Goal: Task Accomplishment & Management: Manage account settings

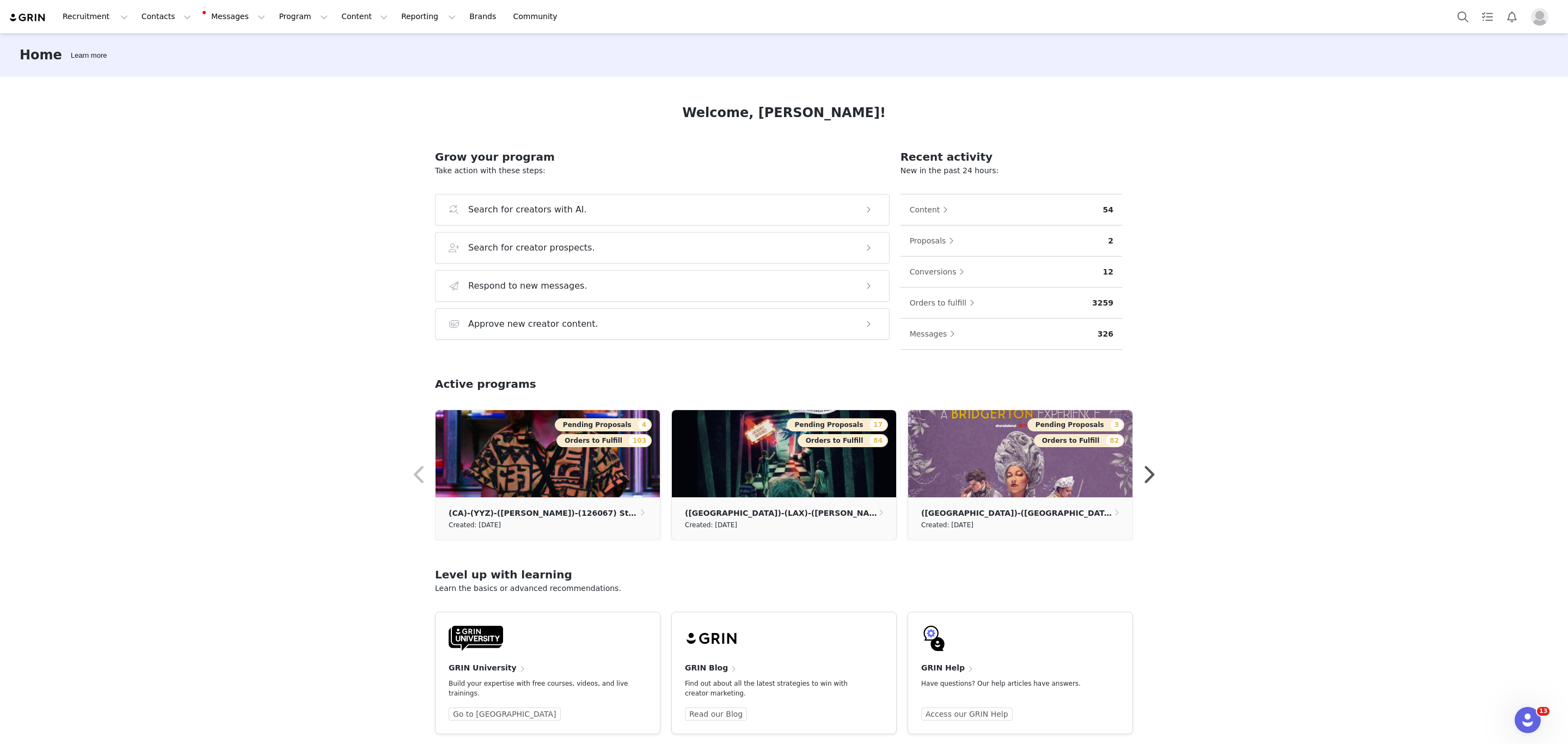
click at [280, 31] on div "Recruitment Recruitment Creator Search Curated Lists Landing Pages Web Extensio…" at bounding box center [784, 17] width 1568 height 33
click at [281, 21] on button "Program Program" at bounding box center [303, 17] width 62 height 24
click at [275, 43] on p "Activations" at bounding box center [275, 49] width 42 height 11
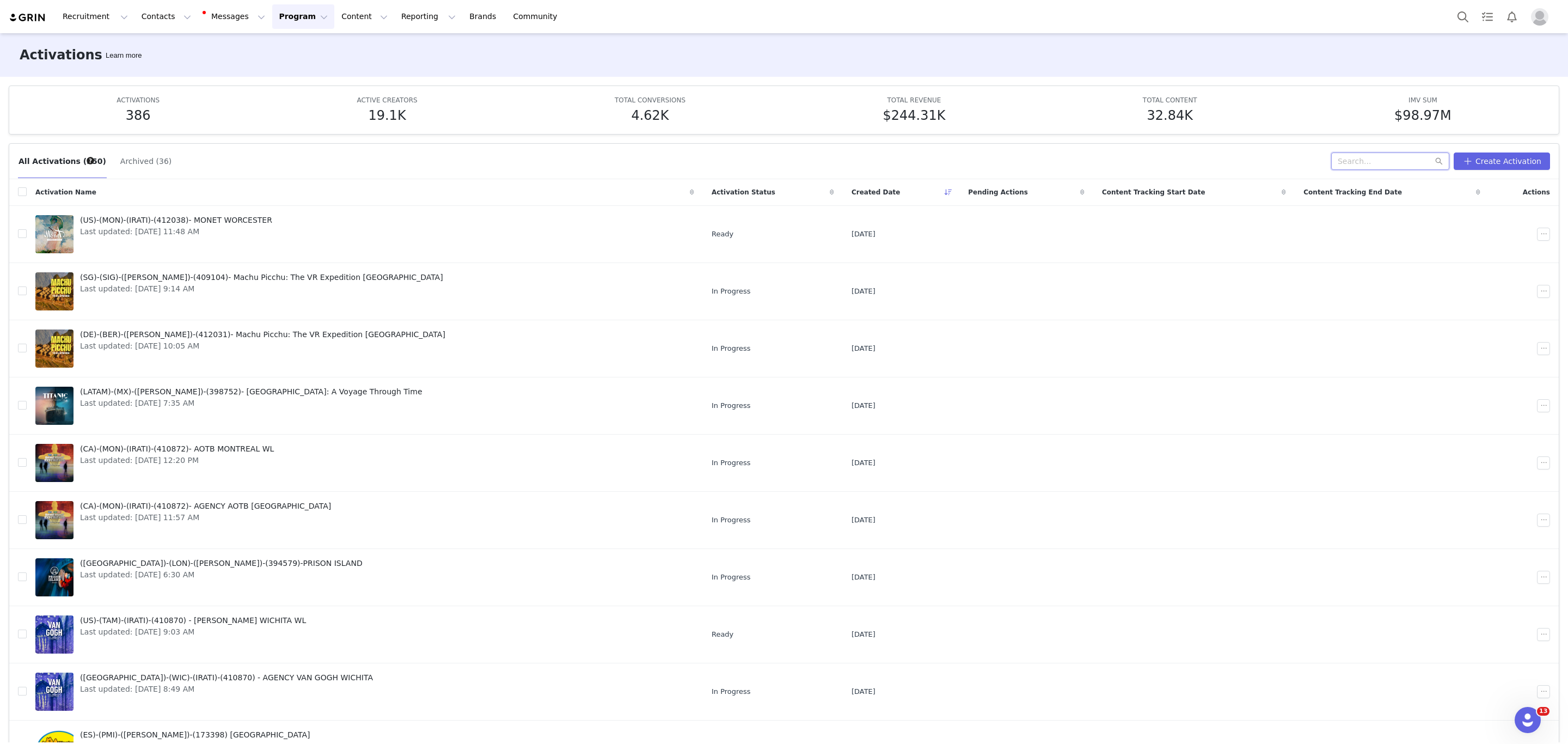
click at [1367, 159] on input "text" at bounding box center [1389, 161] width 118 height 17
type input "DInos"
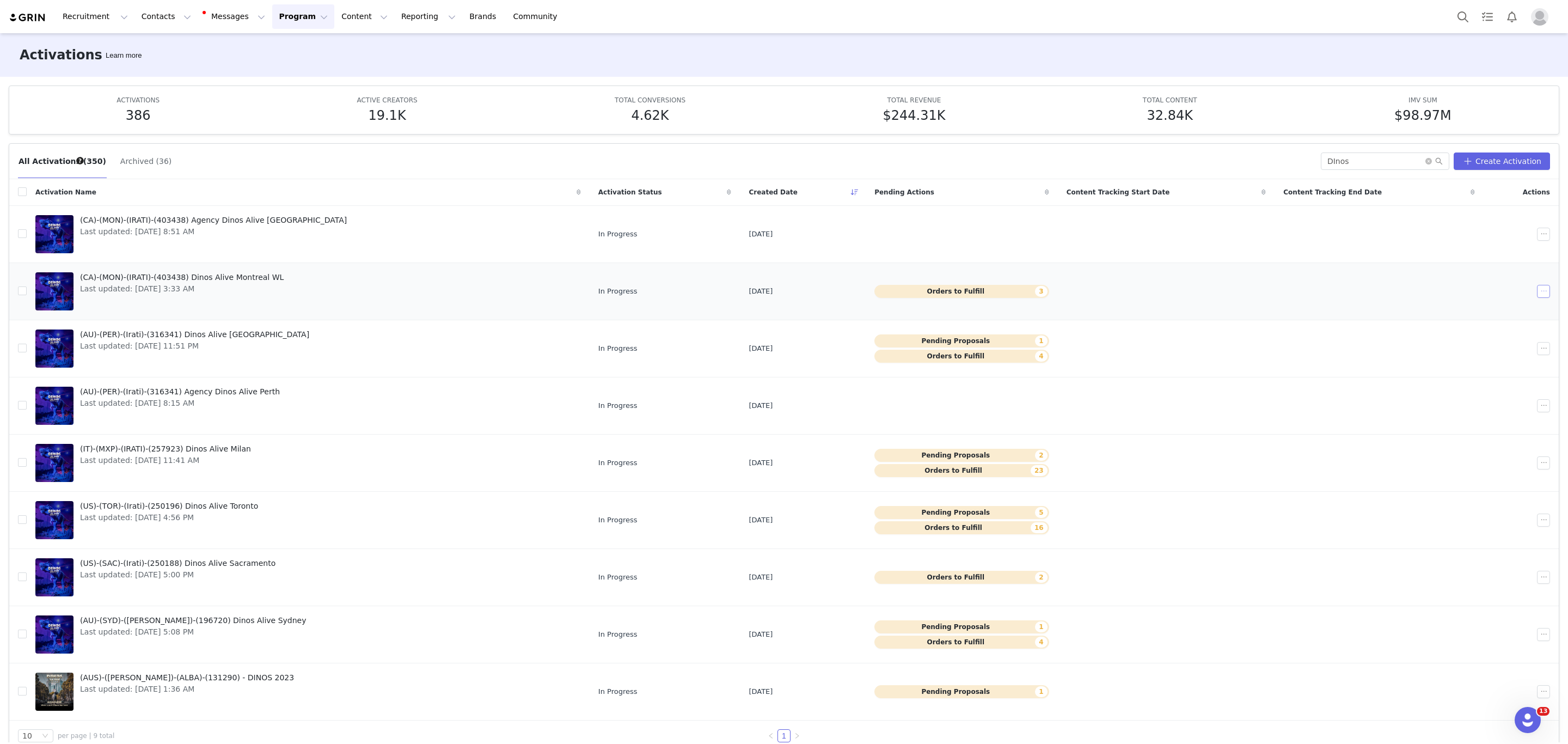
click at [1537, 290] on button "button" at bounding box center [1543, 291] width 13 height 13
click at [1473, 327] on span "Duplicate" at bounding box center [1478, 330] width 36 height 12
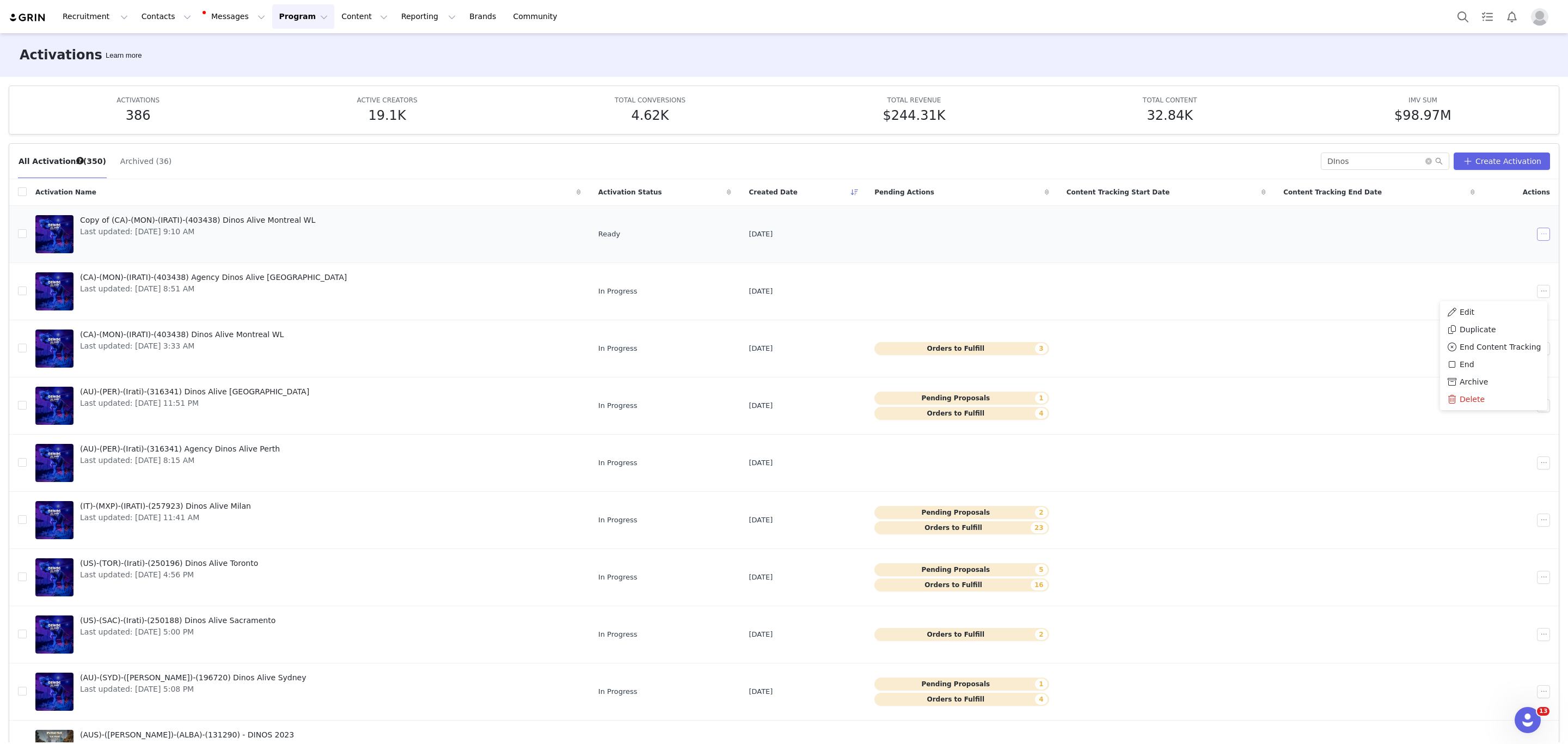
click at [1537, 234] on button "button" at bounding box center [1543, 234] width 13 height 13
click at [1443, 253] on span at bounding box center [1439, 255] width 11 height 12
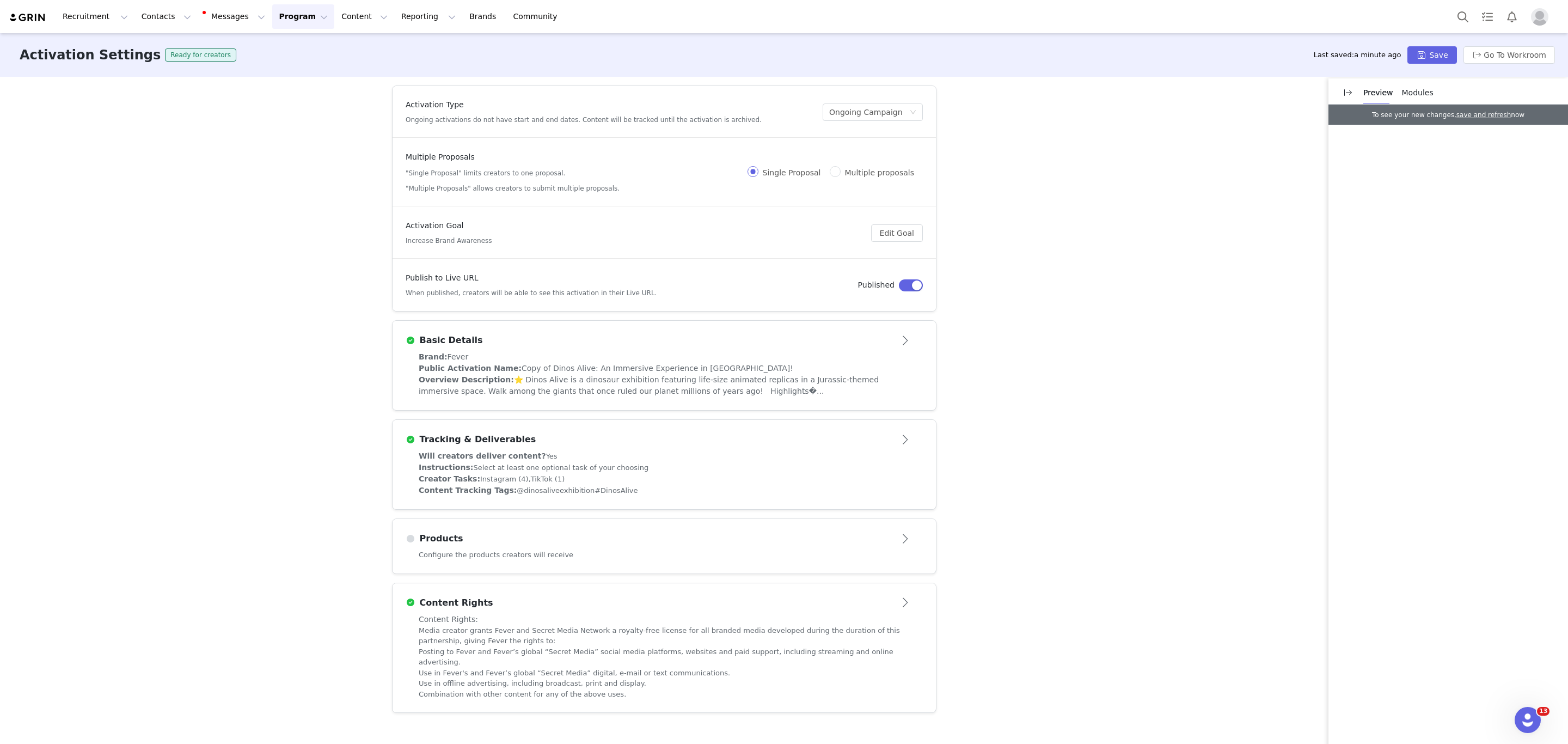
click at [740, 251] on article "Activation Goal Increase Brand Awareness Edit Goal" at bounding box center [664, 233] width 543 height 52
click at [596, 290] on h5 "When published, creators will be able to see this activation in their Live URL." at bounding box center [531, 293] width 251 height 10
click at [606, 353] on div "Brand: Fever" at bounding box center [664, 356] width 491 height 11
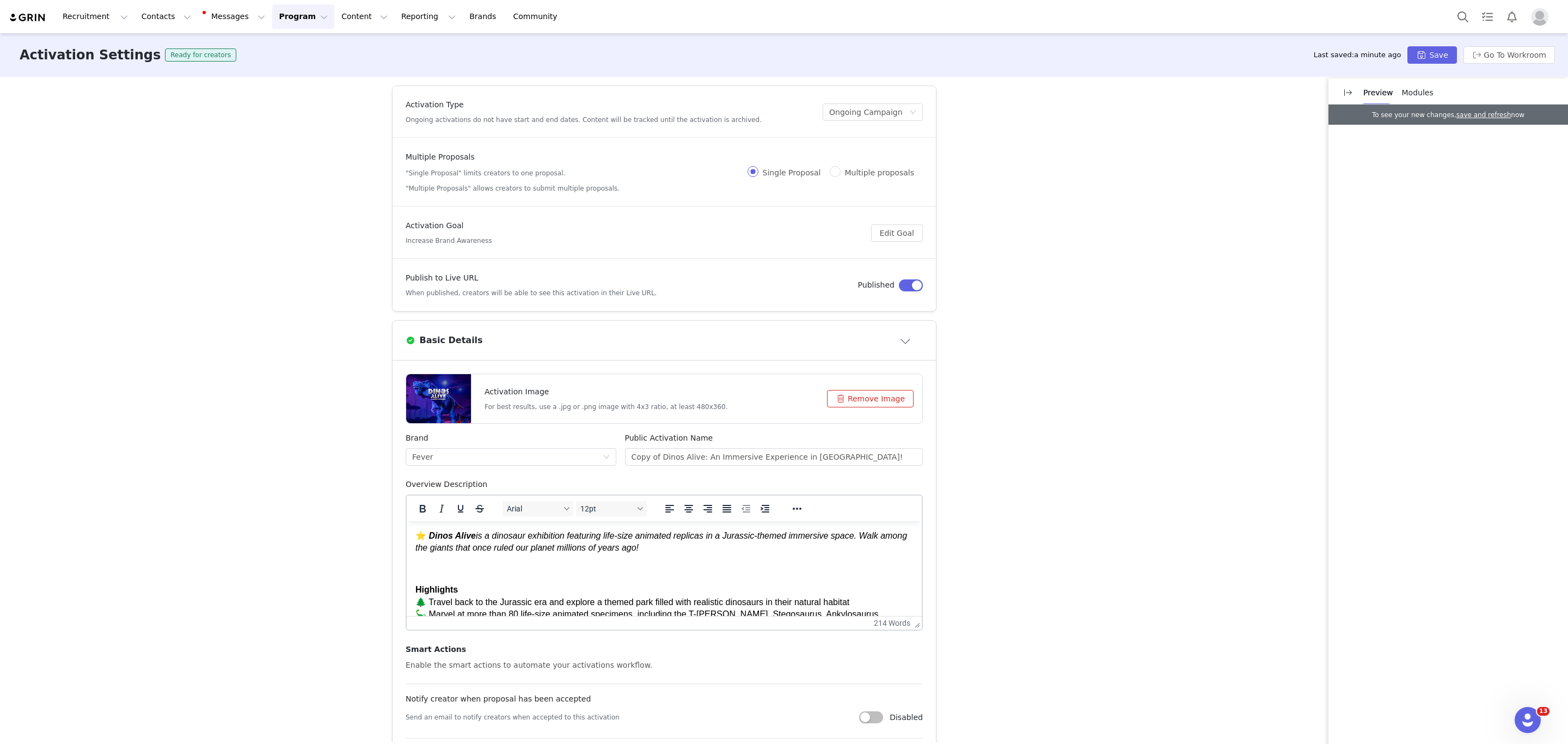
click at [842, 404] on button "Remove Image" at bounding box center [870, 398] width 87 height 17
click at [874, 396] on button "Click or drag file" at bounding box center [867, 398] width 93 height 17
click at [1430, 65] on div "Activation Settings Ready for creators Last saved: 2 minutes ago Save Go To Wor…" at bounding box center [784, 55] width 1568 height 43
click at [1430, 55] on button "Save" at bounding box center [1431, 55] width 49 height 17
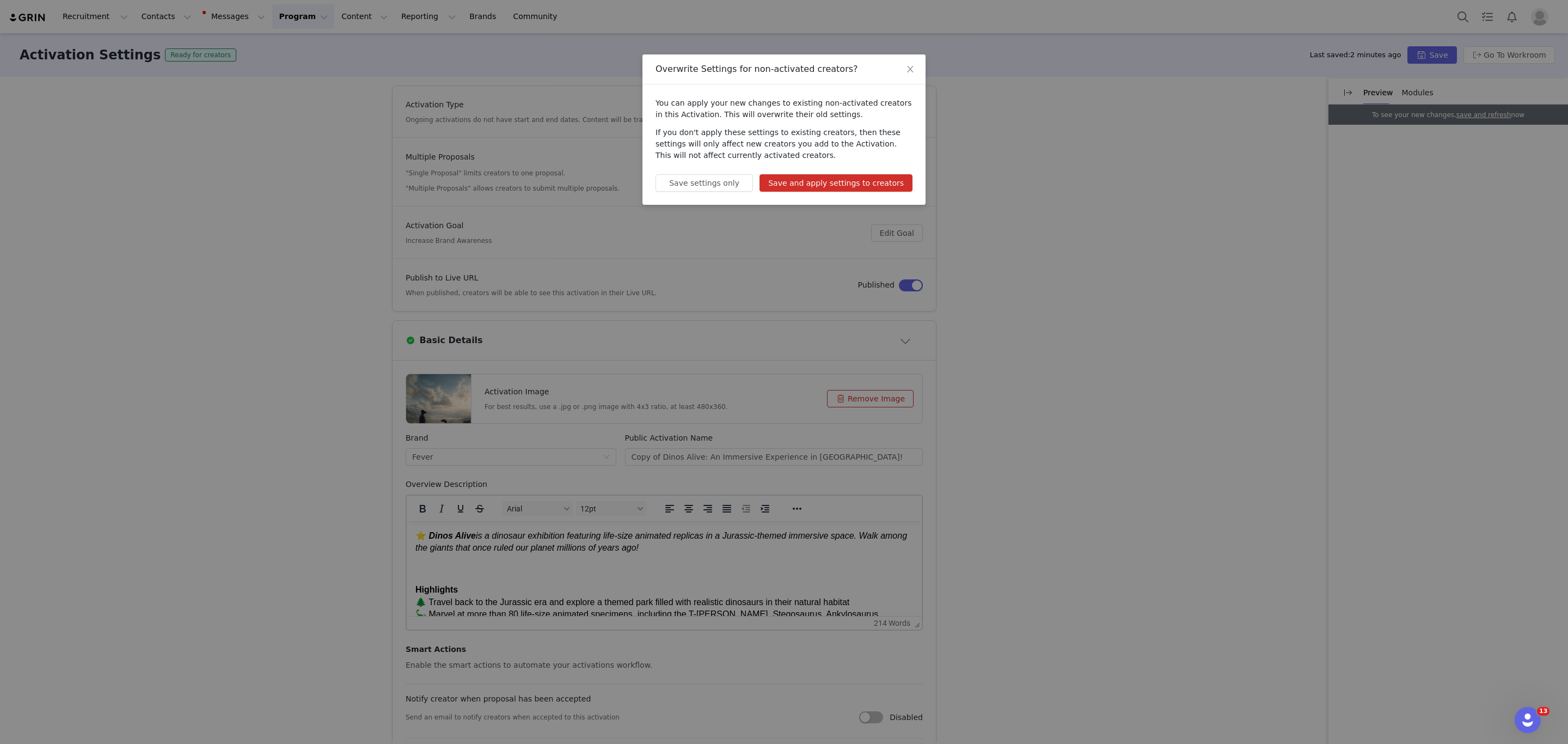
click at [835, 177] on button "Save and apply settings to creators" at bounding box center [836, 182] width 153 height 17
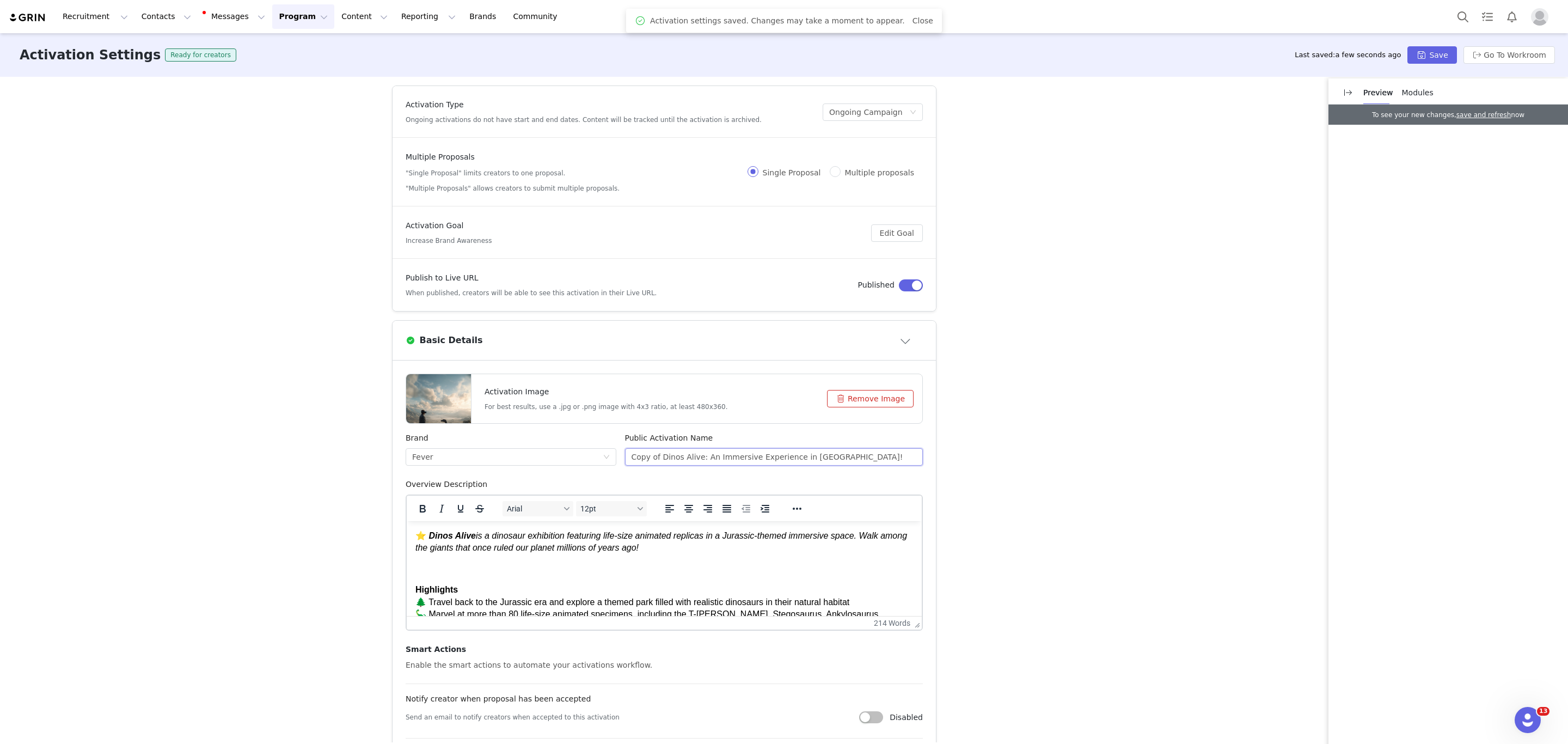
click at [704, 462] on input "Copy of Dinos Alive: An Immersive Experience in Montreal!" at bounding box center [774, 457] width 299 height 17
drag, startPoint x: 845, startPoint y: 459, endPoint x: 351, endPoint y: 435, distance: 494.6
click at [351, 435] on div "Activation Type Ongoing activations do not have start and end dates. Content wi…" at bounding box center [784, 410] width 1568 height 666
paste input "DinoVerse Atlanta"
type input "DinoVerse Atlanta"
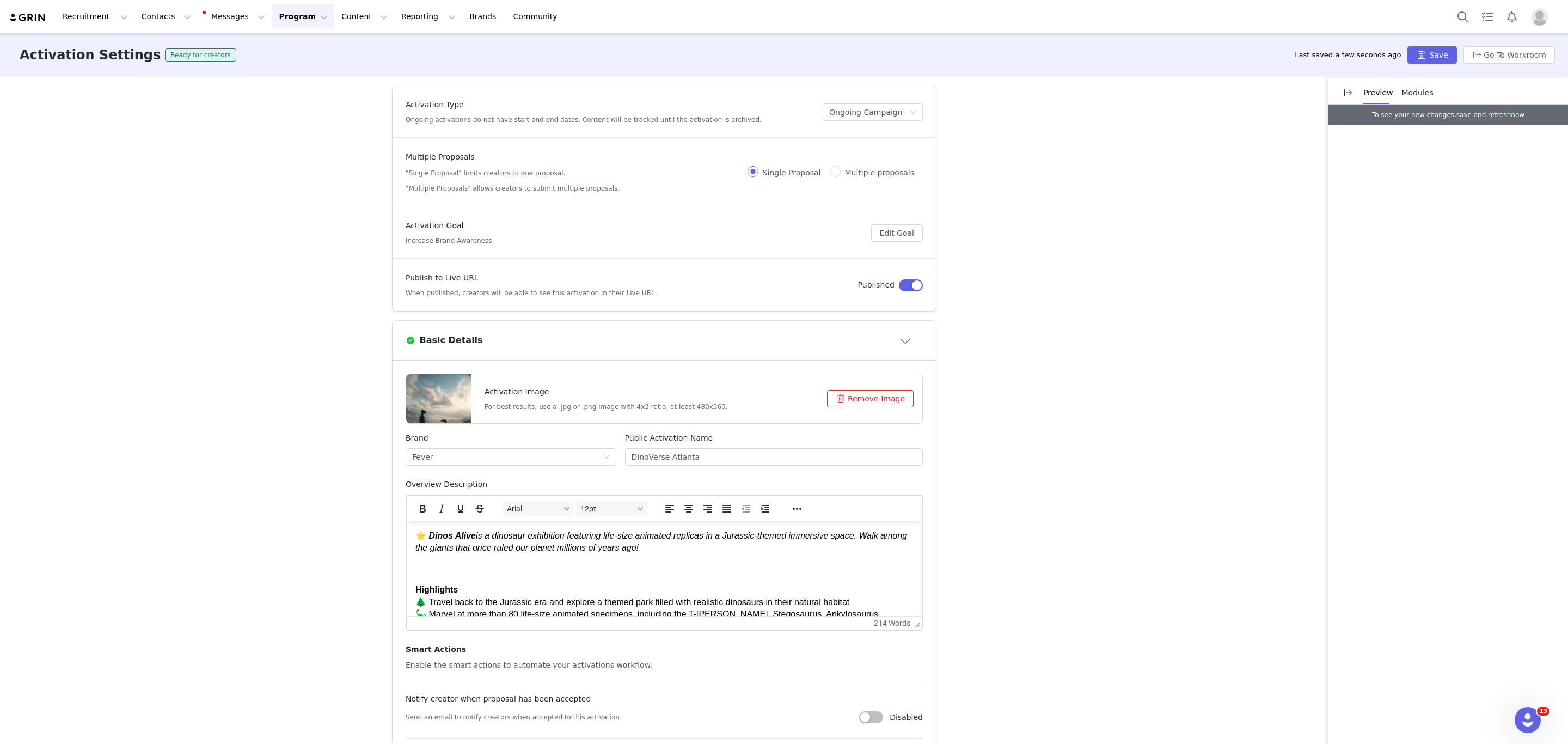
click at [558, 587] on p "Highlights 🌲 Travel back to the Jurassic era and explore a themed park filled w…" at bounding box center [664, 638] width 498 height 110
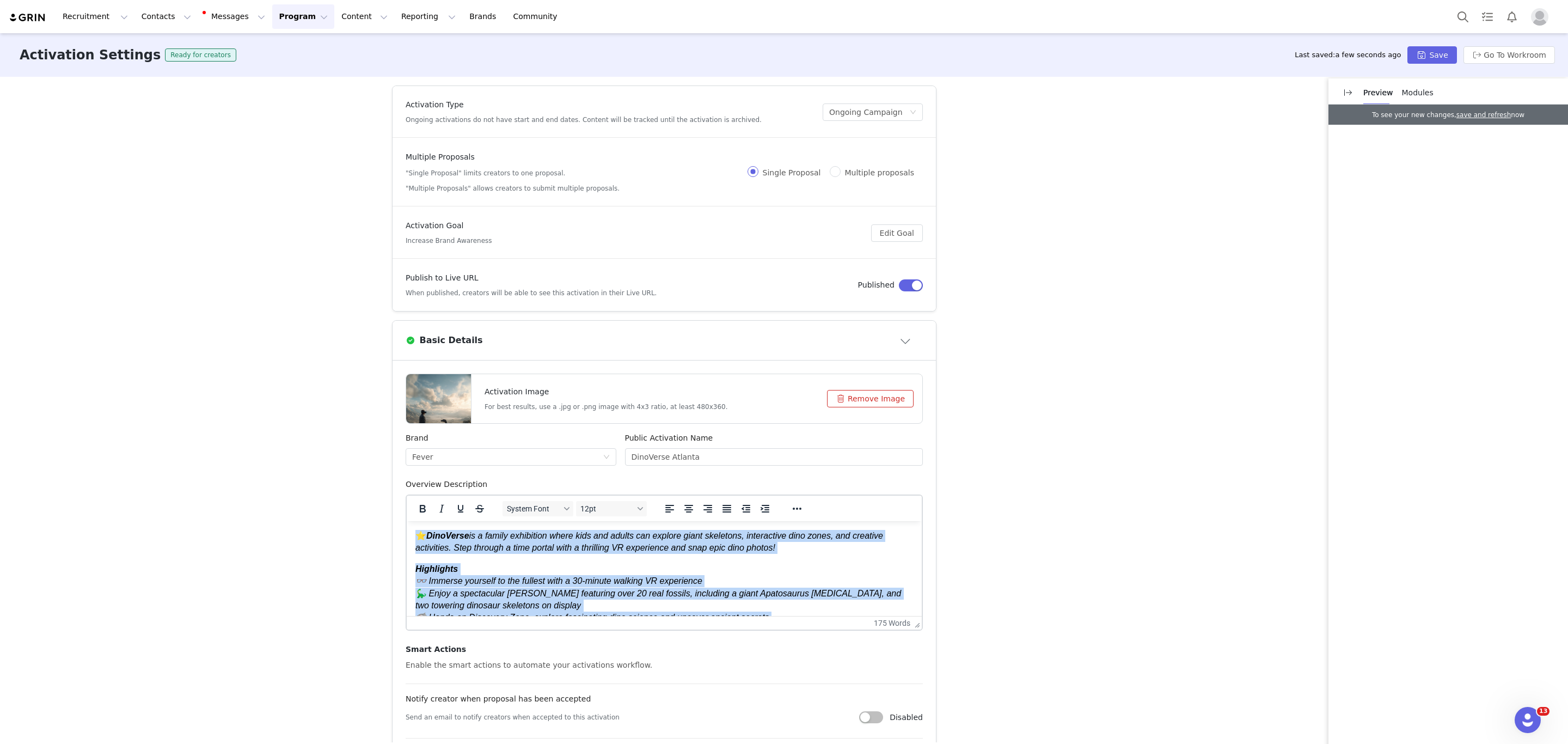
drag, startPoint x: 609, startPoint y: 594, endPoint x: 395, endPoint y: 510, distance: 229.9
click at [406, 521] on html "⭐ DinoVerse is a family exhibition where kids and adults can explore giant skel…" at bounding box center [664, 632] width 515 height 221
click at [516, 559] on body "⭐ DinoVerse is a family exhibition where kids and adults can explore giant skel…" at bounding box center [664, 632] width 498 height 204
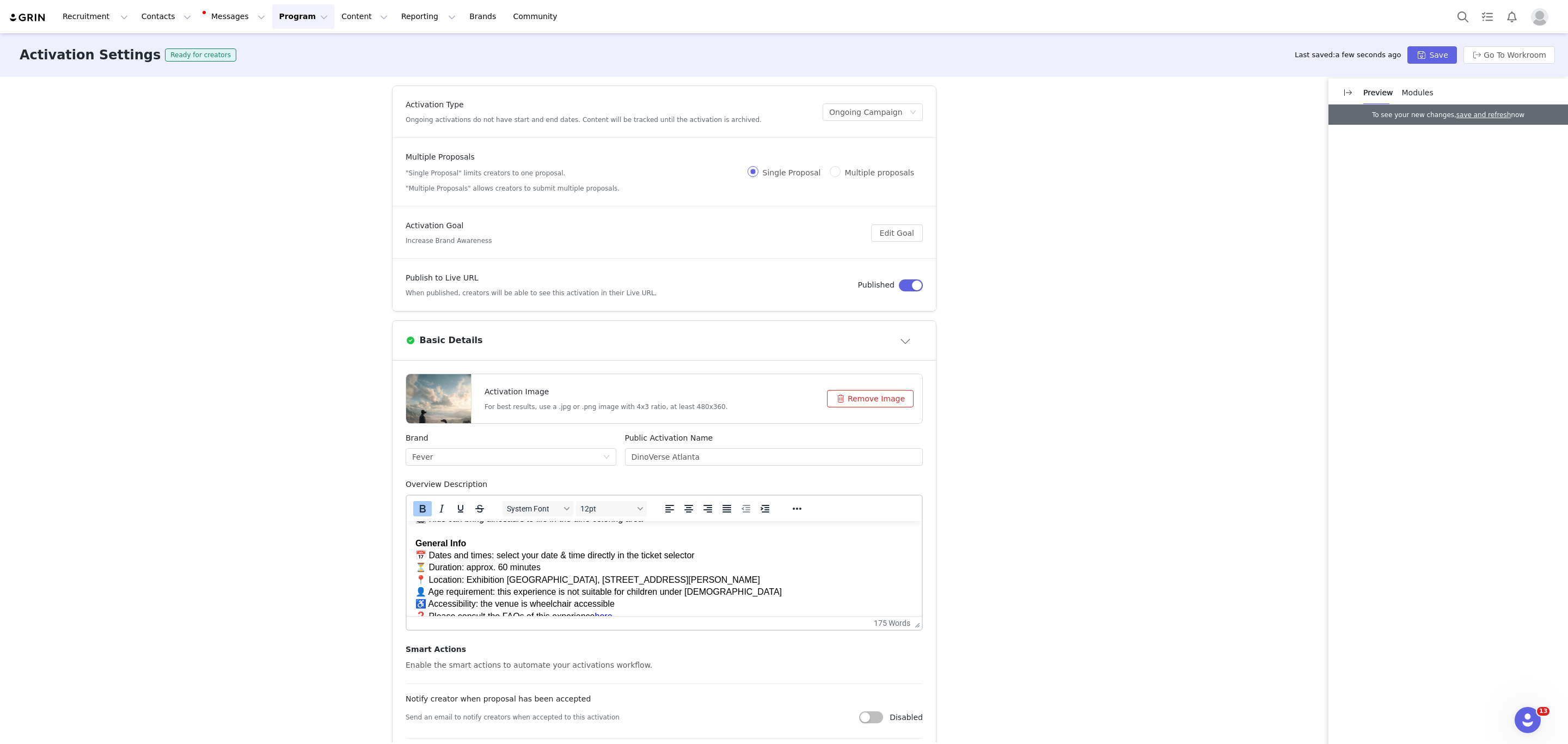
scroll to position [126, 0]
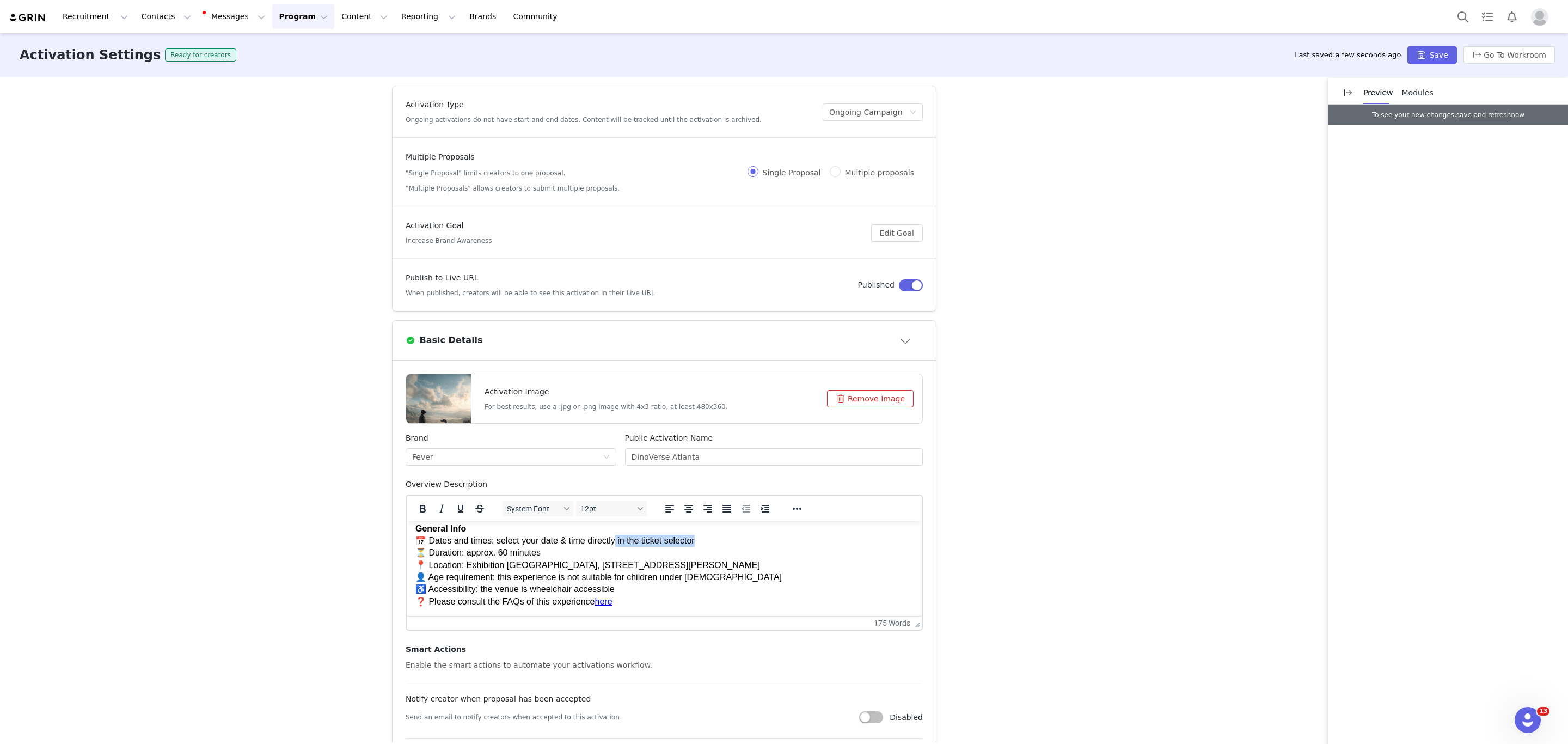
drag, startPoint x: 732, startPoint y: 540, endPoint x: 617, endPoint y: 544, distance: 115.1
click at [617, 544] on p "Highlights 👓 Immerse yourself to the fullest with a 30-minute walking VR experi…" at bounding box center [664, 522] width 498 height 170
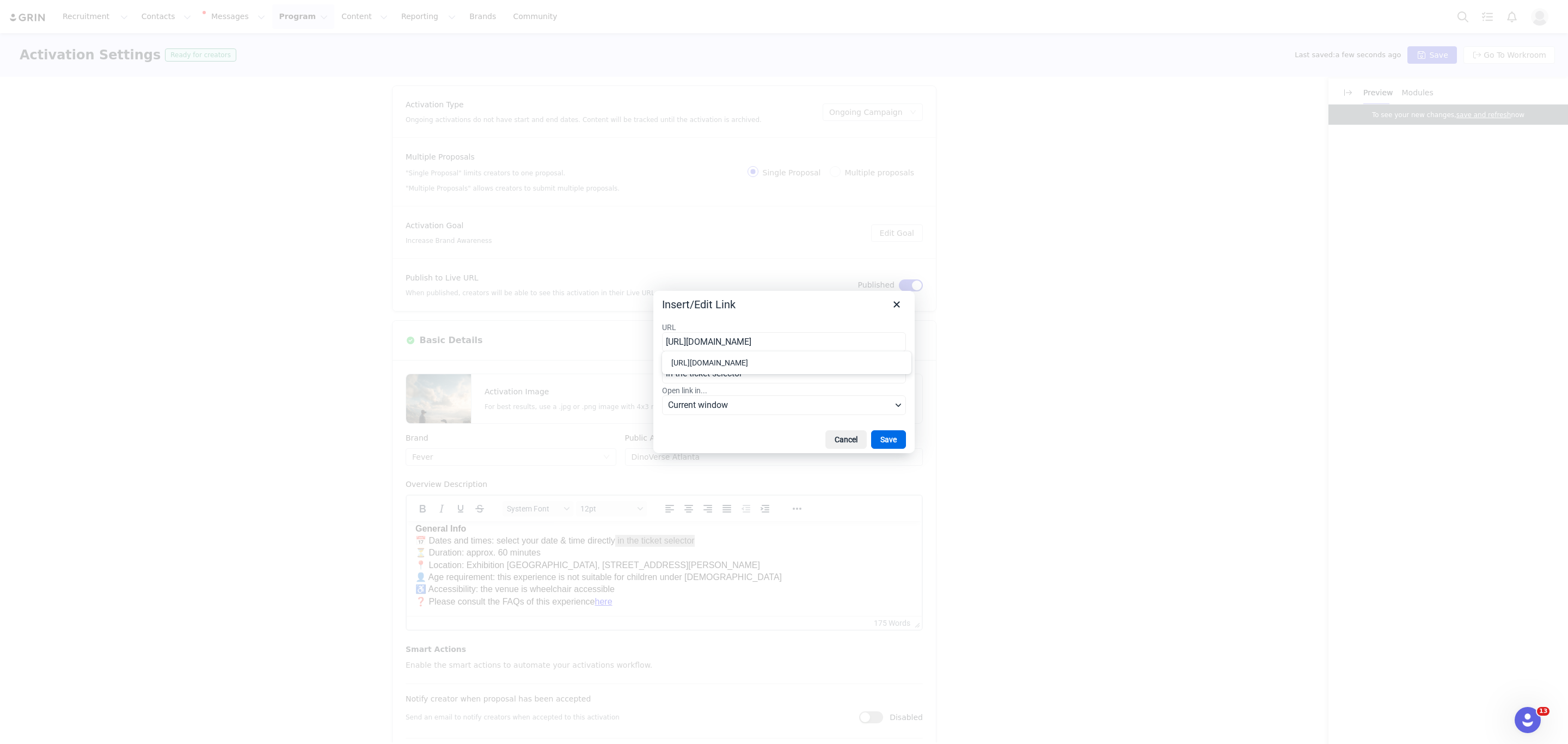
type input "https://feverup.com/m/429100"
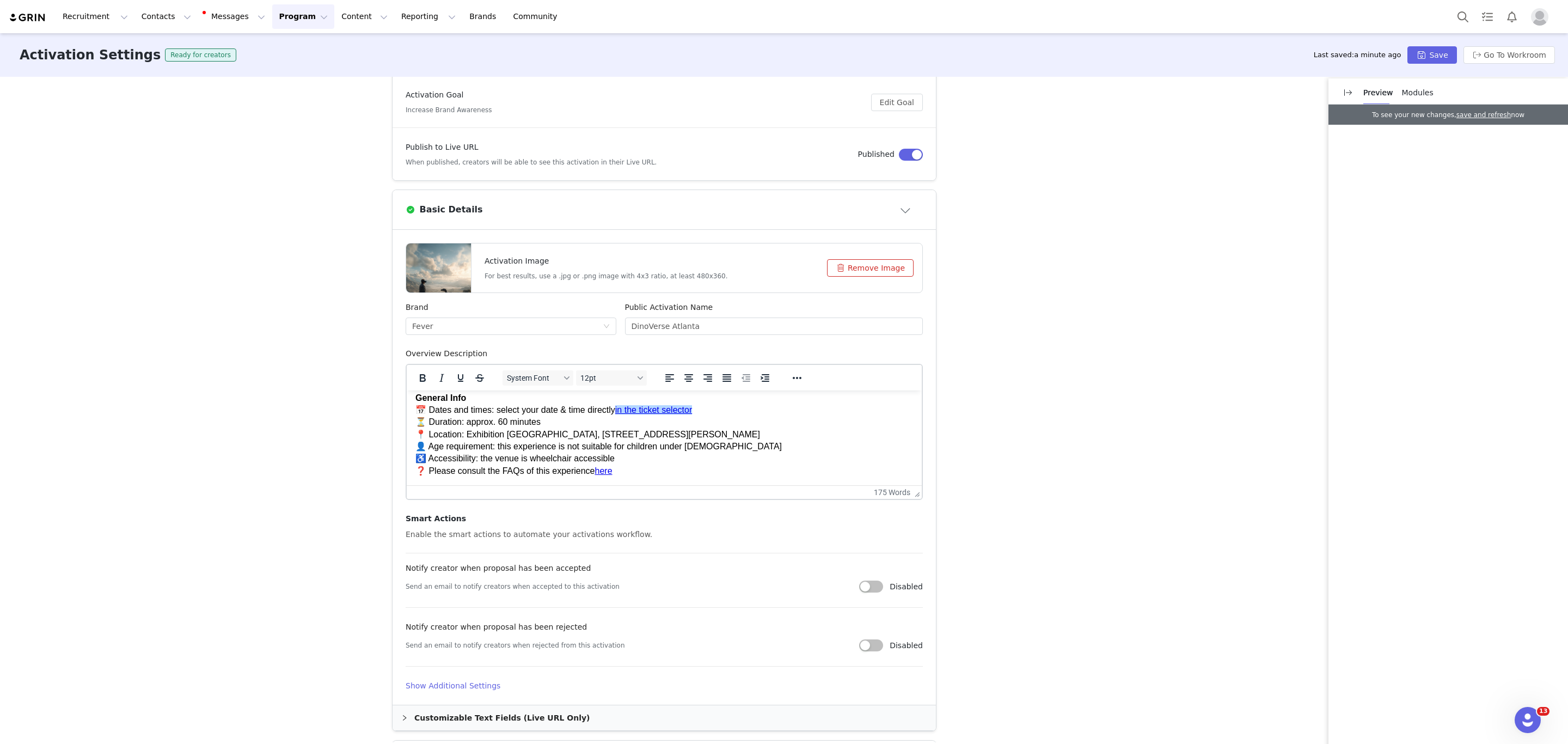
scroll to position [131, 0]
click at [633, 524] on div "Smart Actions Enable the smart actions to automate your activations workflow. N…" at bounding box center [664, 589] width 517 height 154
click at [615, 595] on div "Notify creator when proposal has been accepted Send an email to notify creators…" at bounding box center [664, 584] width 517 height 46
click at [430, 682] on h4 "Show Additional Settings" at bounding box center [664, 685] width 517 height 11
drag, startPoint x: 433, startPoint y: 722, endPoint x: 327, endPoint y: 717, distance: 106.1
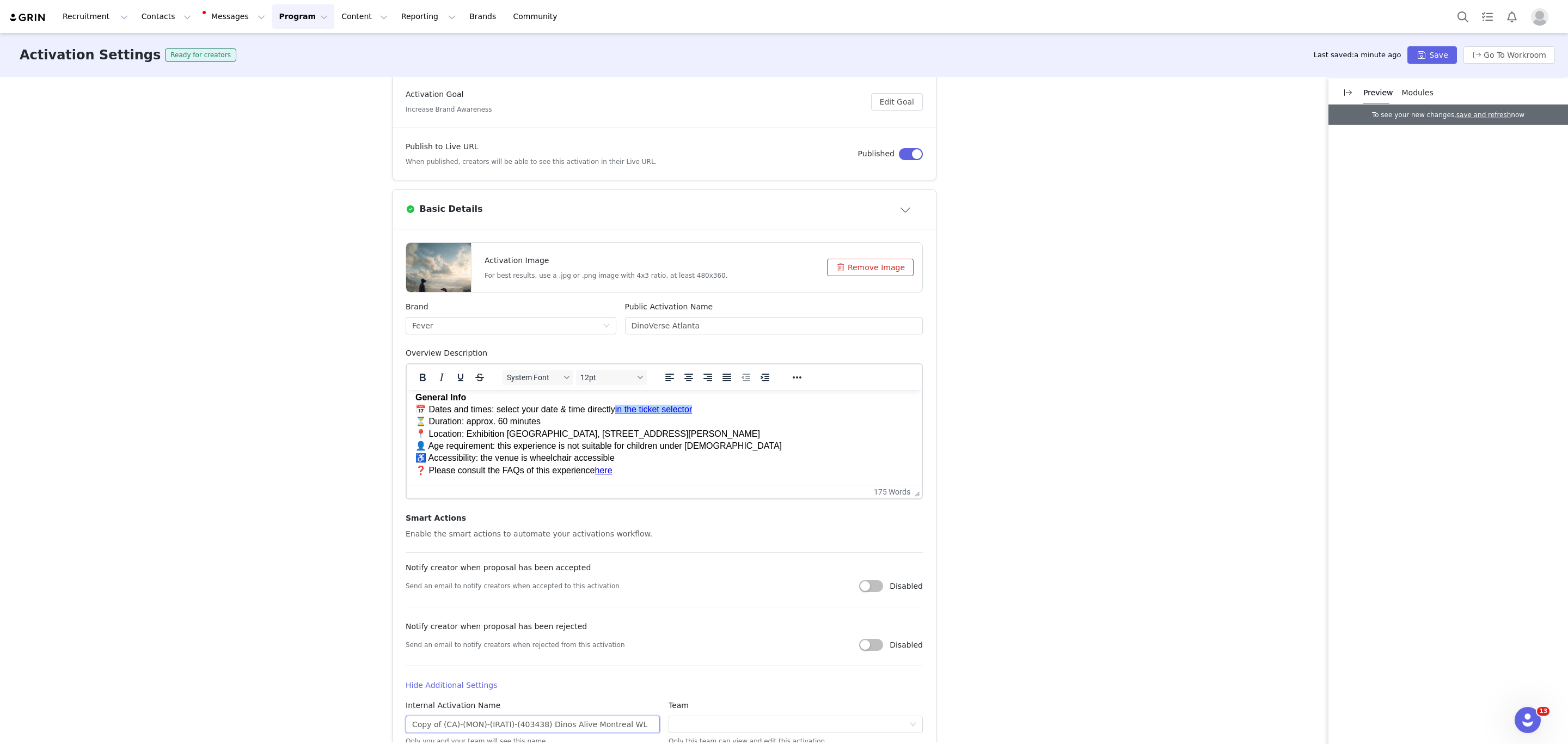
click at [327, 717] on div "Activation Type Ongoing activations do not have start and end dates. Content wi…" at bounding box center [784, 410] width 1568 height 666
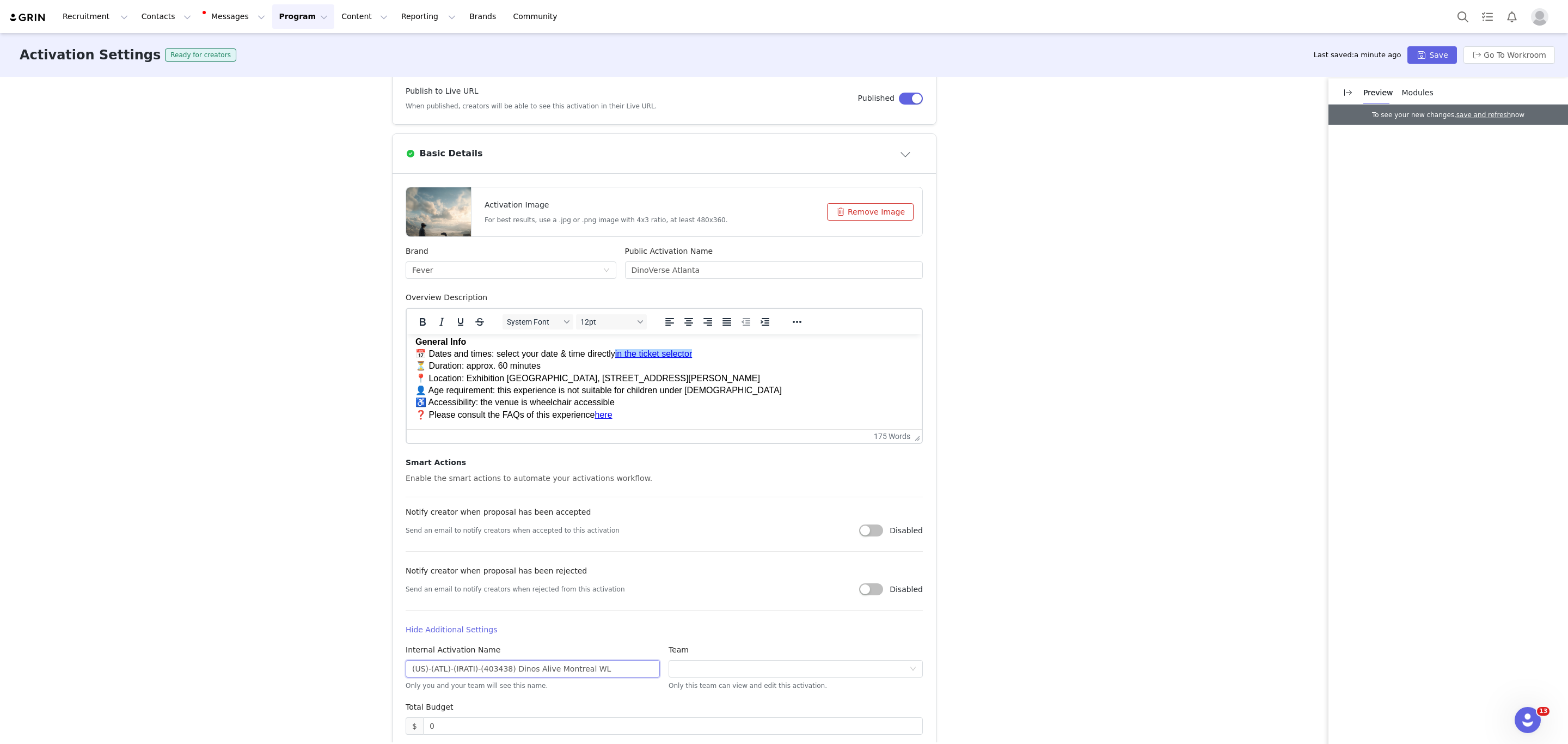
scroll to position [188, 0]
drag, startPoint x: 600, startPoint y: 662, endPoint x: 517, endPoint y: 663, distance: 83.0
click at [517, 663] on input "(US)-(ATL)-(IRATI)-(403438) Dinos Alive Montreal WL" at bounding box center [533, 667] width 254 height 17
click at [477, 663] on input "(US)-(ATL)-(IRATI)-(403438) DinoVerse" at bounding box center [533, 667] width 254 height 17
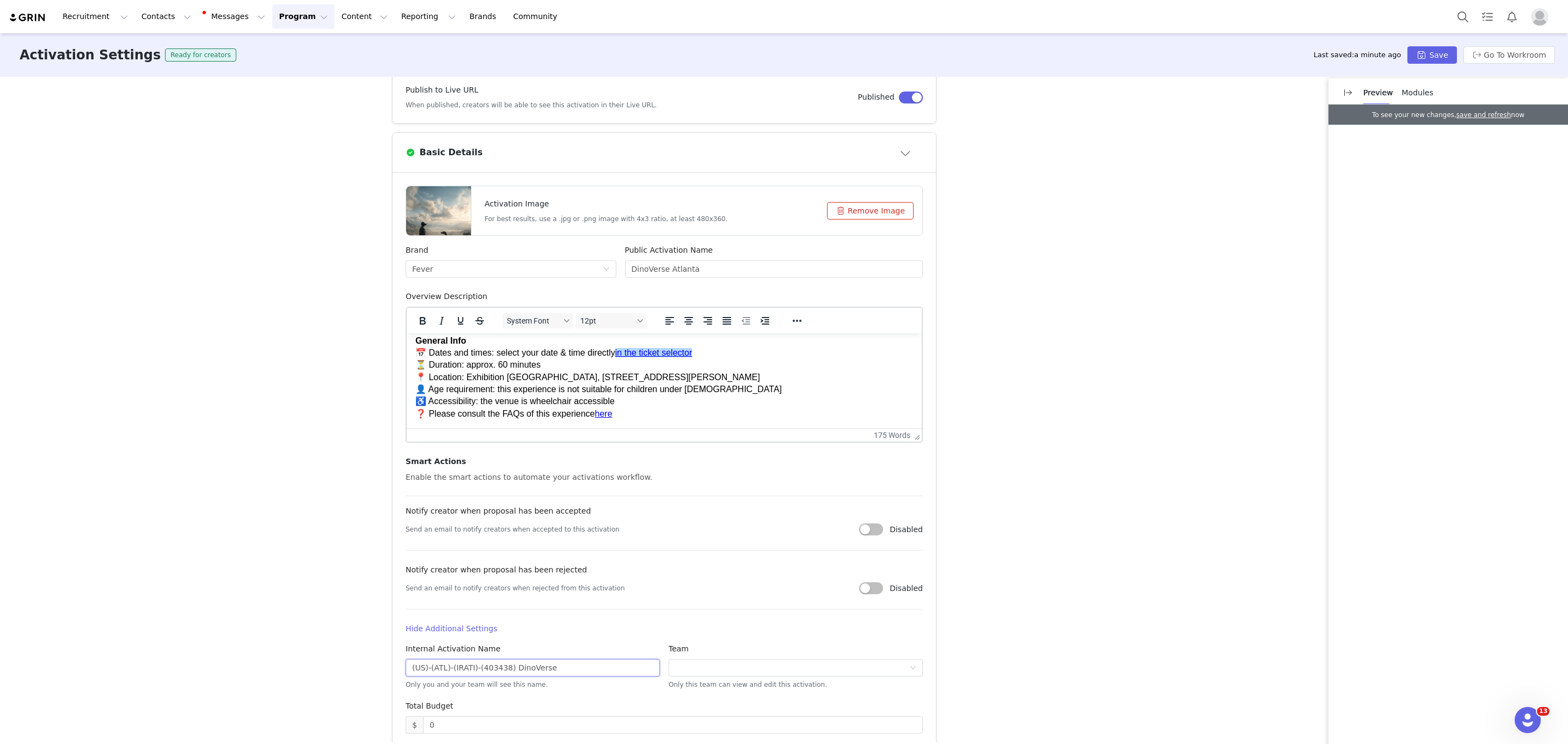
paste input "29100"
click at [560, 663] on input "(US)-(ATL)-(IRATI)-(429100) DinoVerse" at bounding box center [533, 667] width 254 height 17
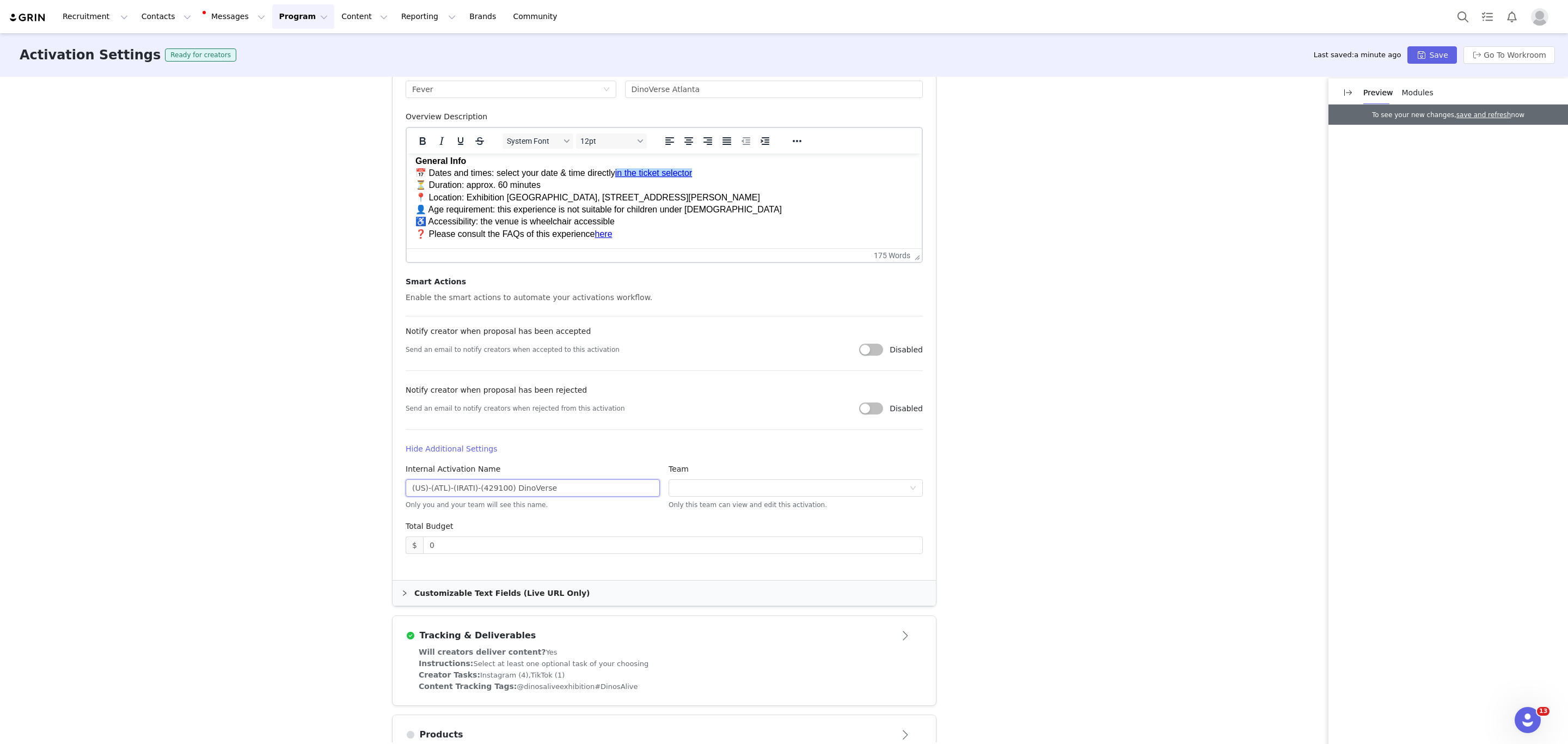
scroll to position [368, 0]
type input "(US)-(ATL)-(IRATI)-(429100) DinoVerse"
click at [450, 588] on div "Customizable Text Fields (Live URL Only)" at bounding box center [664, 592] width 543 height 25
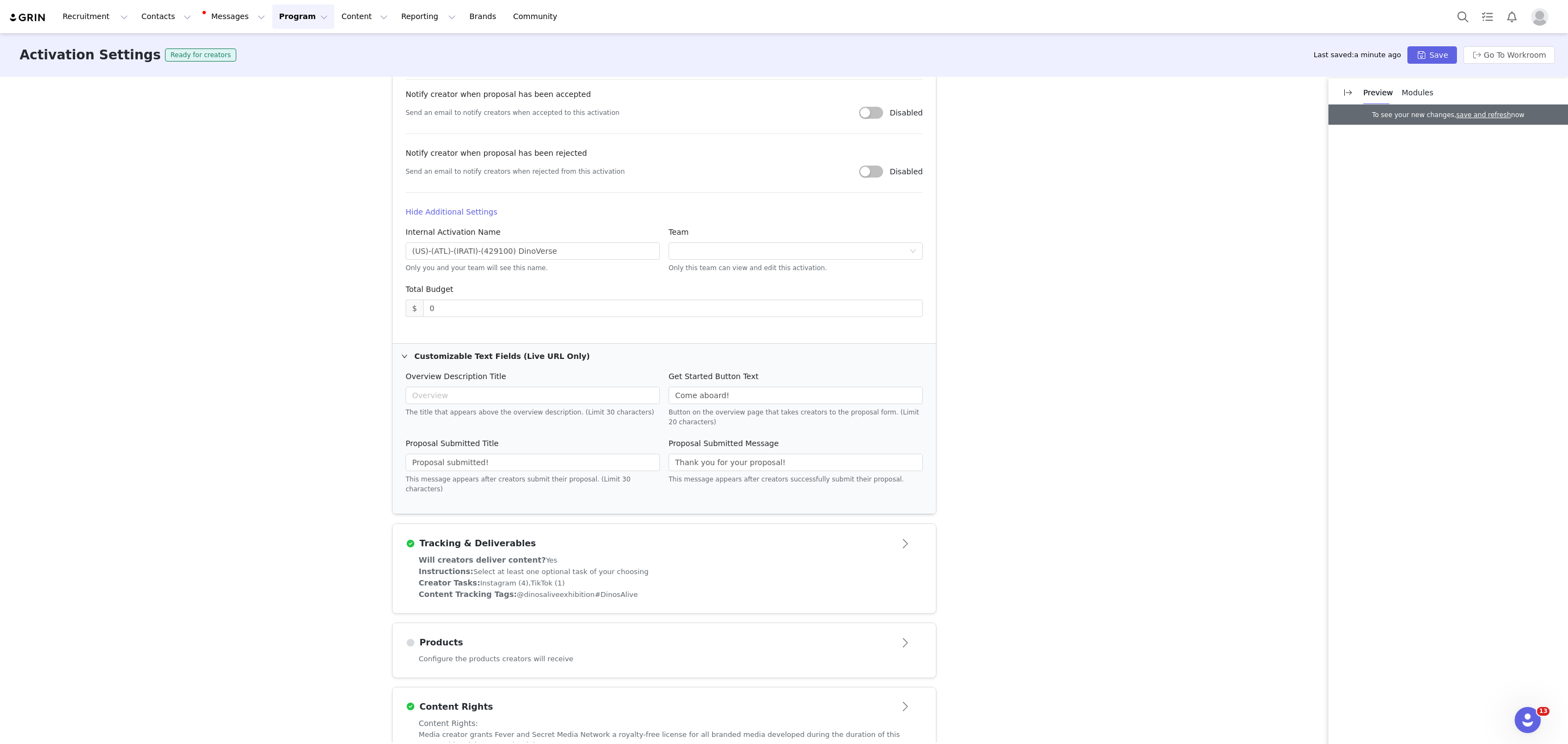
scroll to position [612, 0]
click at [562, 547] on div "Will creators deliver content? Yes" at bounding box center [664, 552] width 491 height 11
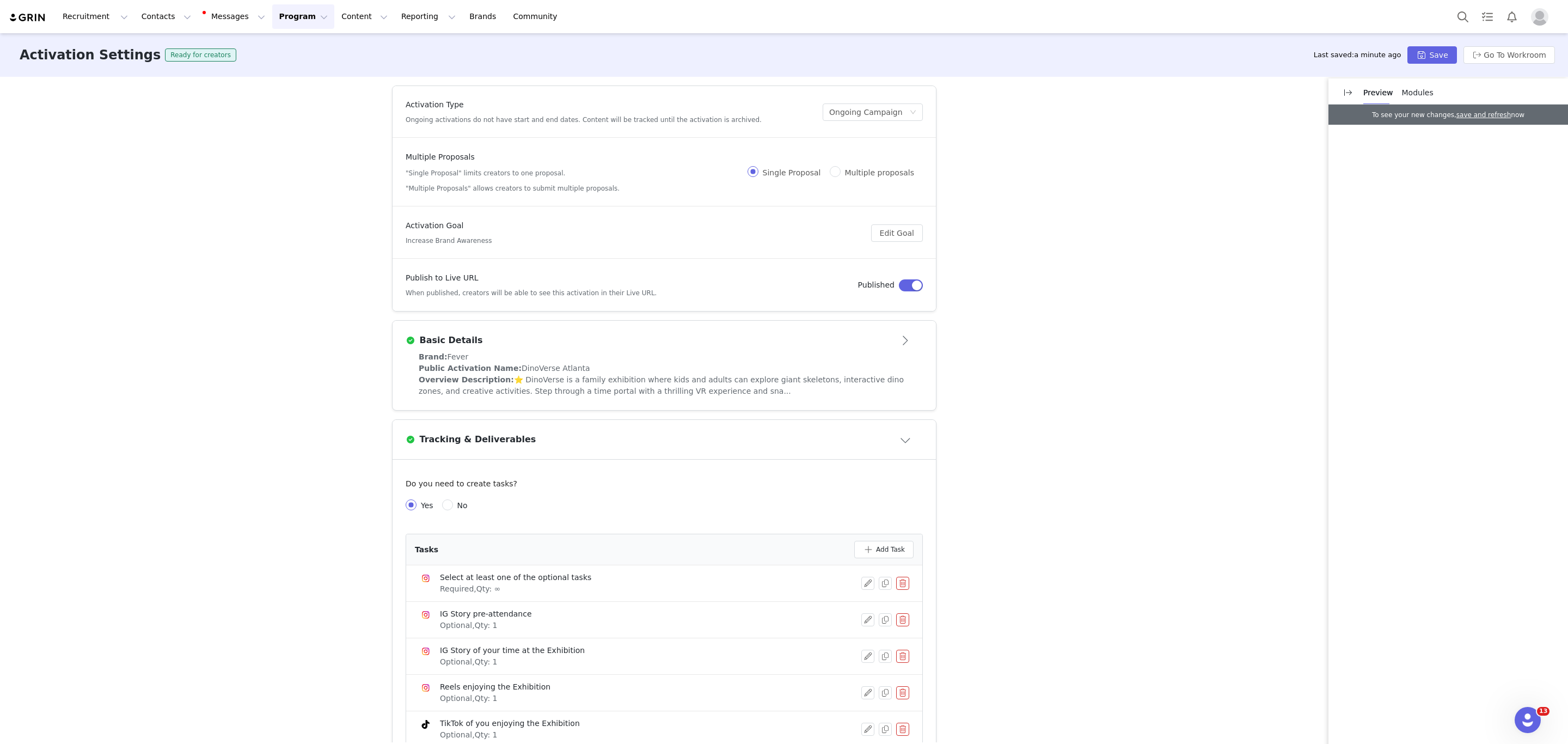
scroll to position [272, 0]
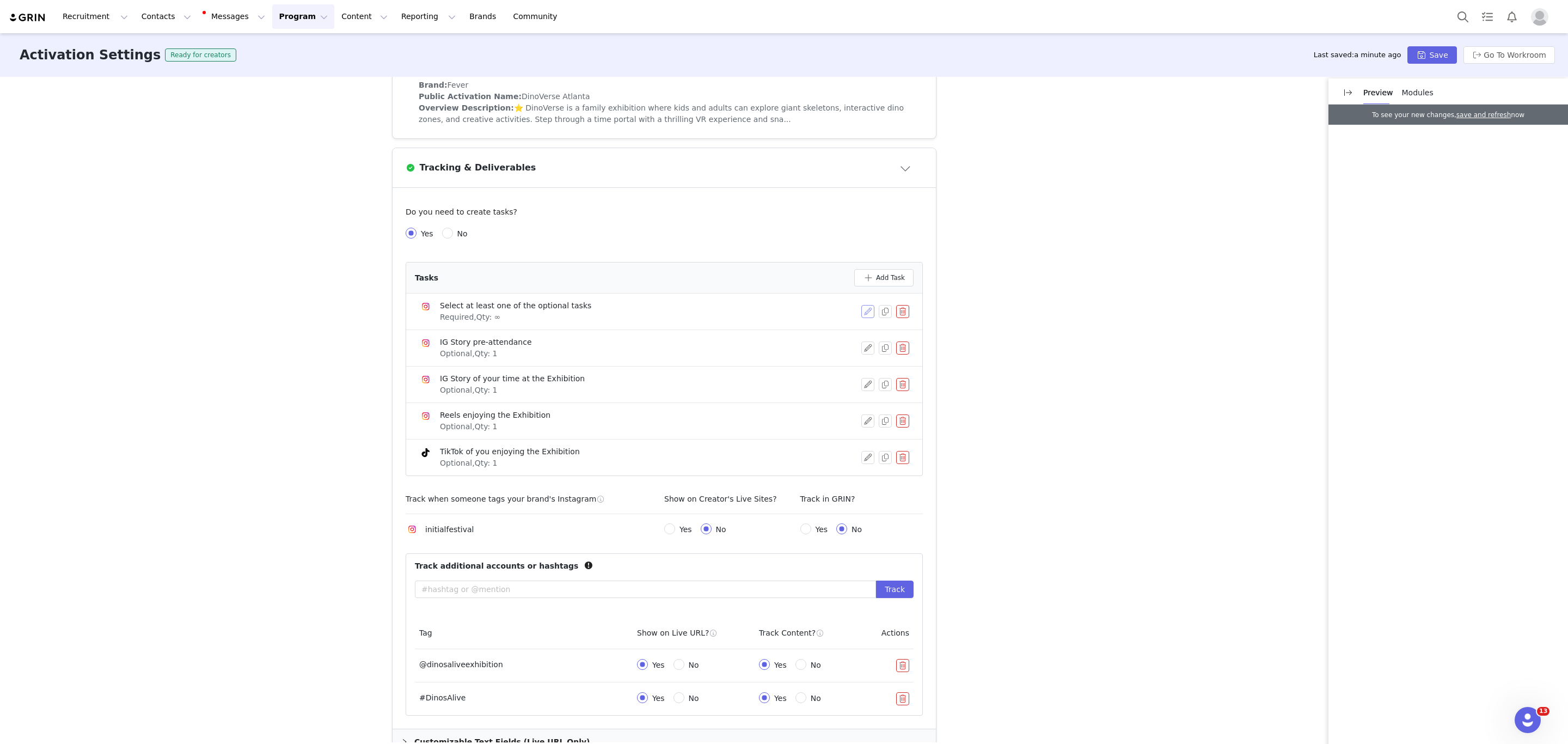
click at [861, 311] on button "button" at bounding box center [868, 311] width 13 height 13
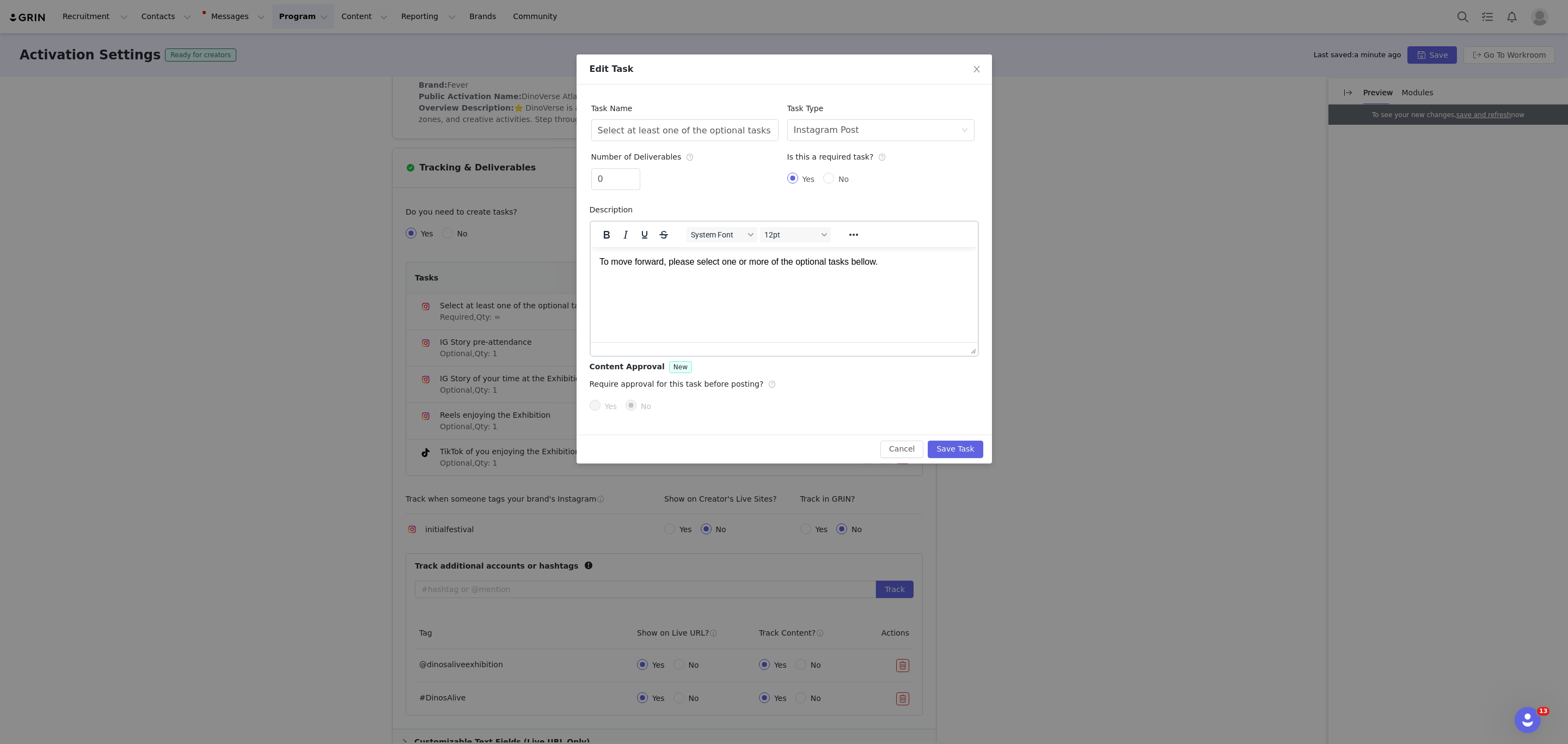
scroll to position [0, 0]
click at [902, 448] on button "Cancel" at bounding box center [902, 449] width 43 height 17
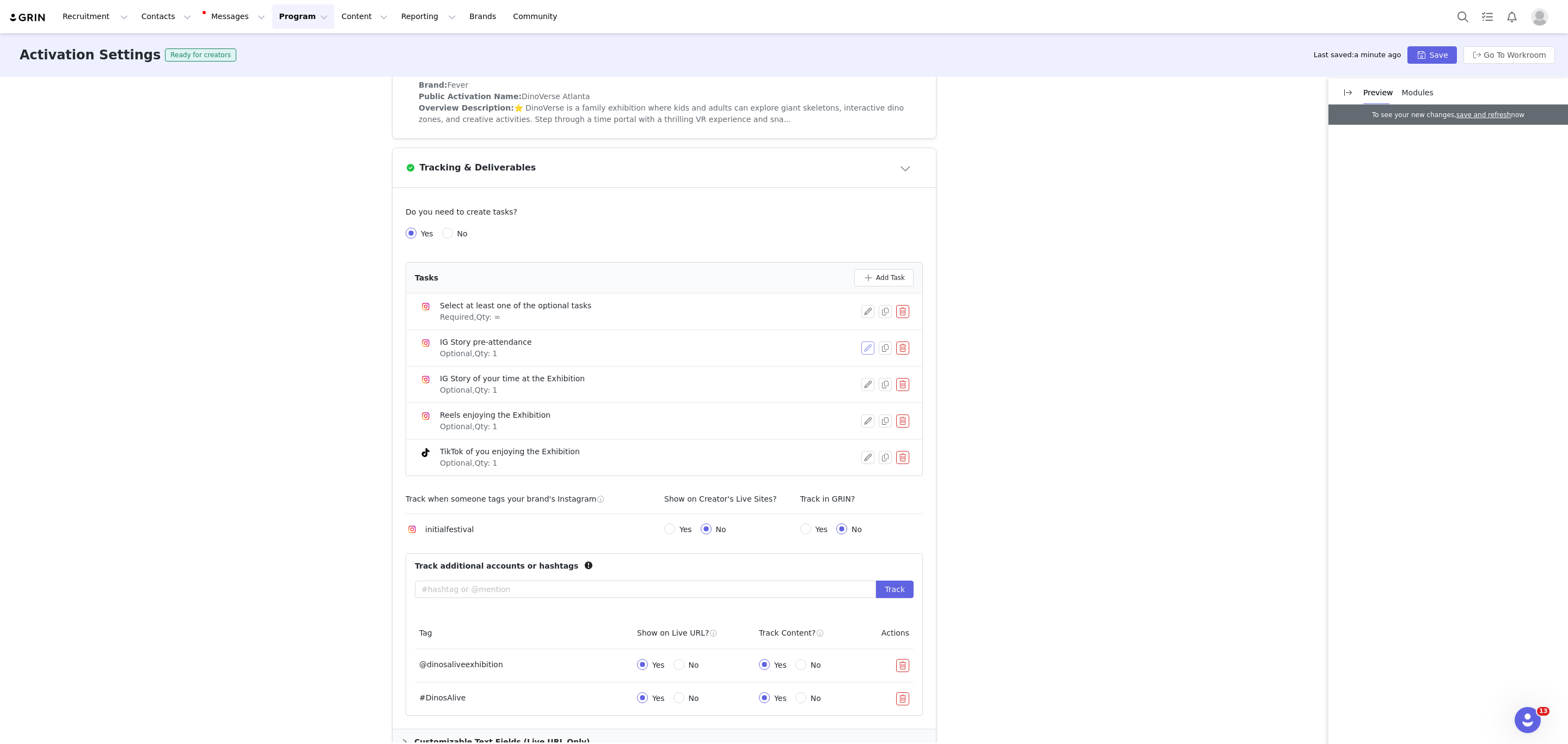
click at [861, 348] on button "button" at bounding box center [868, 347] width 13 height 13
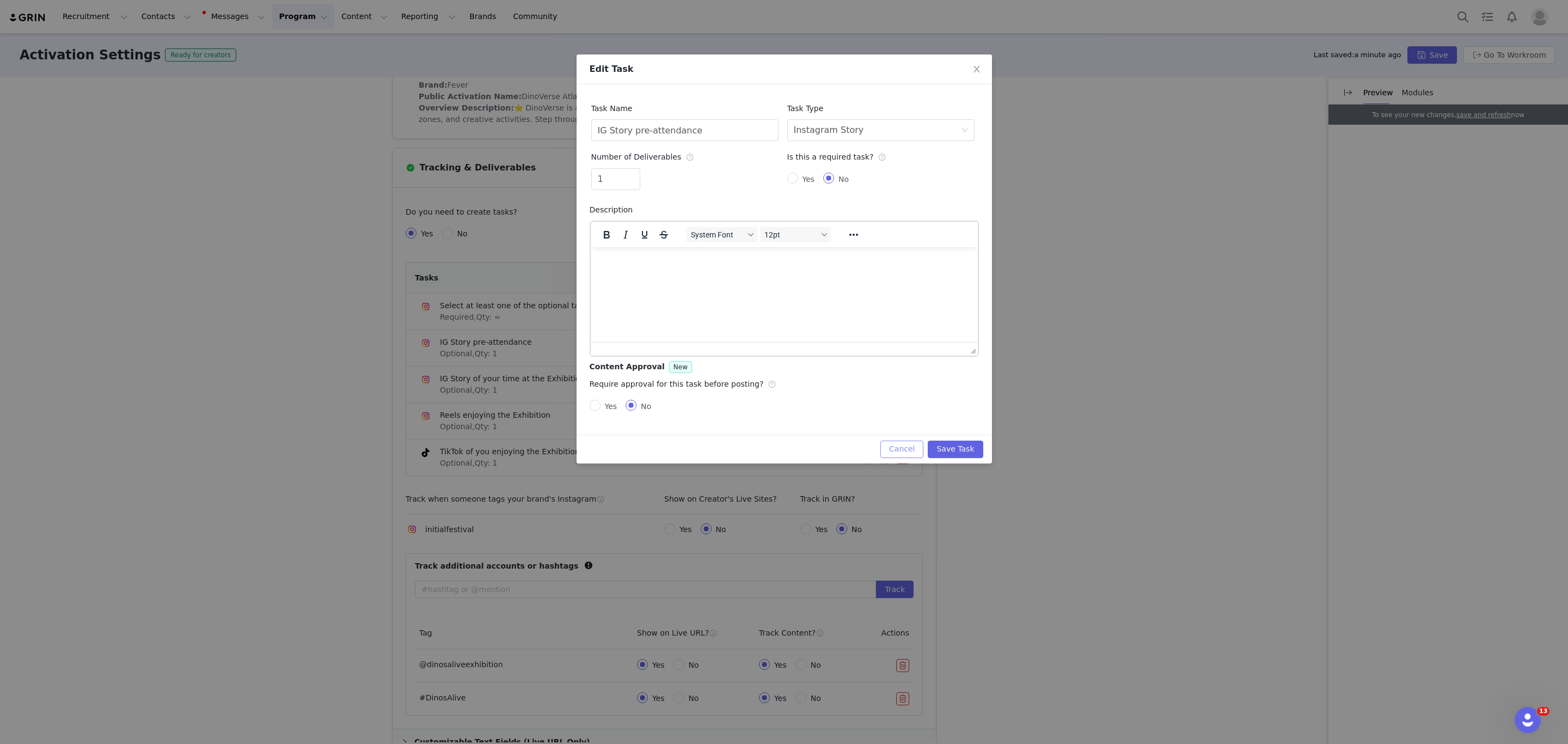
click at [902, 451] on button "Cancel" at bounding box center [902, 449] width 43 height 17
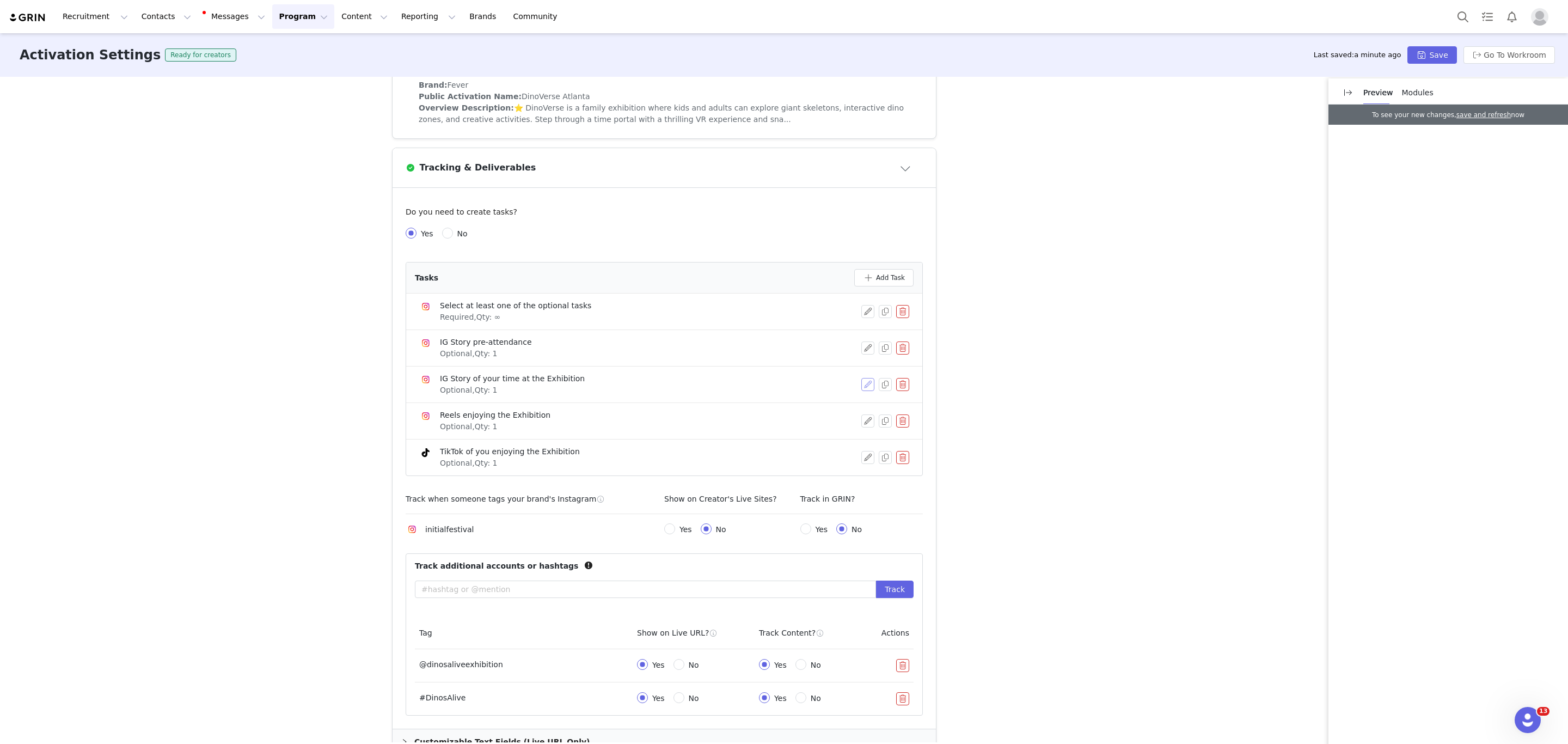
click at [863, 383] on button "button" at bounding box center [868, 384] width 13 height 13
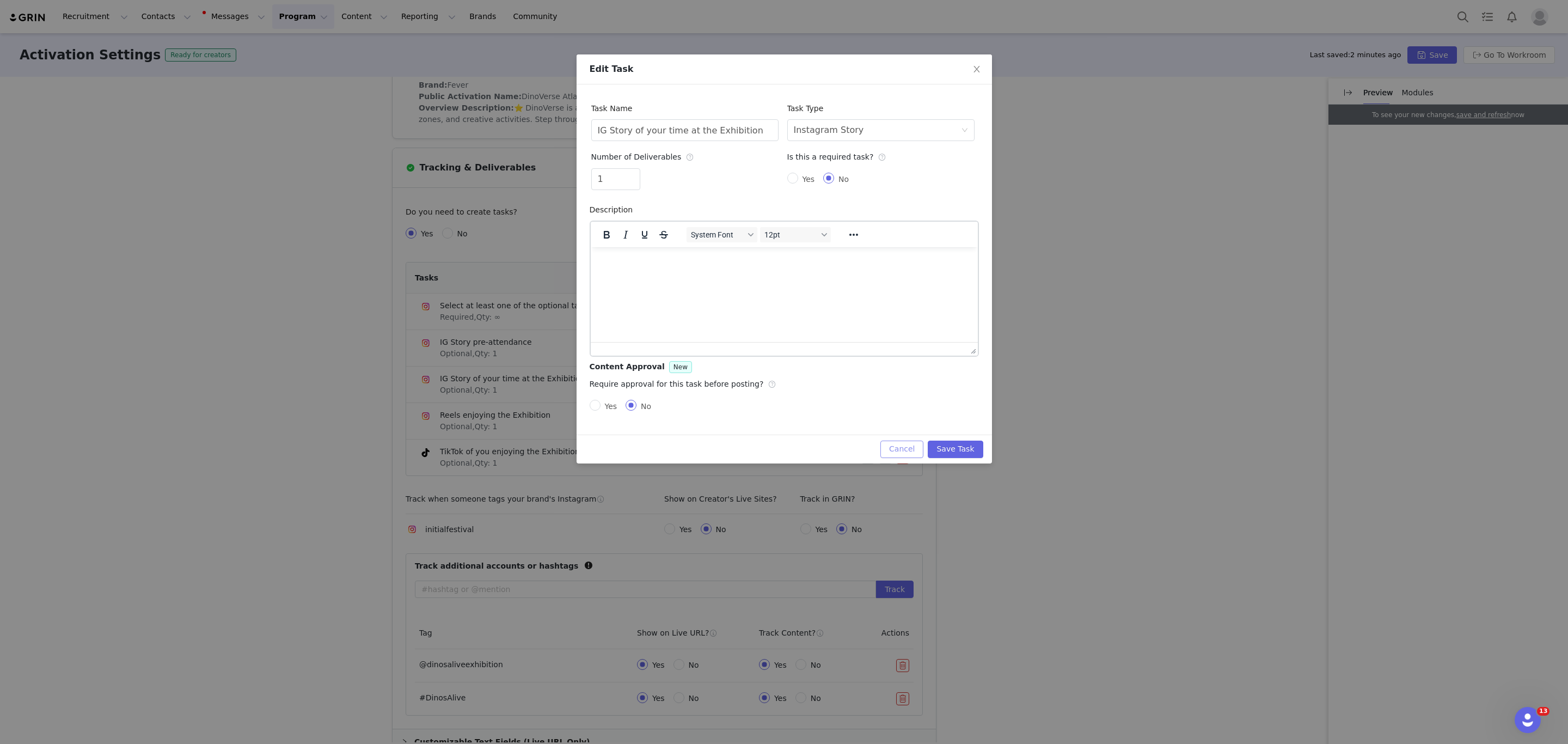
click at [908, 443] on button "Cancel" at bounding box center [902, 449] width 43 height 17
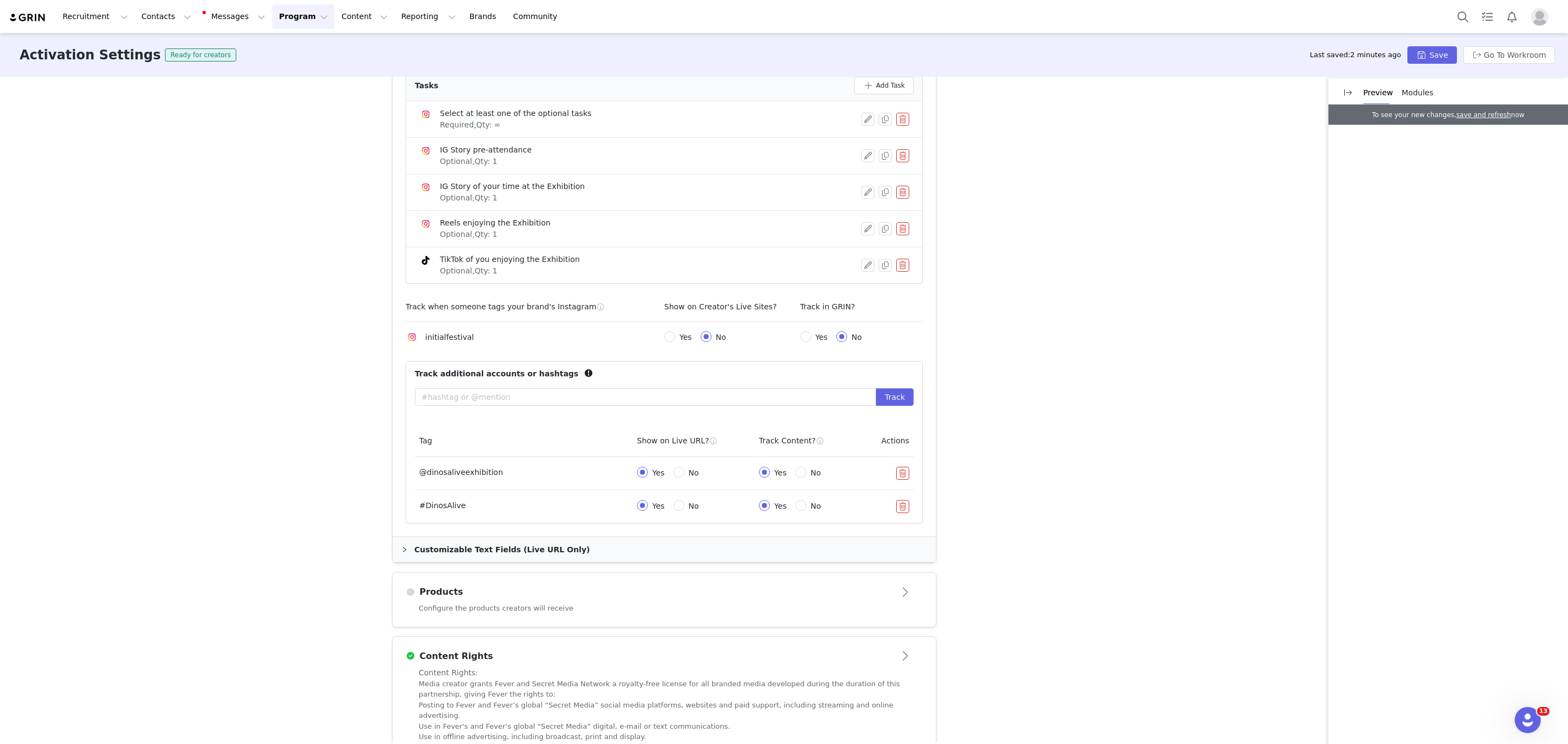
scroll to position [494, 0]
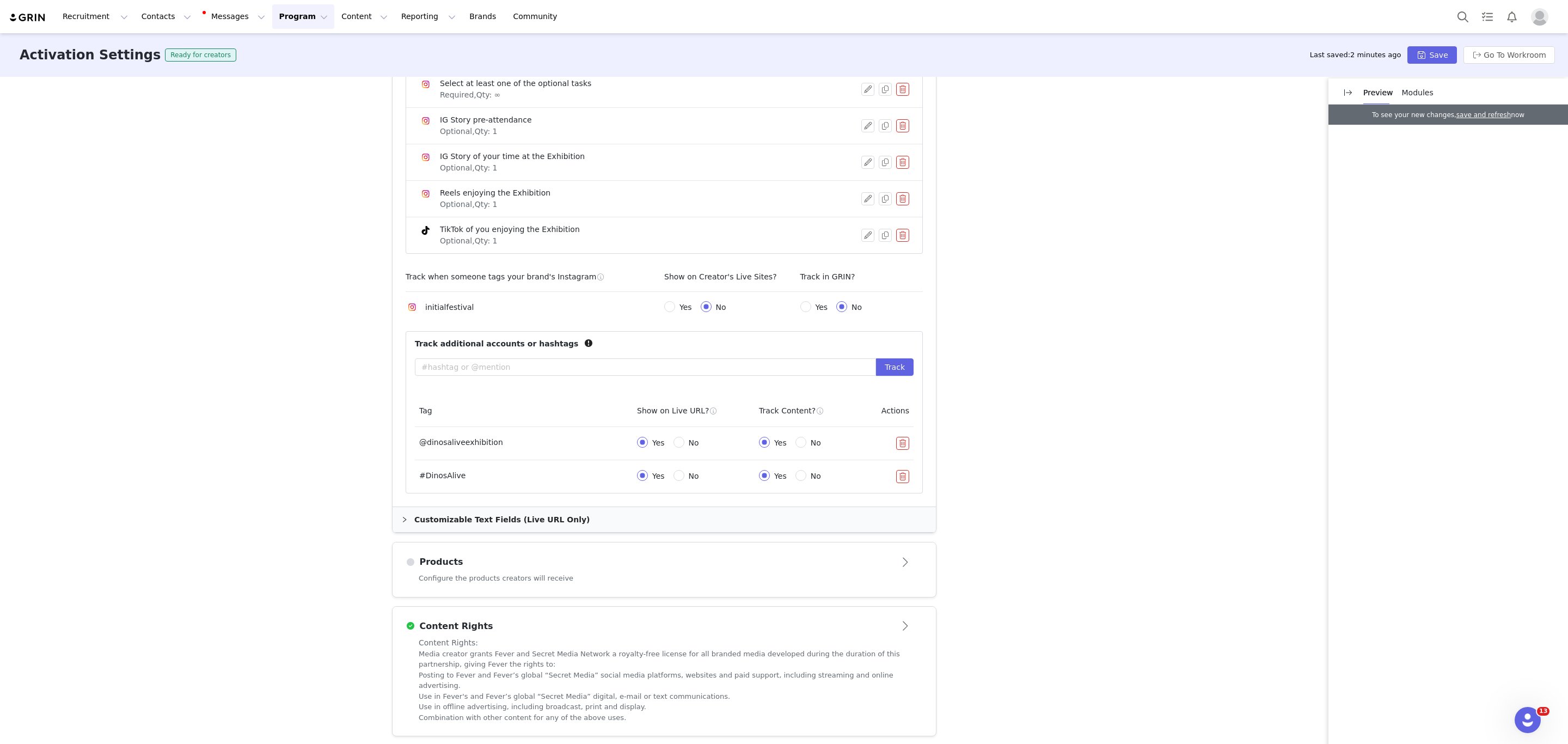
click at [896, 480] on button "button" at bounding box center [902, 476] width 13 height 13
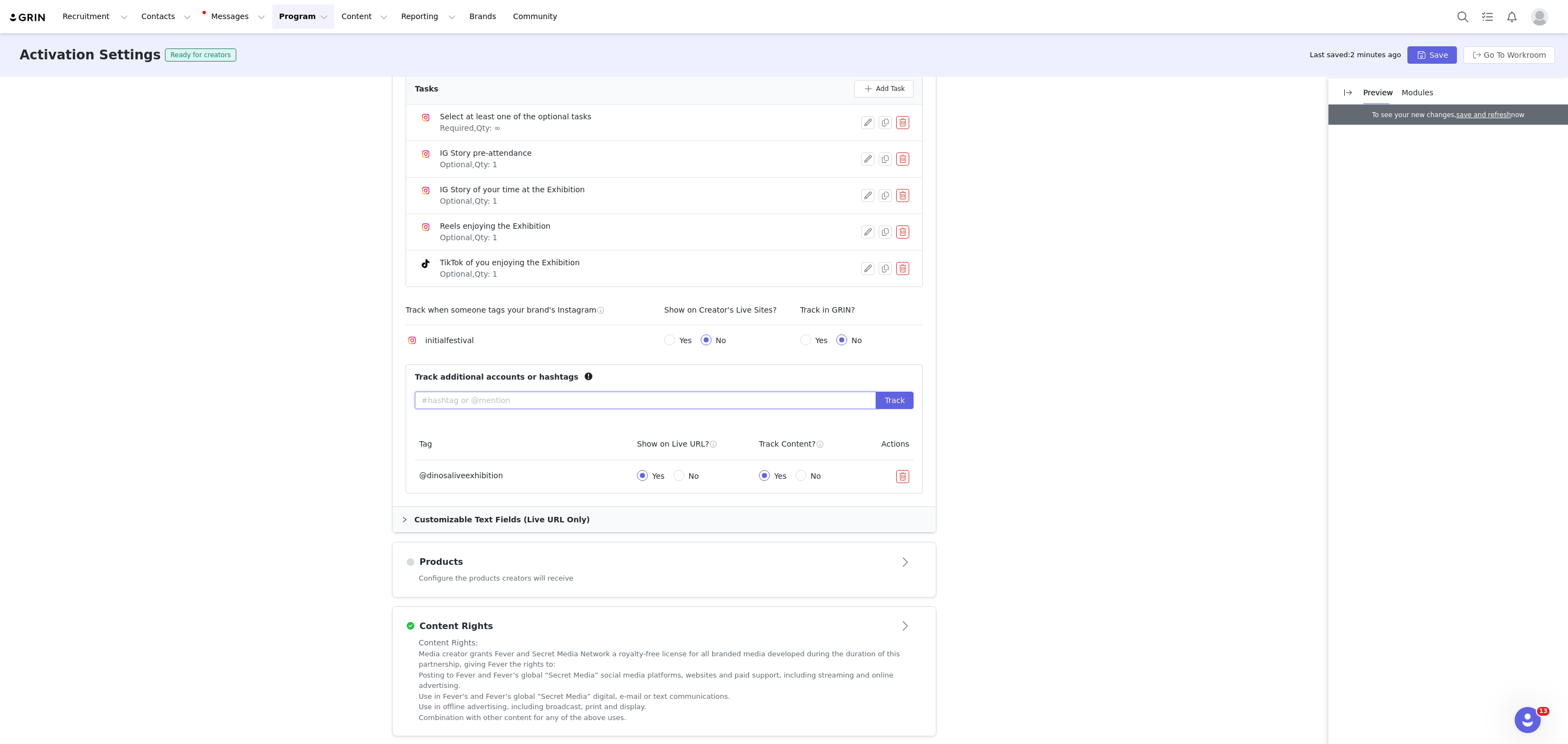
click at [500, 402] on input "text" at bounding box center [645, 400] width 461 height 17
type input "@"
type input "3"
click at [433, 404] on input "#DInoVerse" at bounding box center [645, 400] width 461 height 17
type input "#DinoVerse"
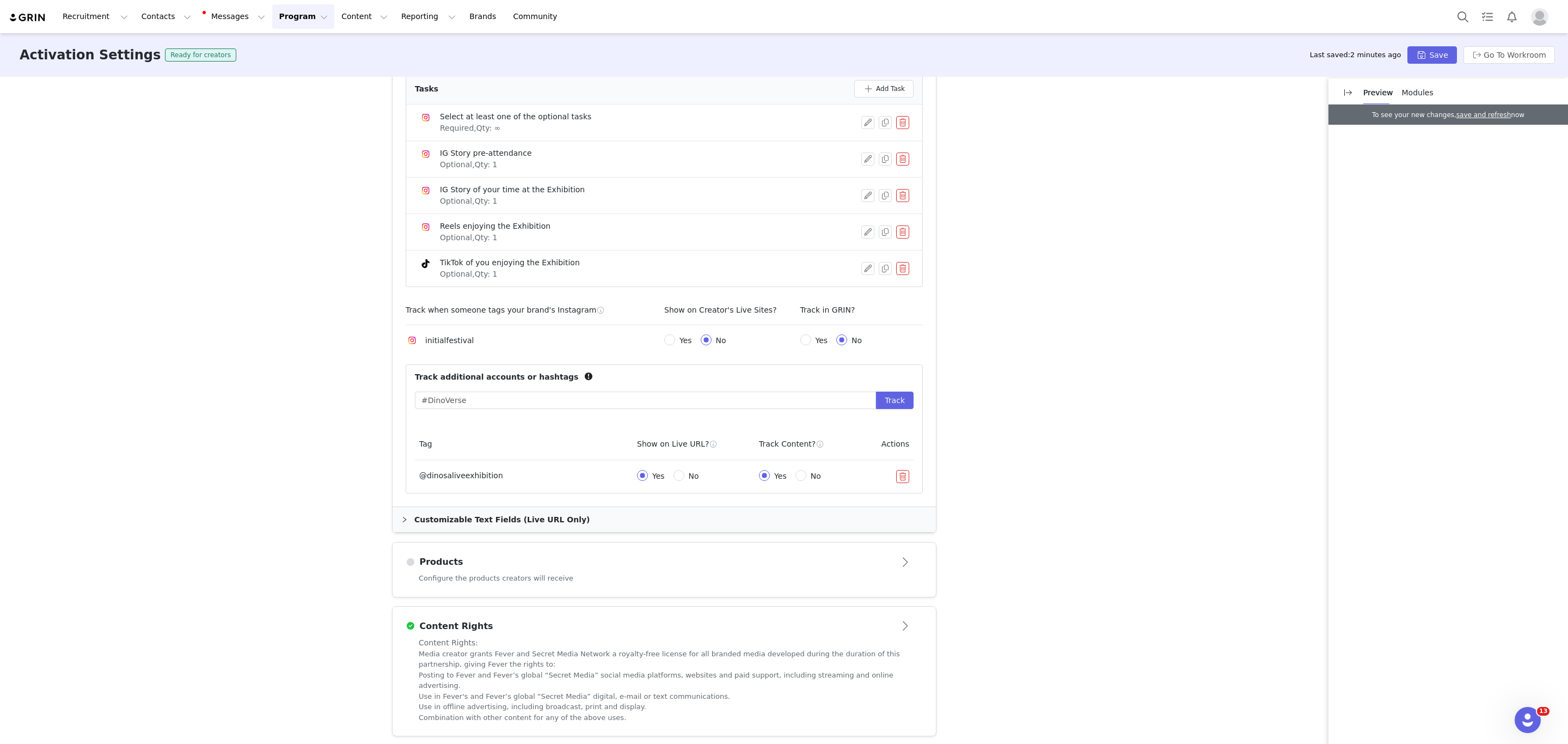
click at [393, 530] on div "Customizable Text Fields (Live URL Only)" at bounding box center [664, 519] width 543 height 25
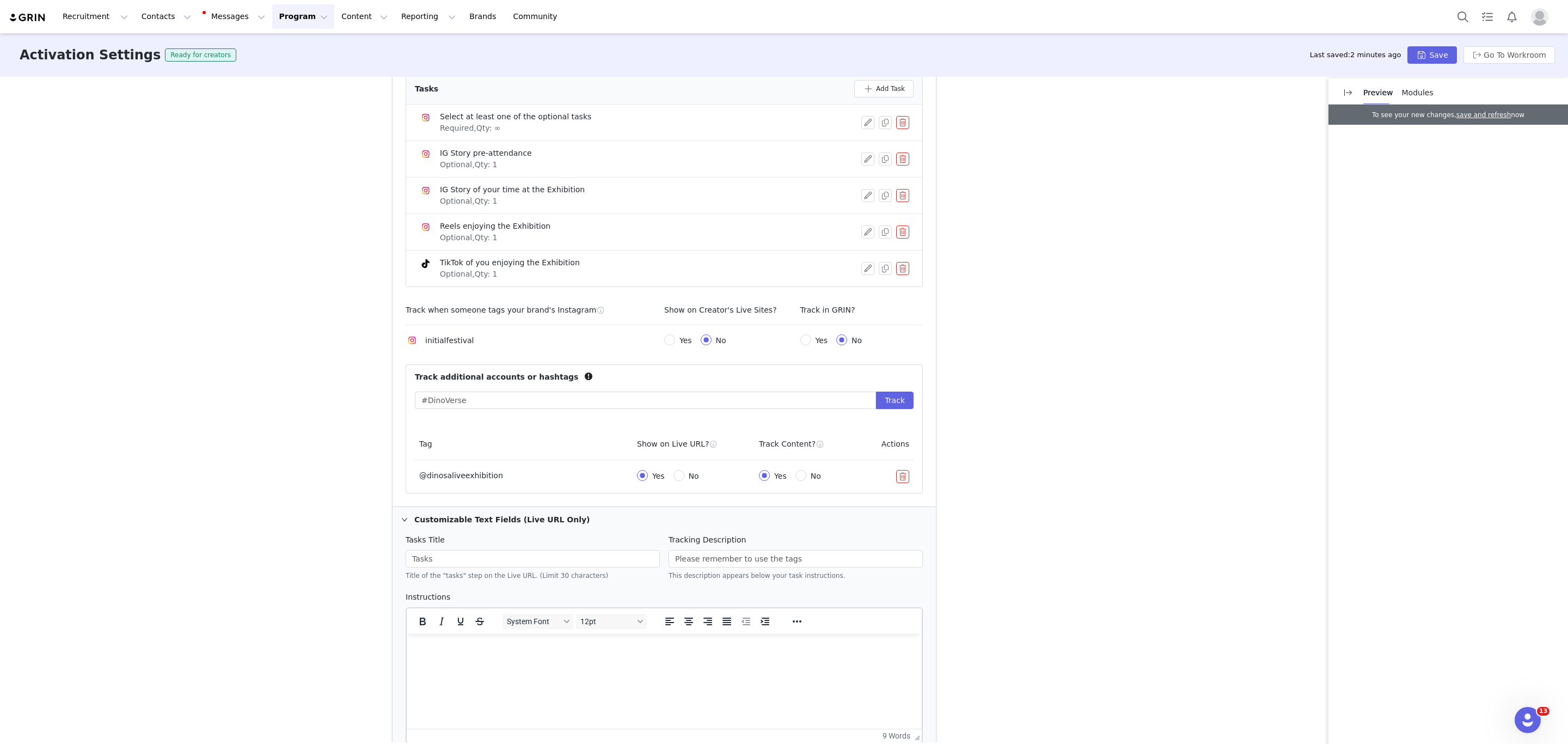
click at [420, 523] on div "Customizable Text Fields (Live URL Only)" at bounding box center [664, 519] width 543 height 25
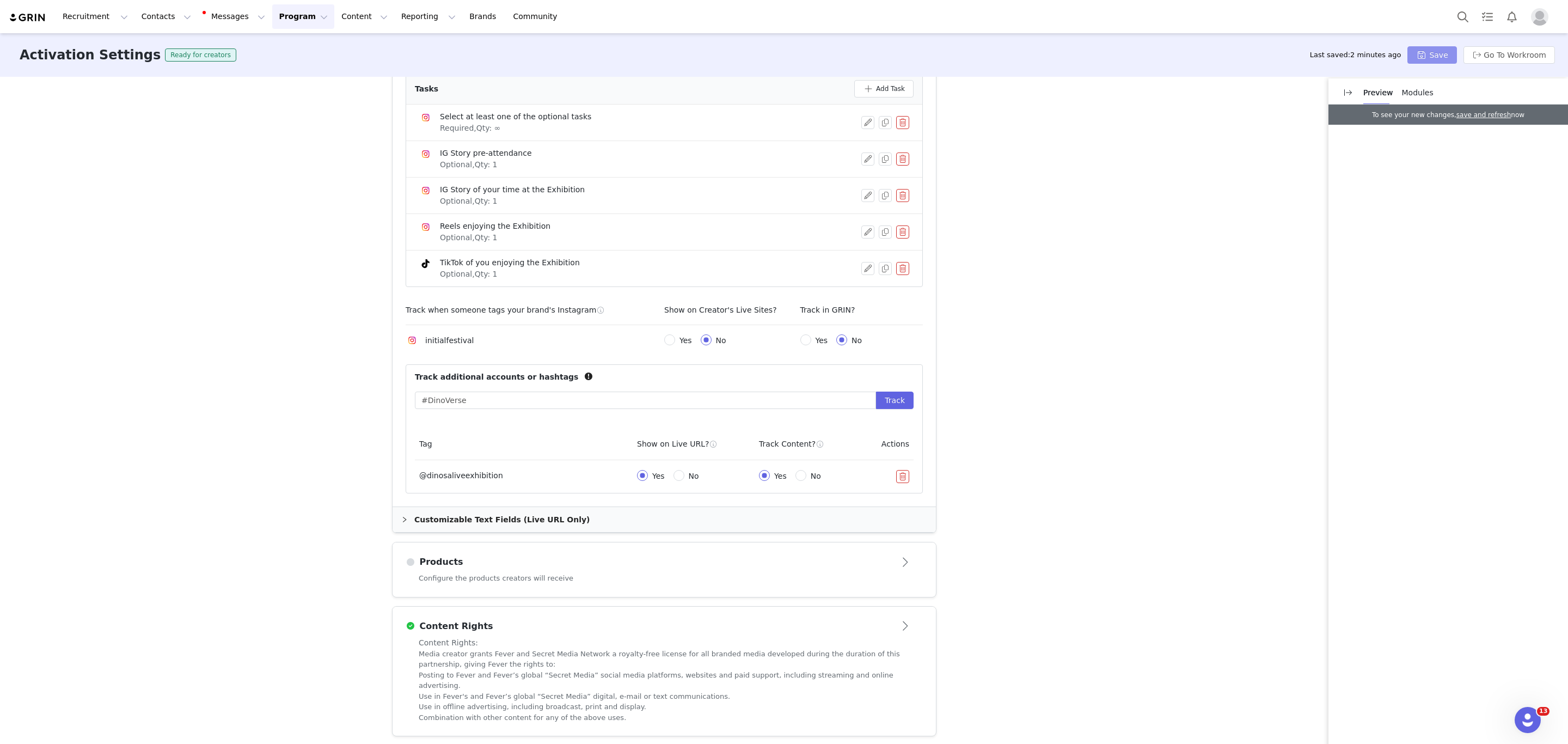
click at [1430, 55] on button "Save" at bounding box center [1431, 55] width 49 height 17
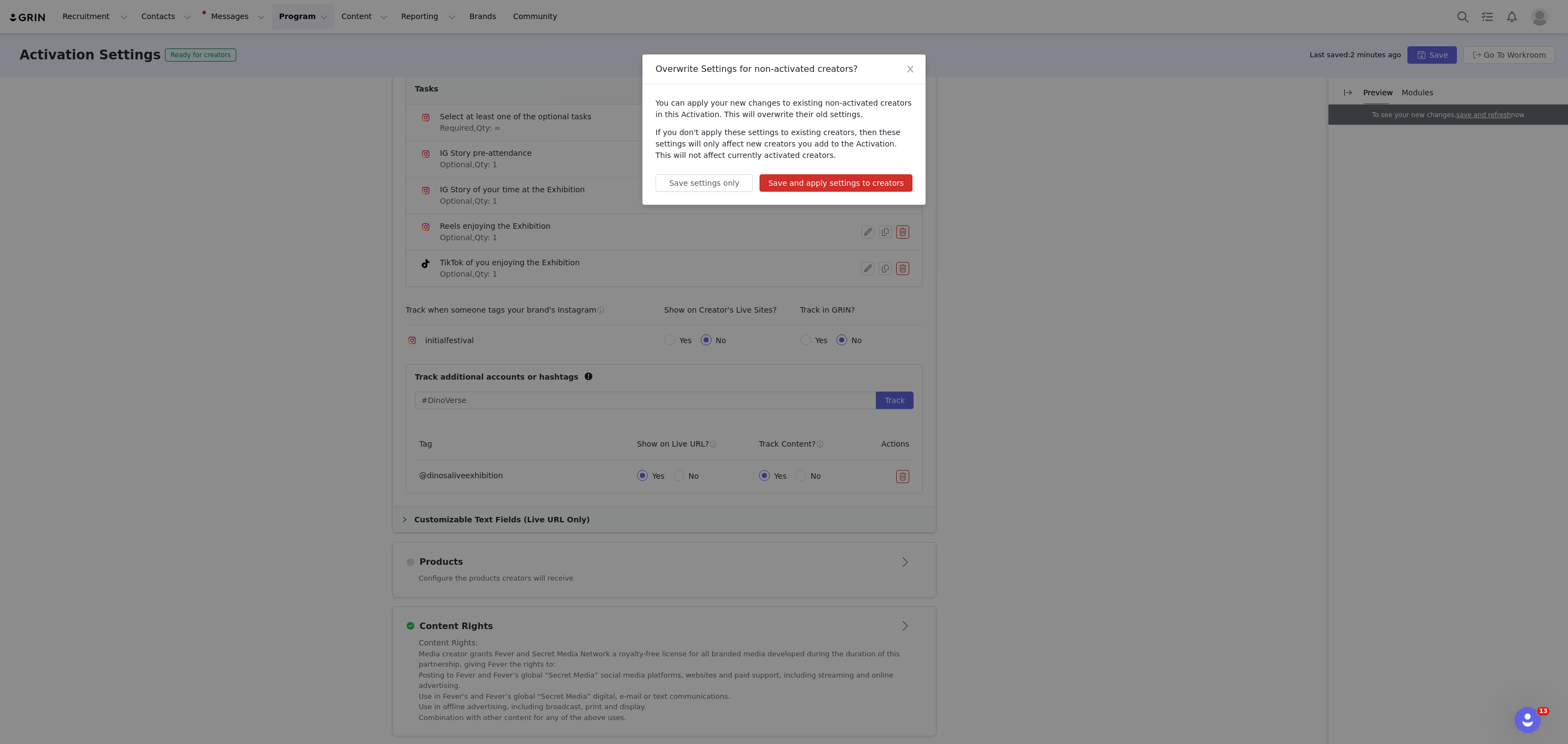
click at [835, 182] on button "Save and apply settings to creators" at bounding box center [836, 182] width 153 height 17
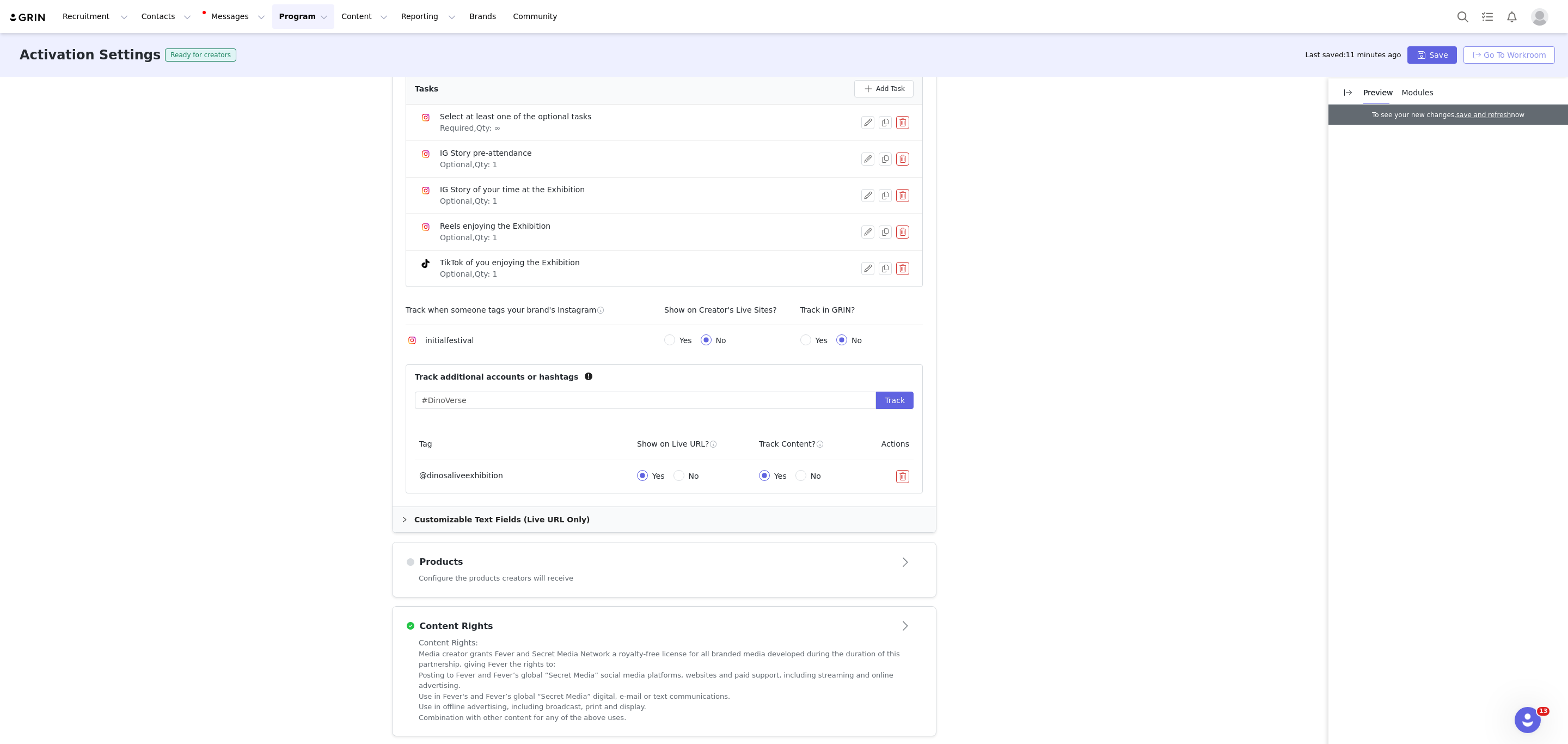
click at [1503, 55] on button "Go To Workroom" at bounding box center [1509, 55] width 91 height 17
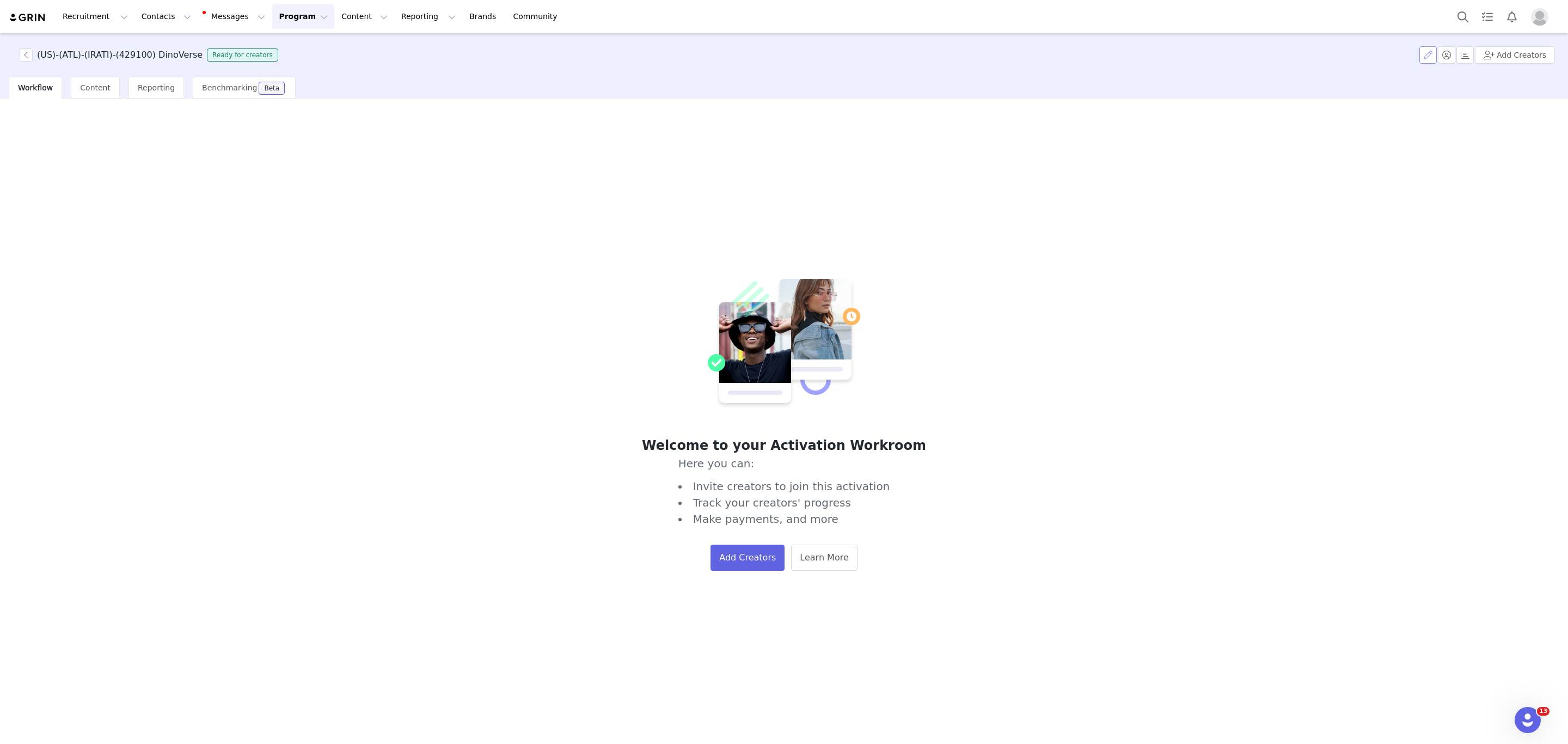
click at [1430, 54] on button "button" at bounding box center [1427, 55] width 17 height 17
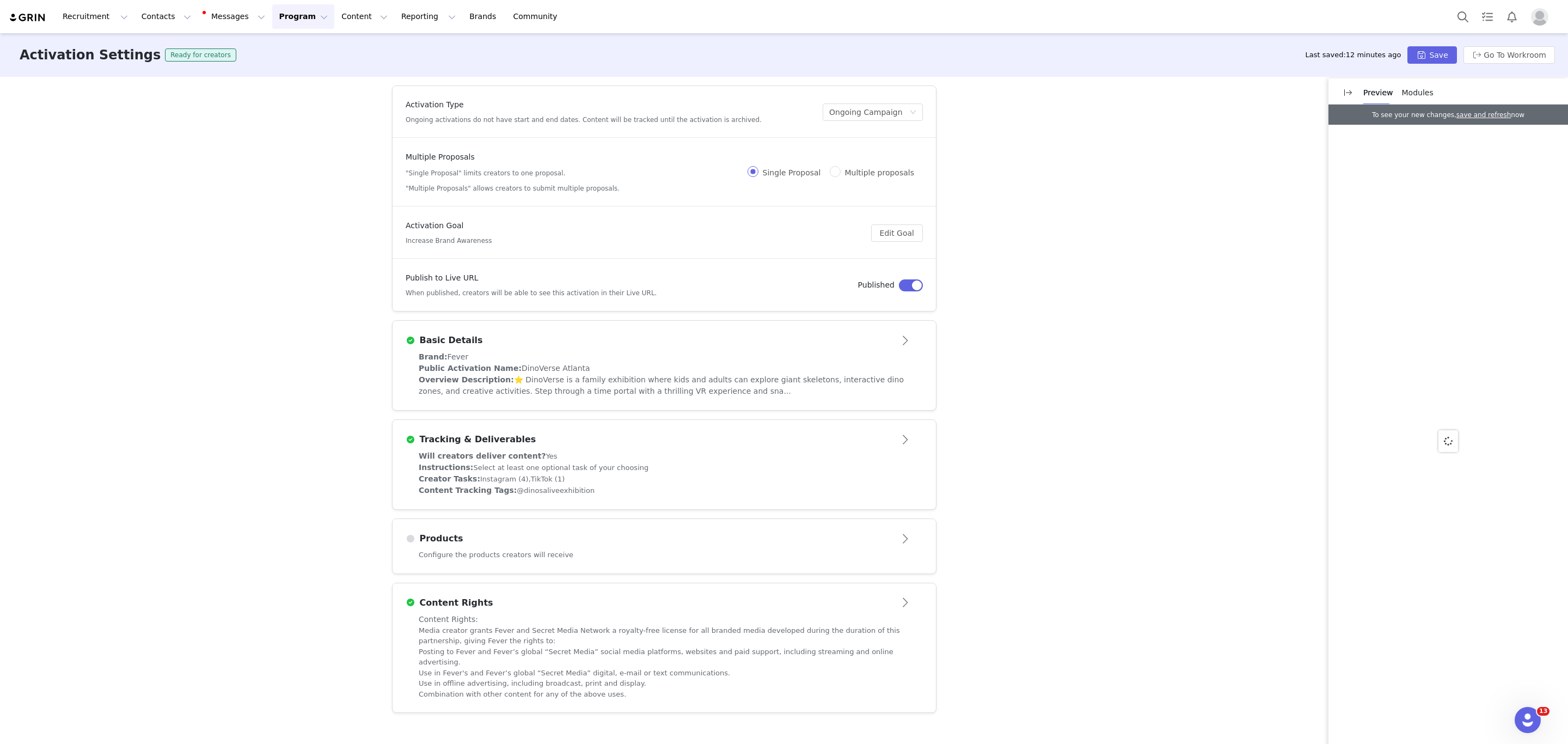
click at [716, 372] on div "Public Activation Name: DinoVerse Atlanta" at bounding box center [664, 368] width 491 height 11
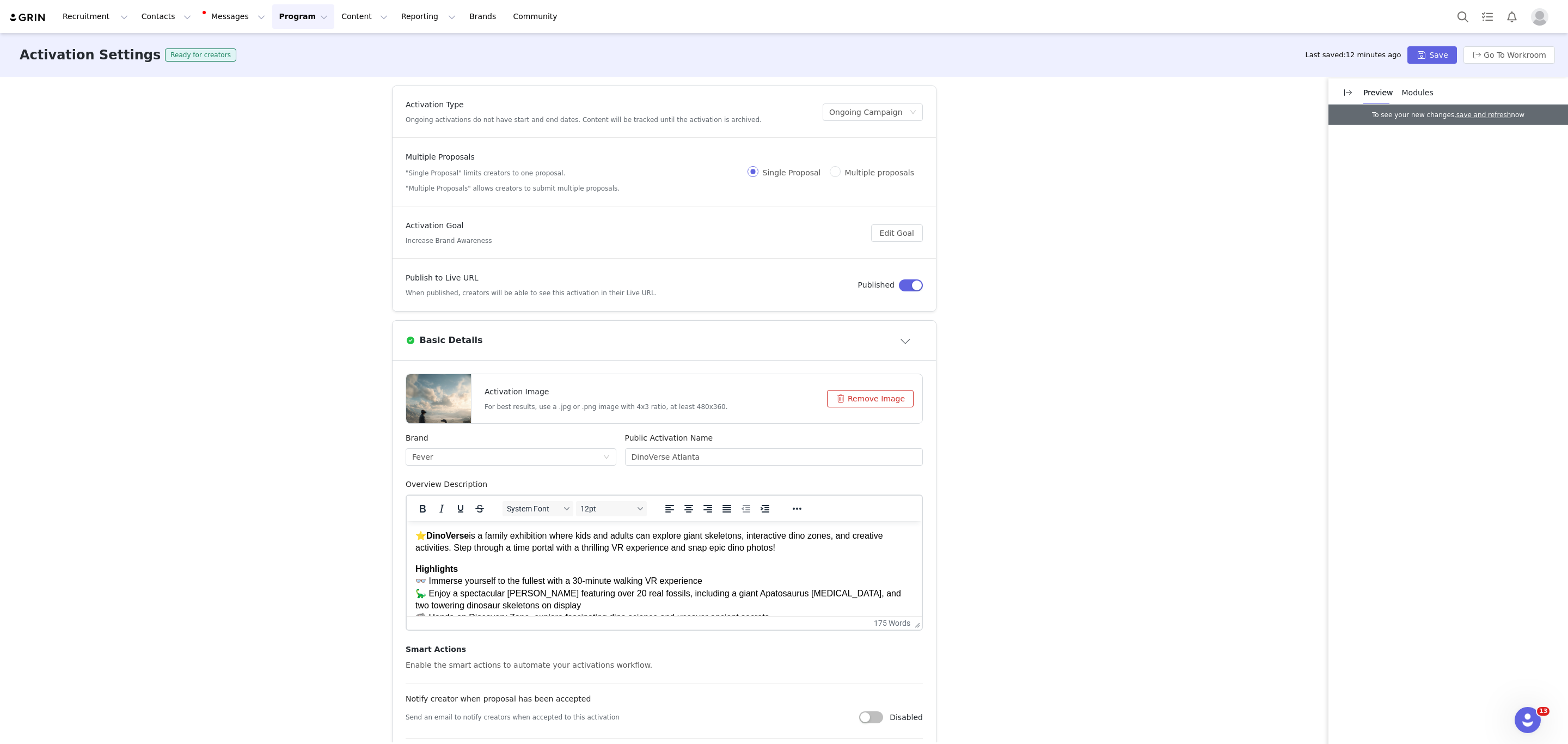
click at [821, 550] on p "⭐ DinoVerse is a family exhibition where kids and adults can explore giant skel…" at bounding box center [664, 542] width 498 height 24
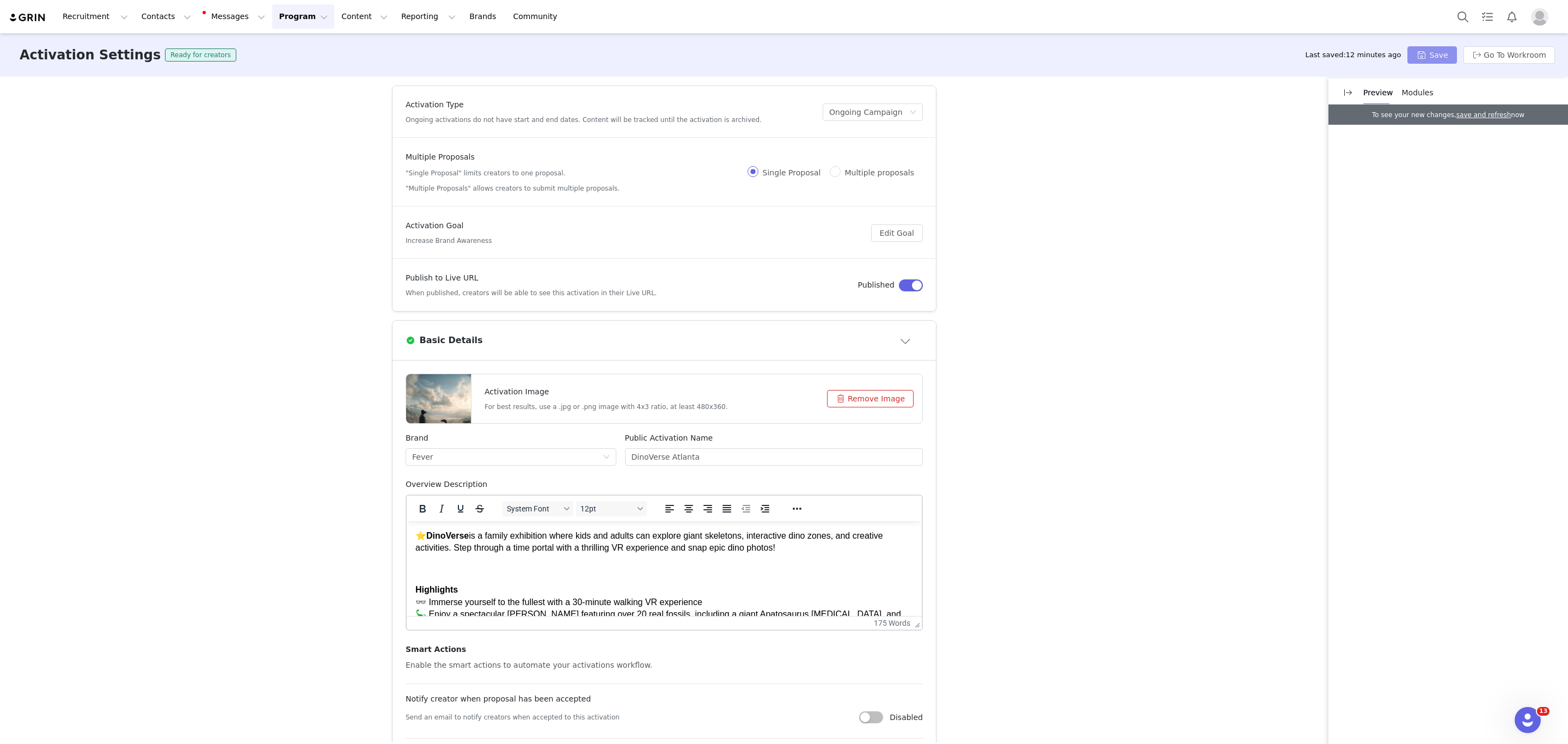
click at [1437, 55] on button "Save" at bounding box center [1431, 55] width 49 height 17
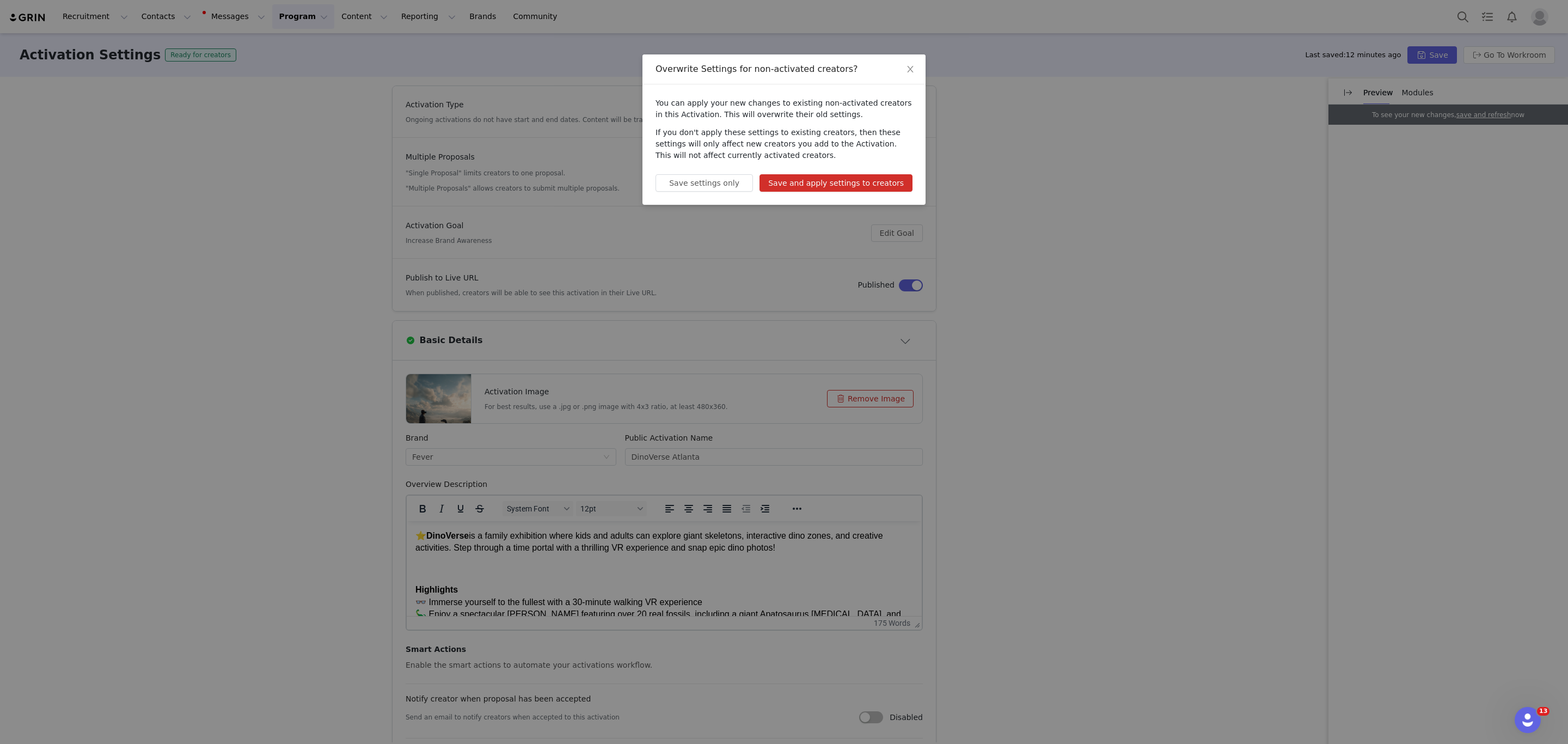
click at [861, 190] on button "Save and apply settings to creators" at bounding box center [836, 182] width 153 height 17
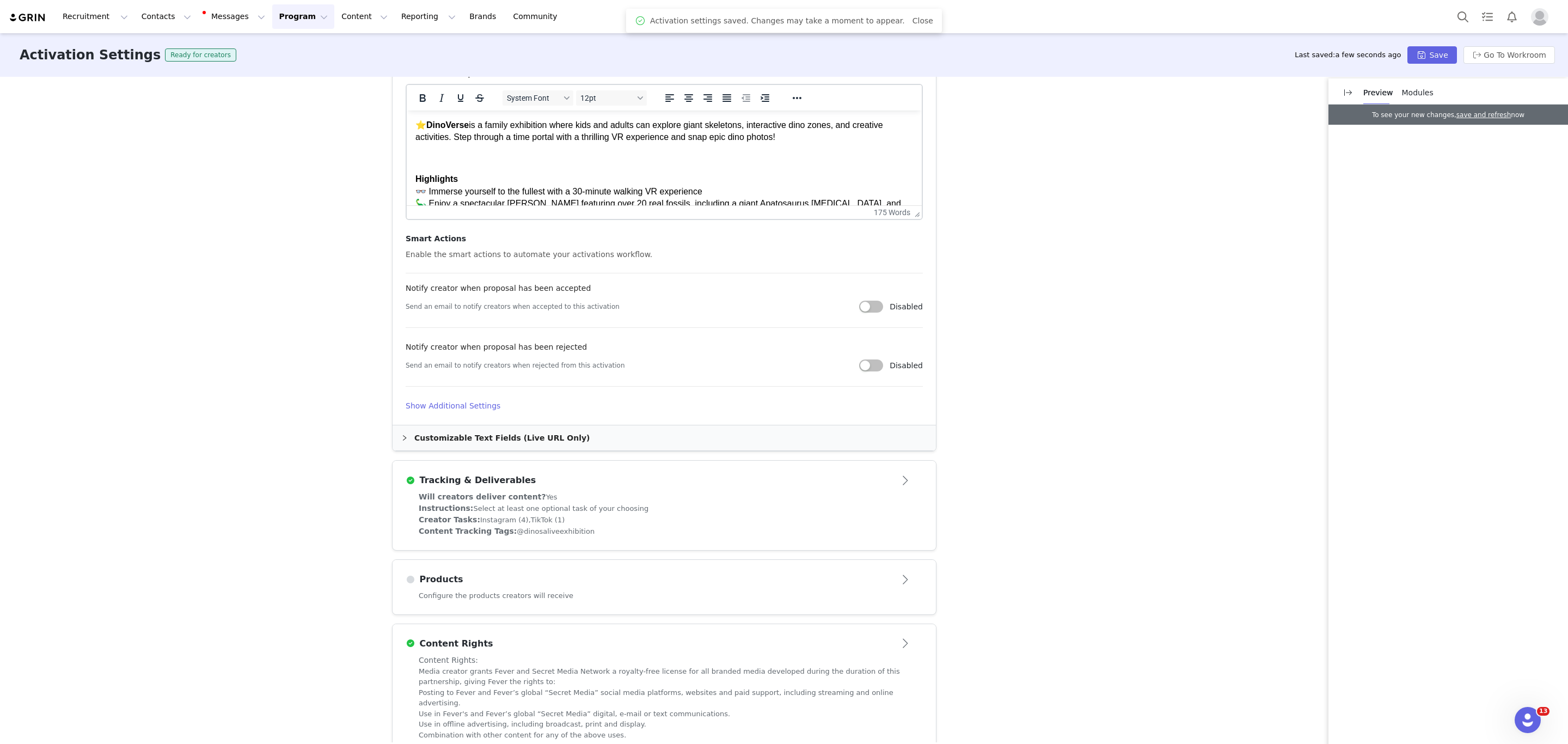
scroll to position [426, 0]
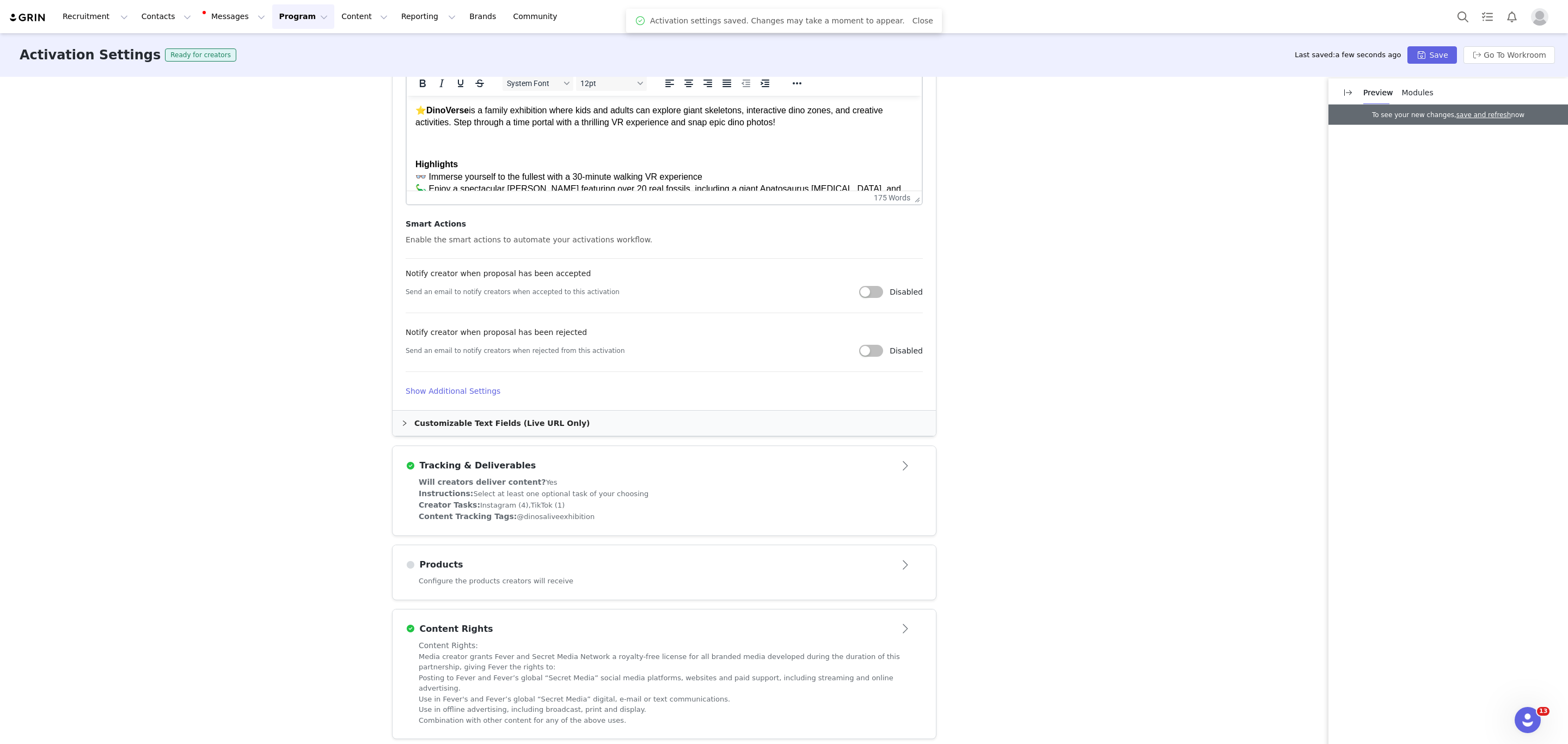
click at [1439, 112] on span "To see your new changes," at bounding box center [1414, 115] width 84 height 8
click at [1424, 97] on div "Modules" at bounding box center [1418, 93] width 32 height 11
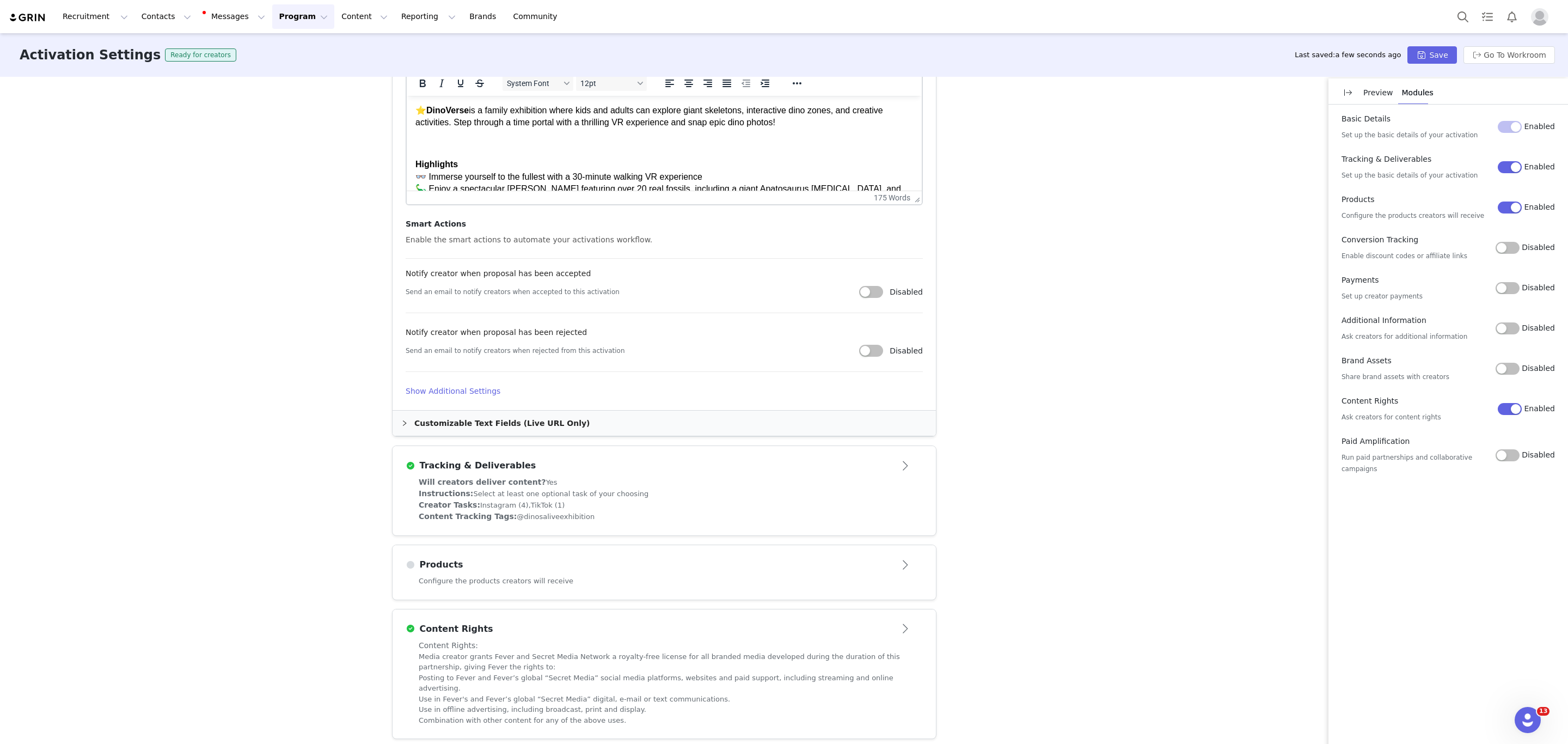
click at [1511, 252] on button "Disabled" at bounding box center [1507, 248] width 24 height 12
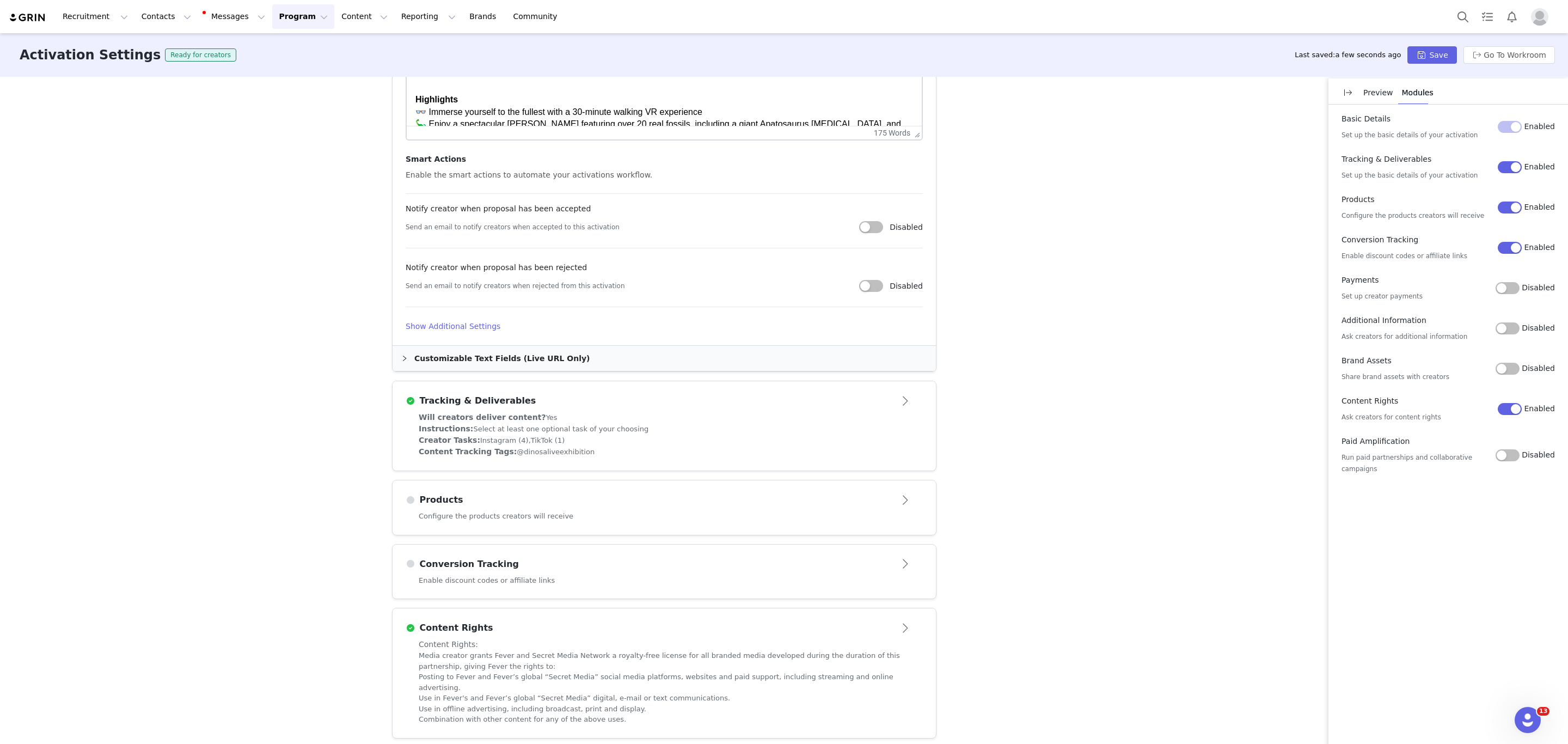
click at [549, 590] on div "Enable discount codes or affiliate links" at bounding box center [664, 587] width 543 height 24
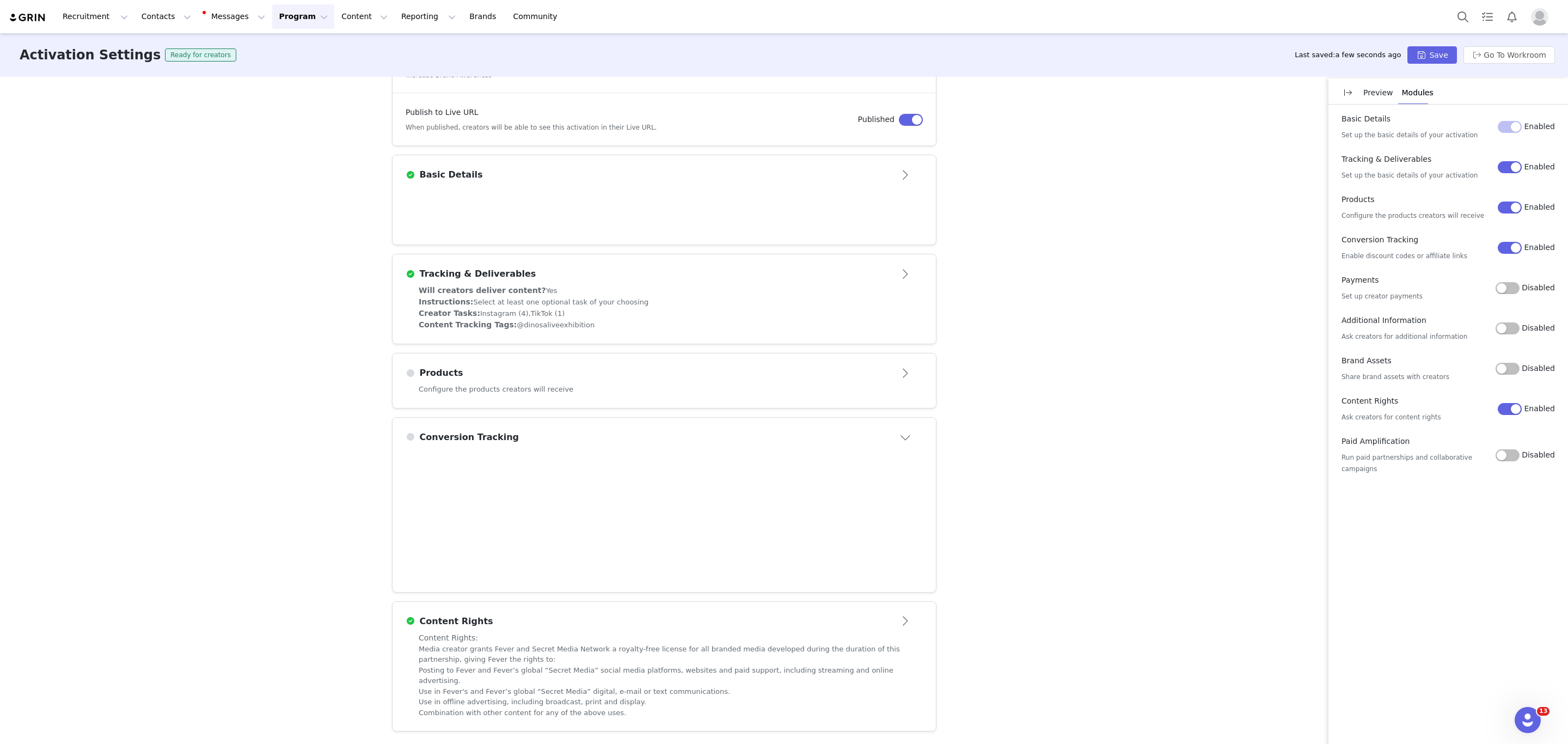
scroll to position [157, 0]
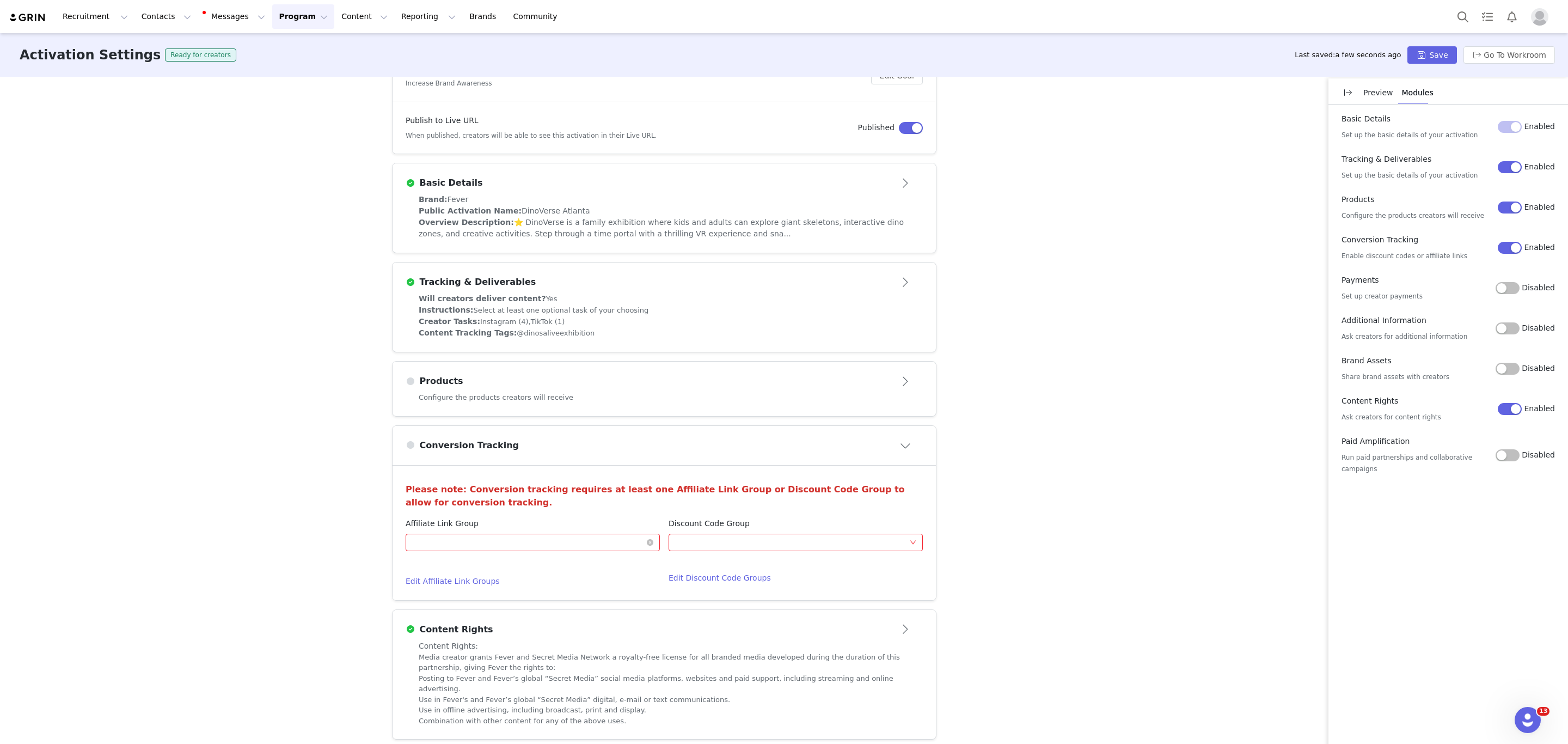
click at [511, 546] on div "Optional" at bounding box center [529, 542] width 234 height 16
type input "d"
click at [1519, 250] on button "Enabled" at bounding box center [1510, 248] width 24 height 12
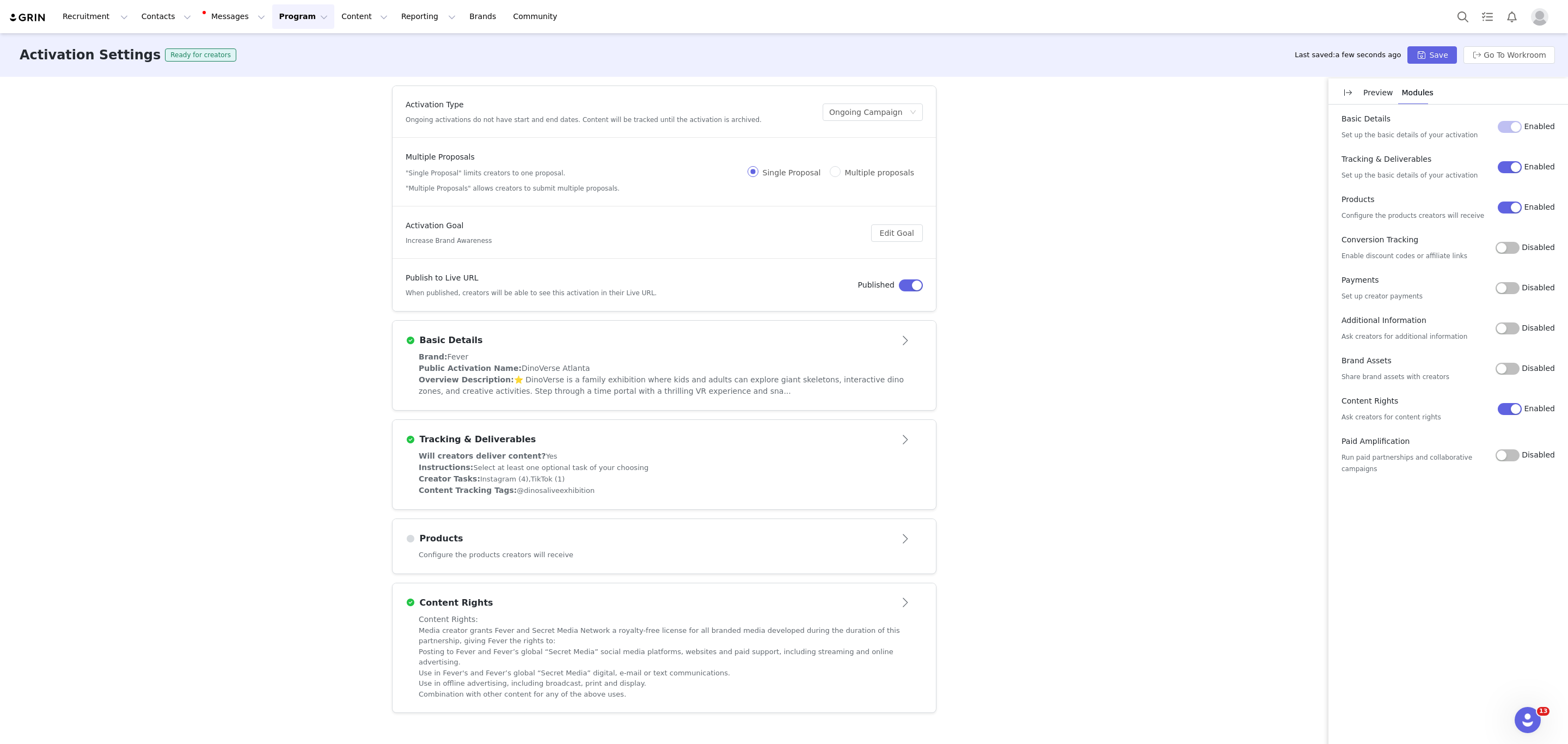
scroll to position [0, 0]
click at [1440, 51] on button "Save" at bounding box center [1431, 55] width 49 height 17
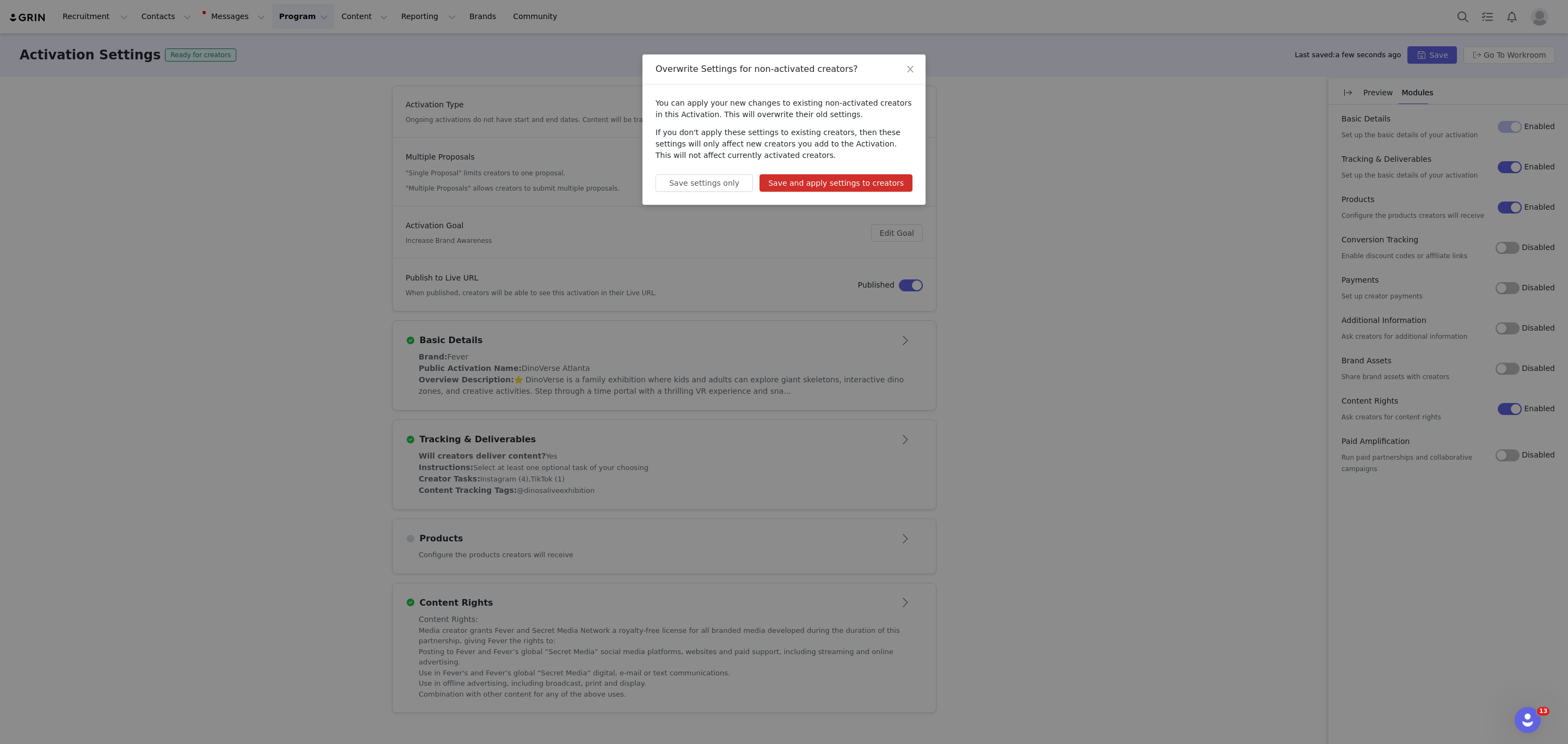
click at [1497, 51] on div "Overwrite Settings for non-activated creators? You can apply your new changes t…" at bounding box center [784, 372] width 1568 height 744
click at [834, 182] on button "Save and apply settings to creators" at bounding box center [836, 182] width 153 height 17
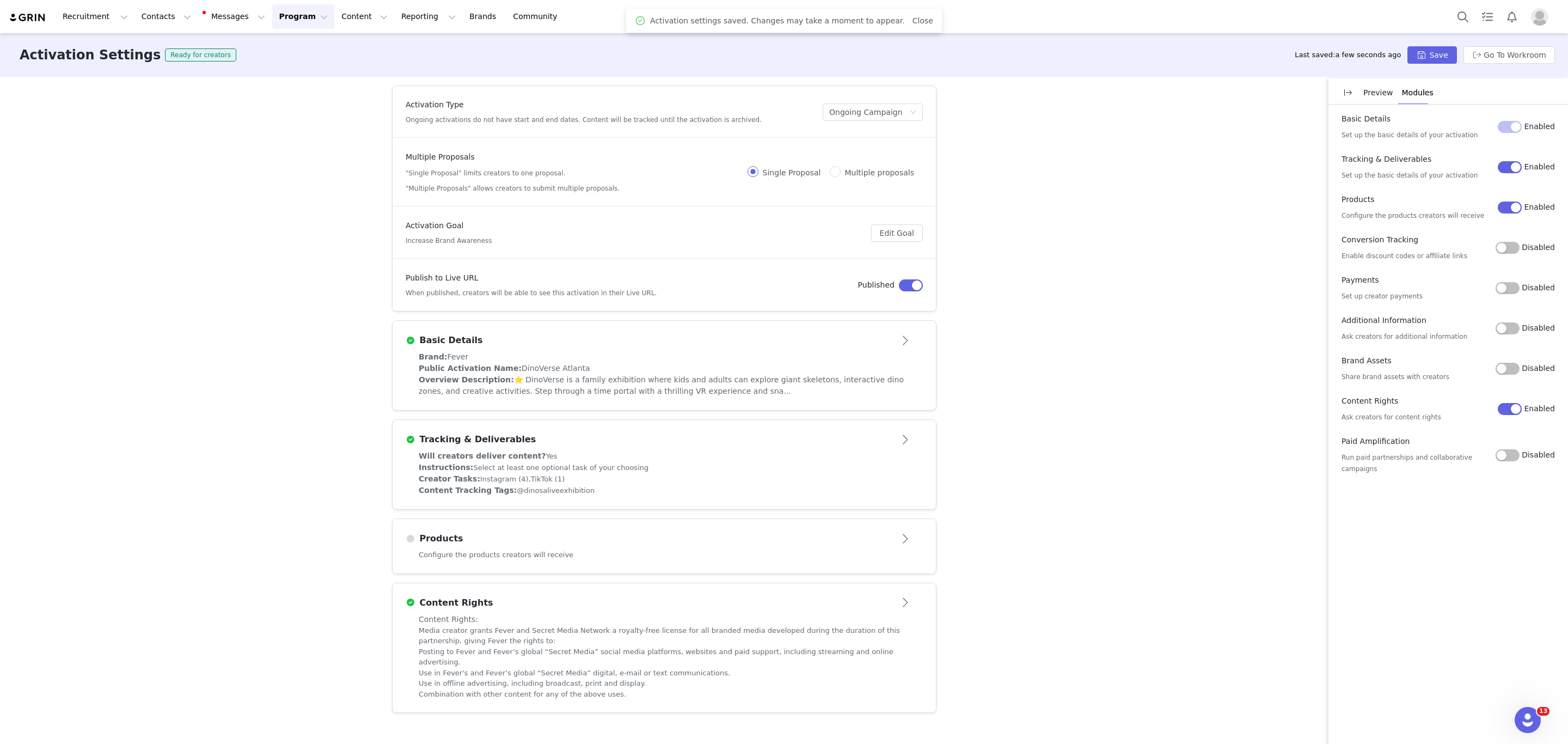
click at [650, 570] on div "Configure the products creators will receive" at bounding box center [664, 562] width 543 height 24
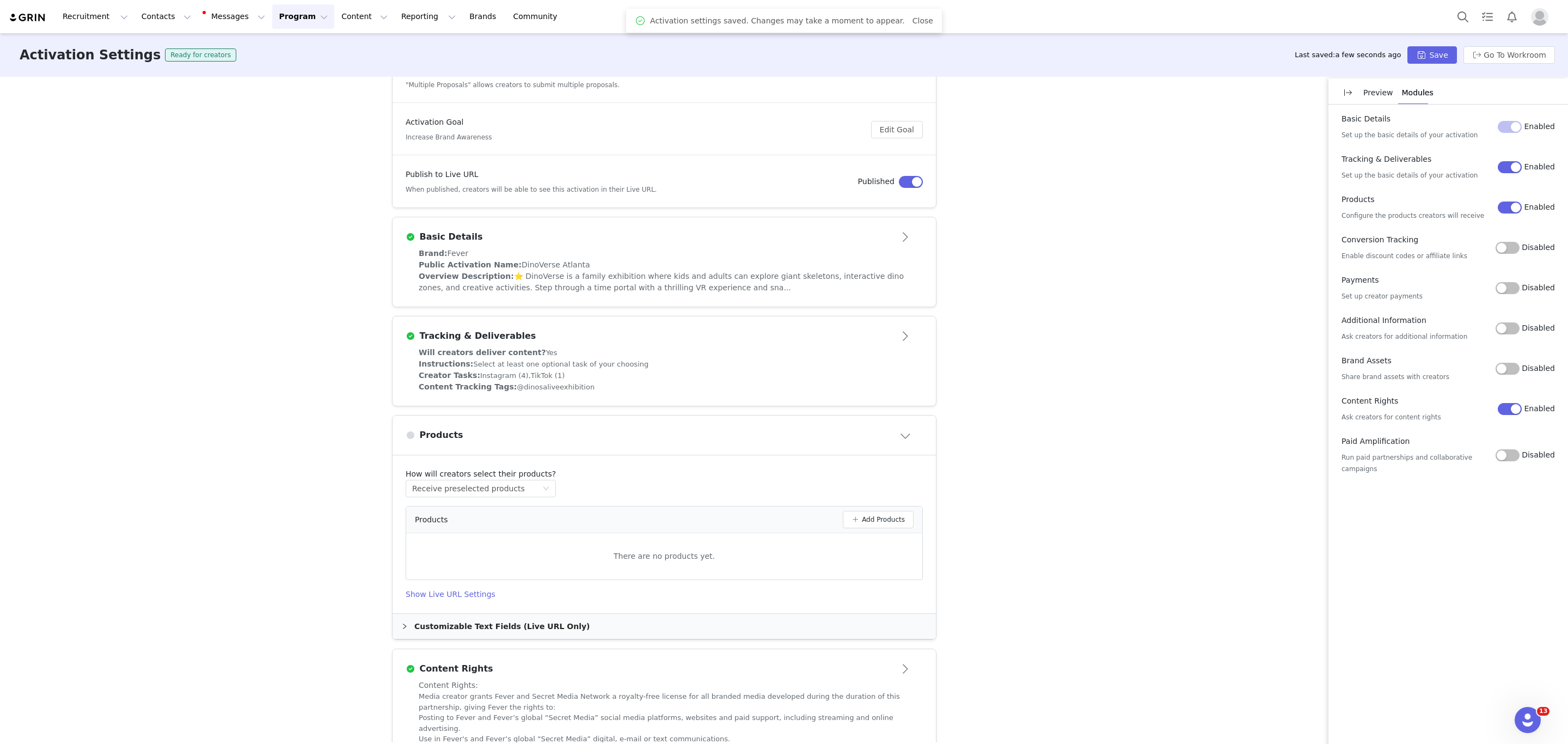
scroll to position [144, 0]
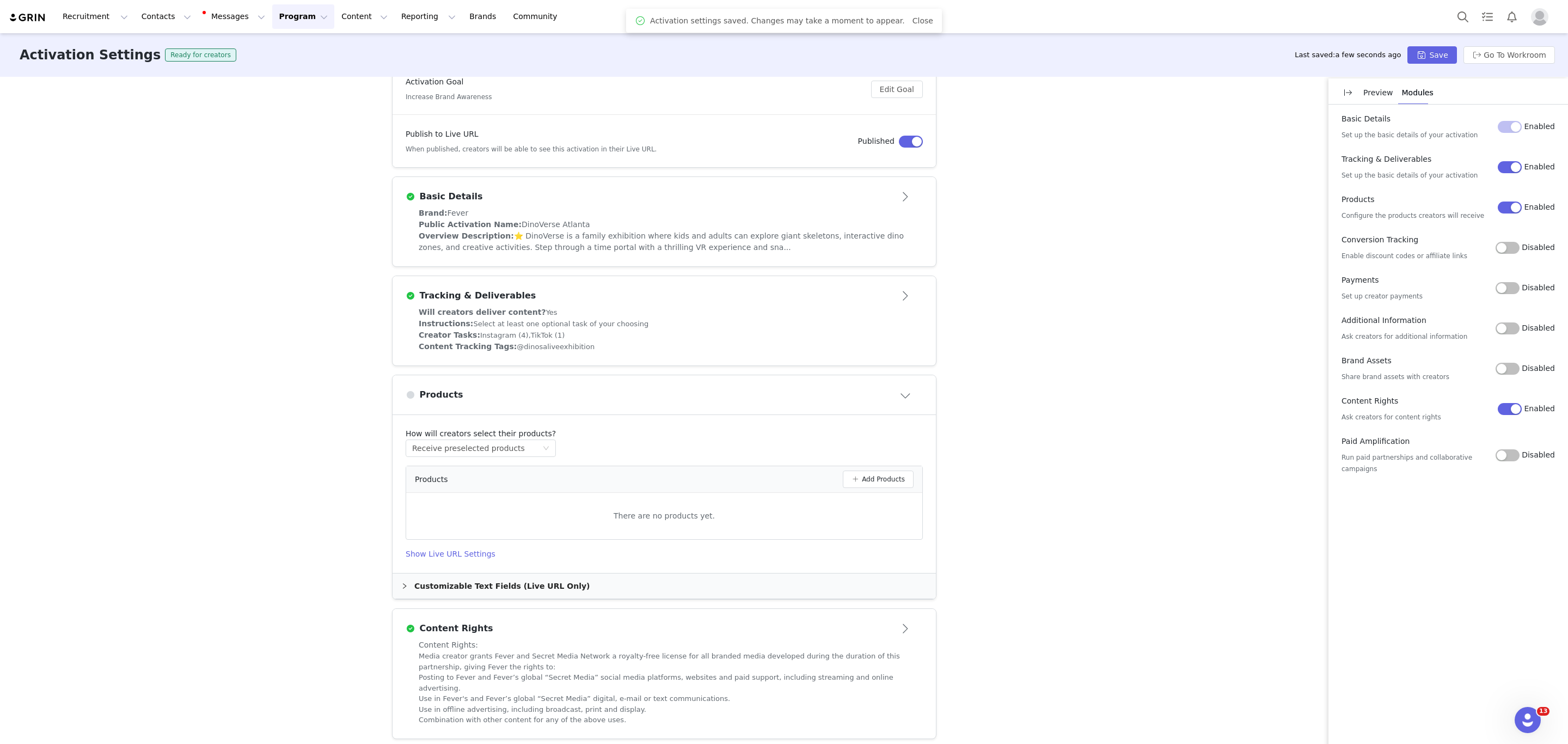
click at [477, 598] on div "Customizable Text Fields (Live URL Only)" at bounding box center [664, 585] width 543 height 25
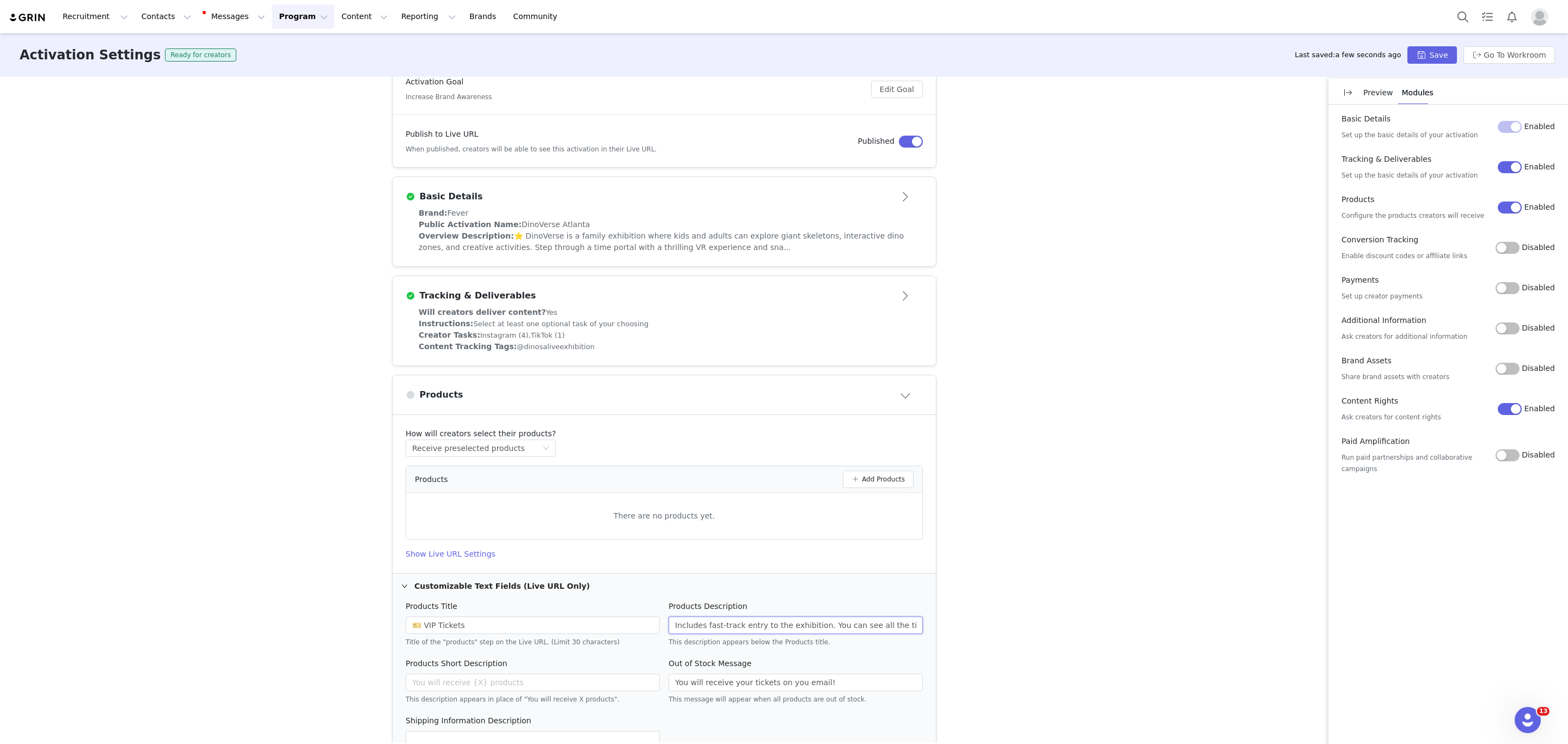
scroll to position [0, 139]
drag, startPoint x: 849, startPoint y: 625, endPoint x: 1117, endPoint y: 625, distance: 268.0
click at [1117, 625] on div "Activation Type Ongoing activations do not have start and end dates. Content wi…" at bounding box center [784, 410] width 1568 height 666
click at [877, 629] on input "Includes fast-track entry to the exhibition. You can see all the times availabl…" at bounding box center [795, 625] width 254 height 17
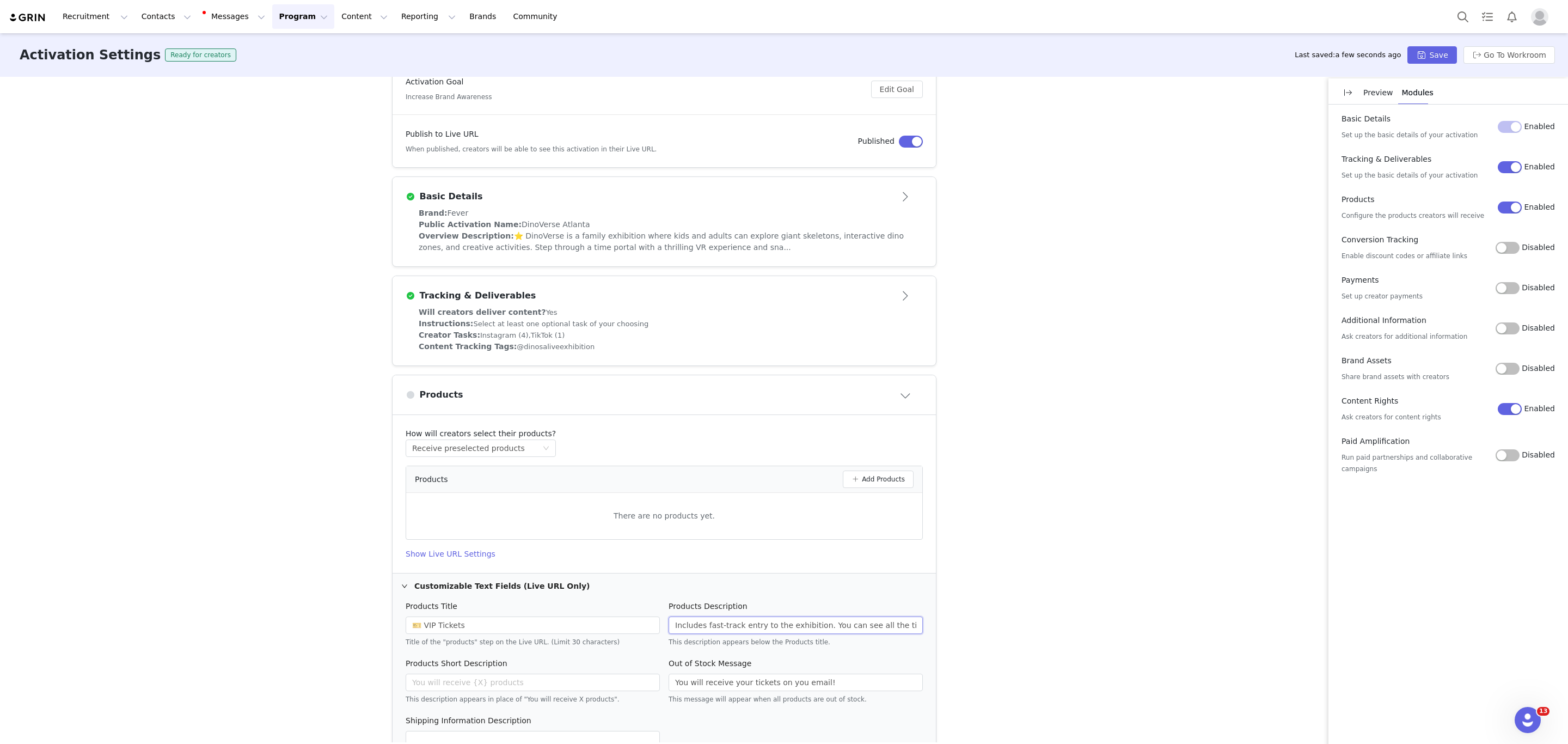
scroll to position [0, 139]
drag, startPoint x: 892, startPoint y: 629, endPoint x: 950, endPoint y: 639, distance: 58.9
click at [978, 638] on div "Activation Type Ongoing activations do not have start and end dates. Content wi…" at bounding box center [784, 410] width 1568 height 666
click at [896, 626] on input "Includes fast-track entry to the exhibition. You can see all the times availabl…" at bounding box center [795, 625] width 254 height 17
click at [899, 626] on input "Includes fast-track entry to the exhibition. You can see all the times availabl…" at bounding box center [795, 625] width 254 height 17
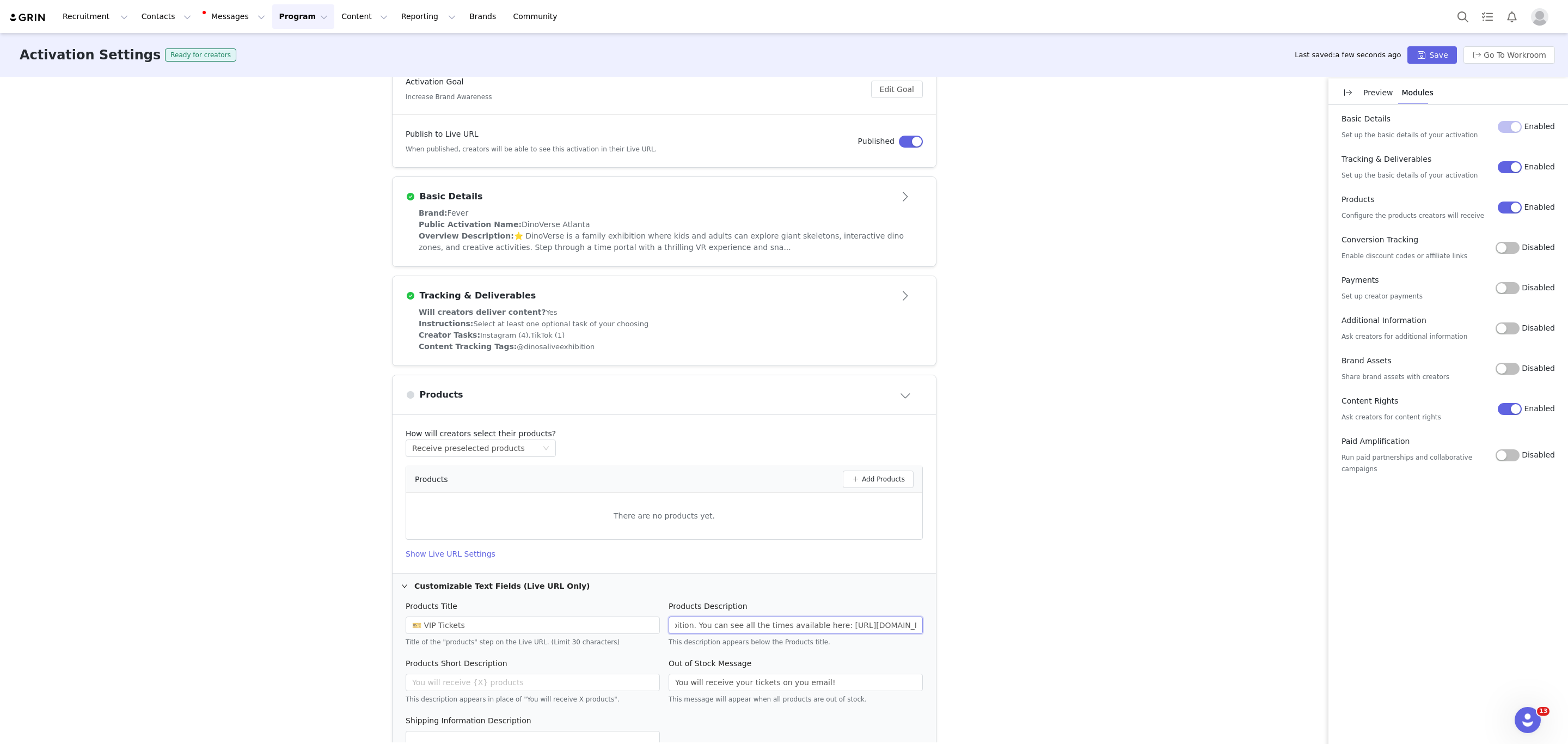
click at [903, 626] on input "Includes fast-track entry to the exhibition. You can see all the times availabl…" at bounding box center [795, 625] width 254 height 17
paste input "29100"
type input "Includes fast-track entry to the exhibition. You can see all the times availabl…"
click at [1450, 41] on div "Activation Settings Ready for creators Last saved: a few seconds ago Save Go To…" at bounding box center [784, 55] width 1568 height 43
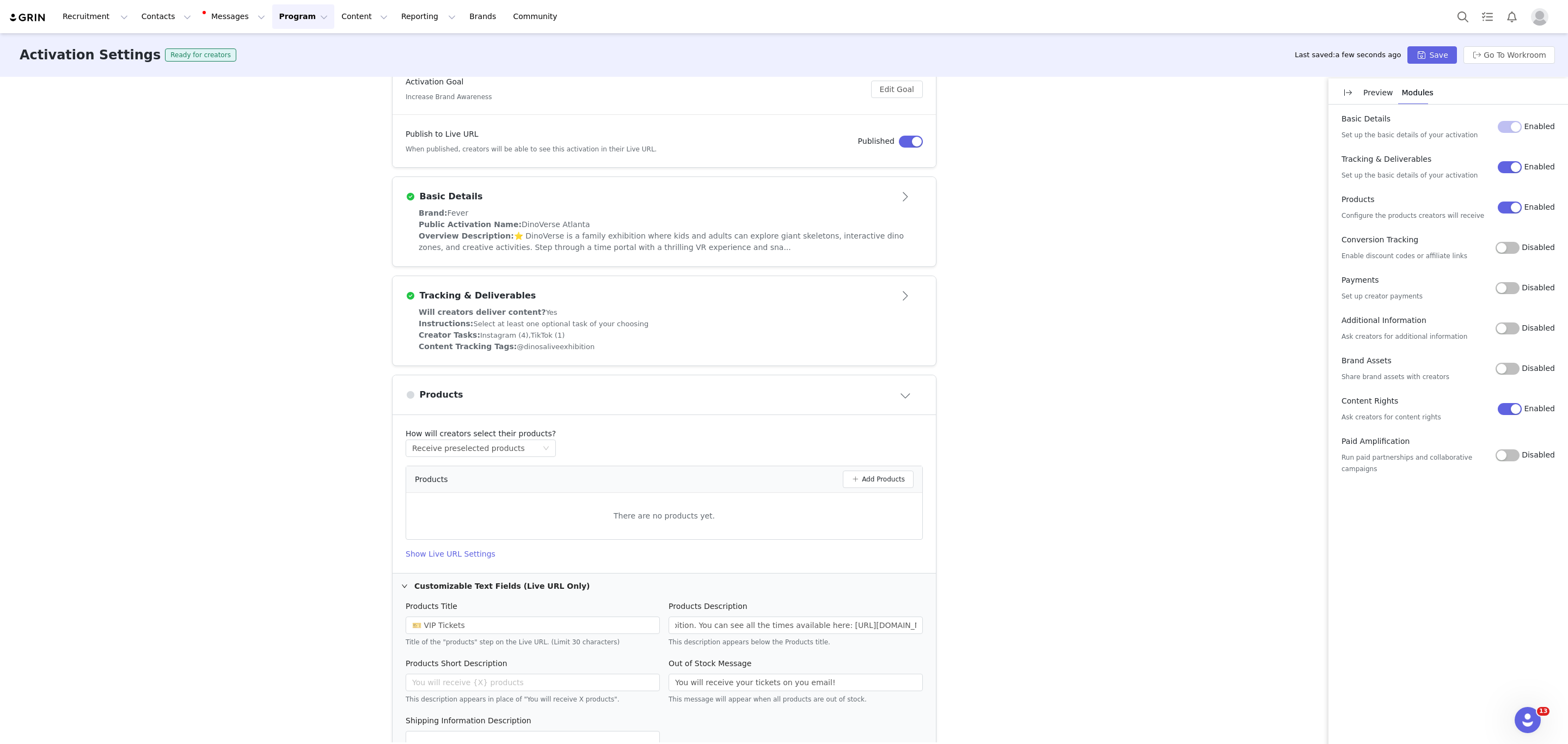
scroll to position [0, 0]
click at [1449, 49] on button "Save" at bounding box center [1431, 55] width 49 height 17
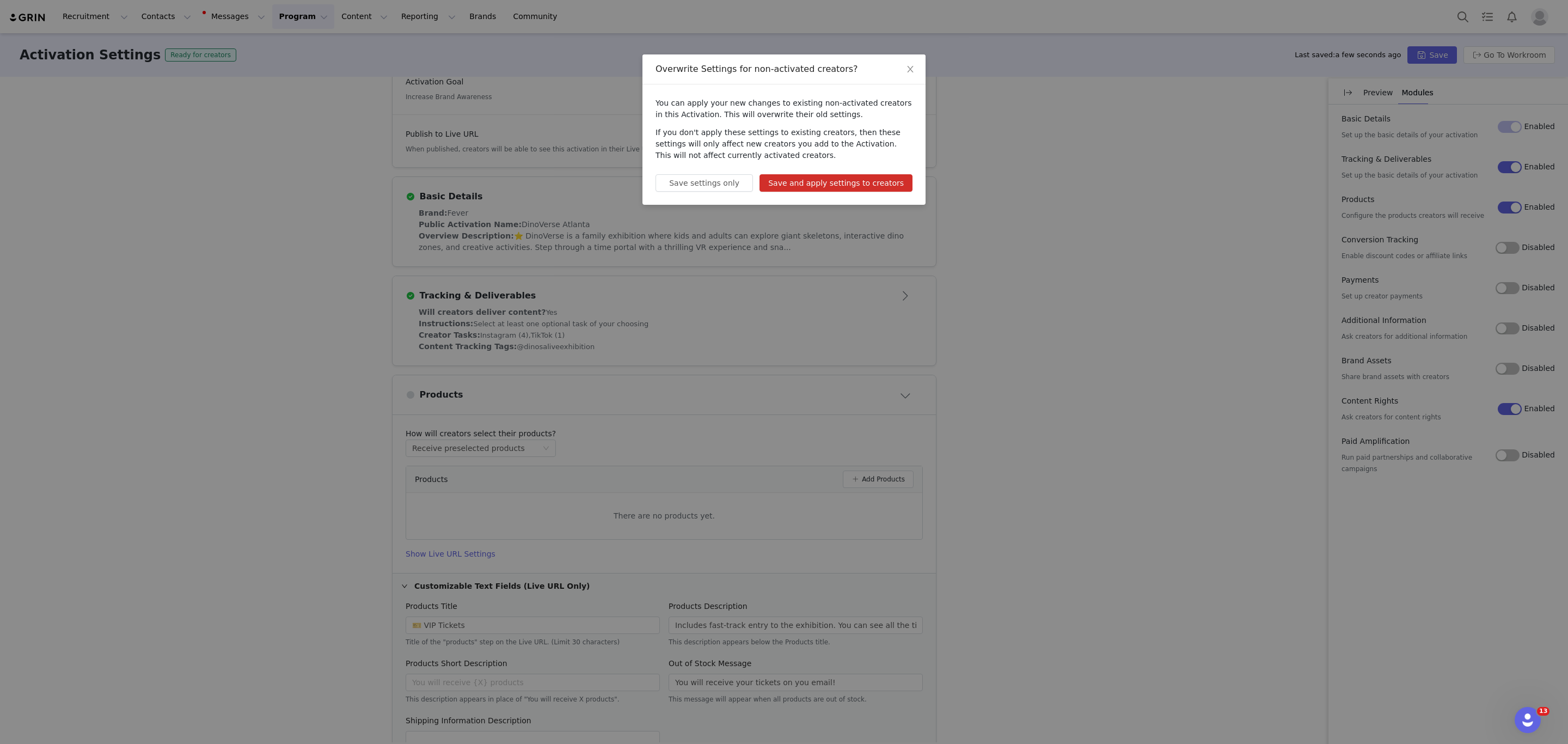
click at [871, 178] on button "Save and apply settings to creators" at bounding box center [836, 182] width 153 height 17
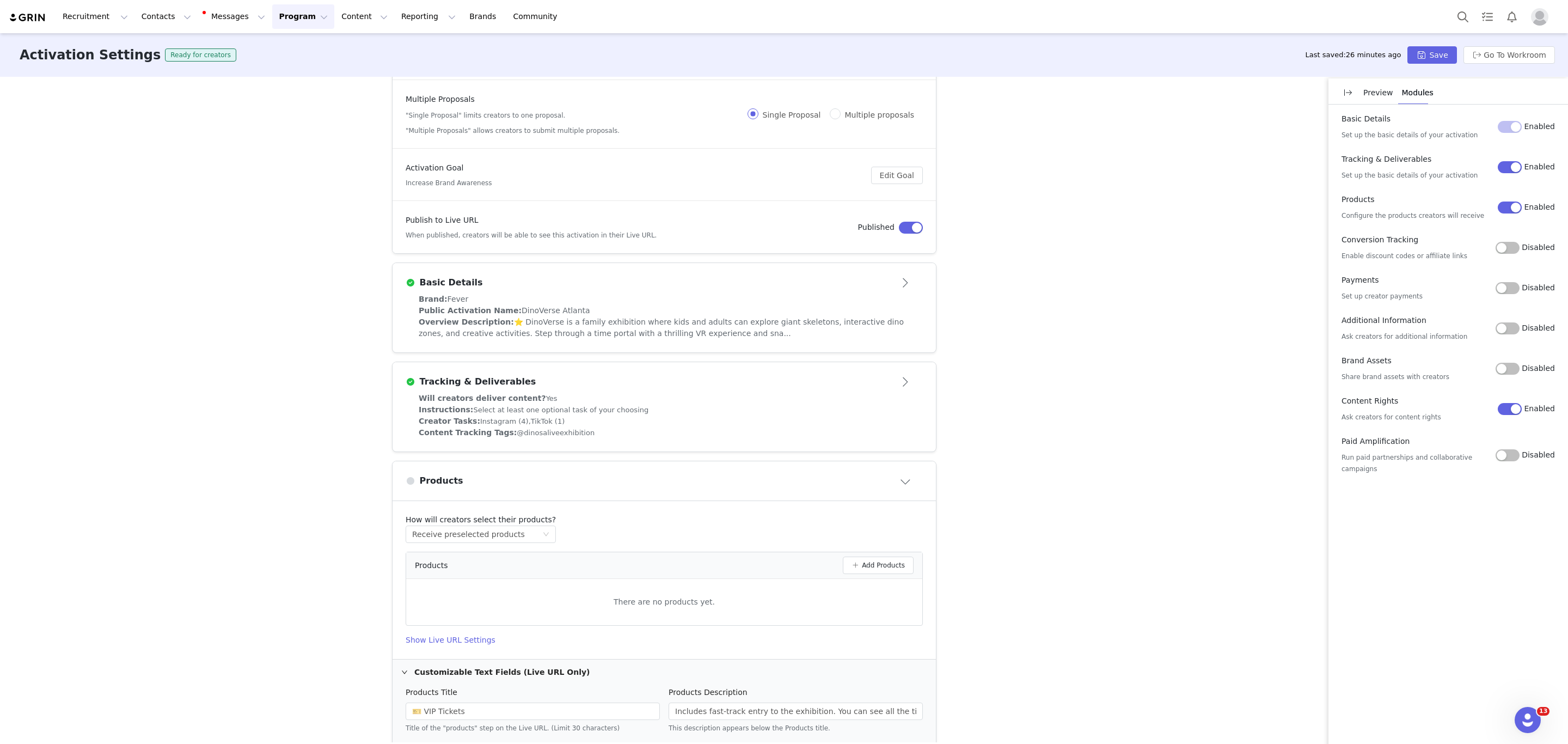
scroll to position [59, 0]
click at [1508, 249] on button "Disabled" at bounding box center [1507, 248] width 24 height 12
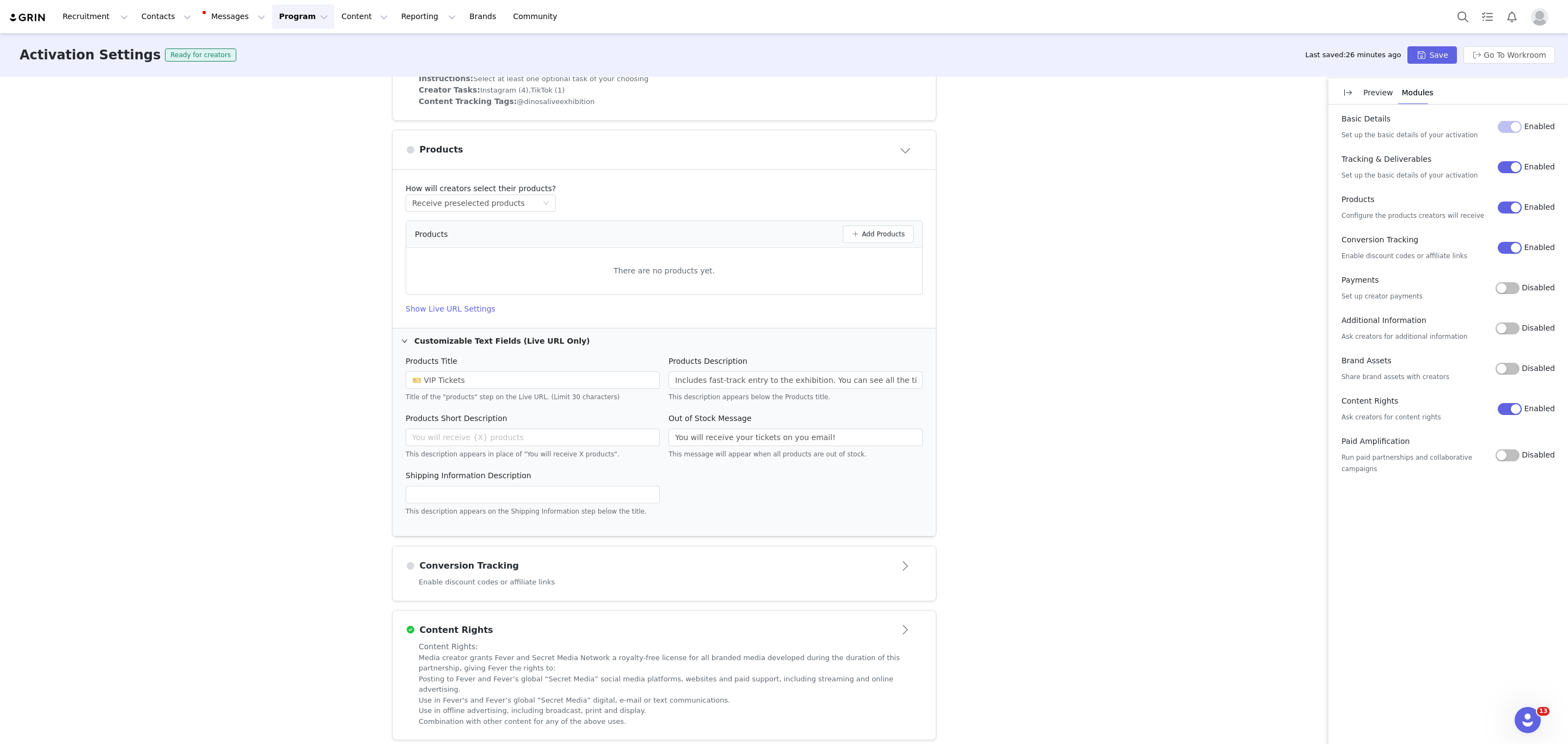
scroll to position [391, 0]
click at [526, 571] on div "Conversion Tracking" at bounding box center [646, 564] width 481 height 13
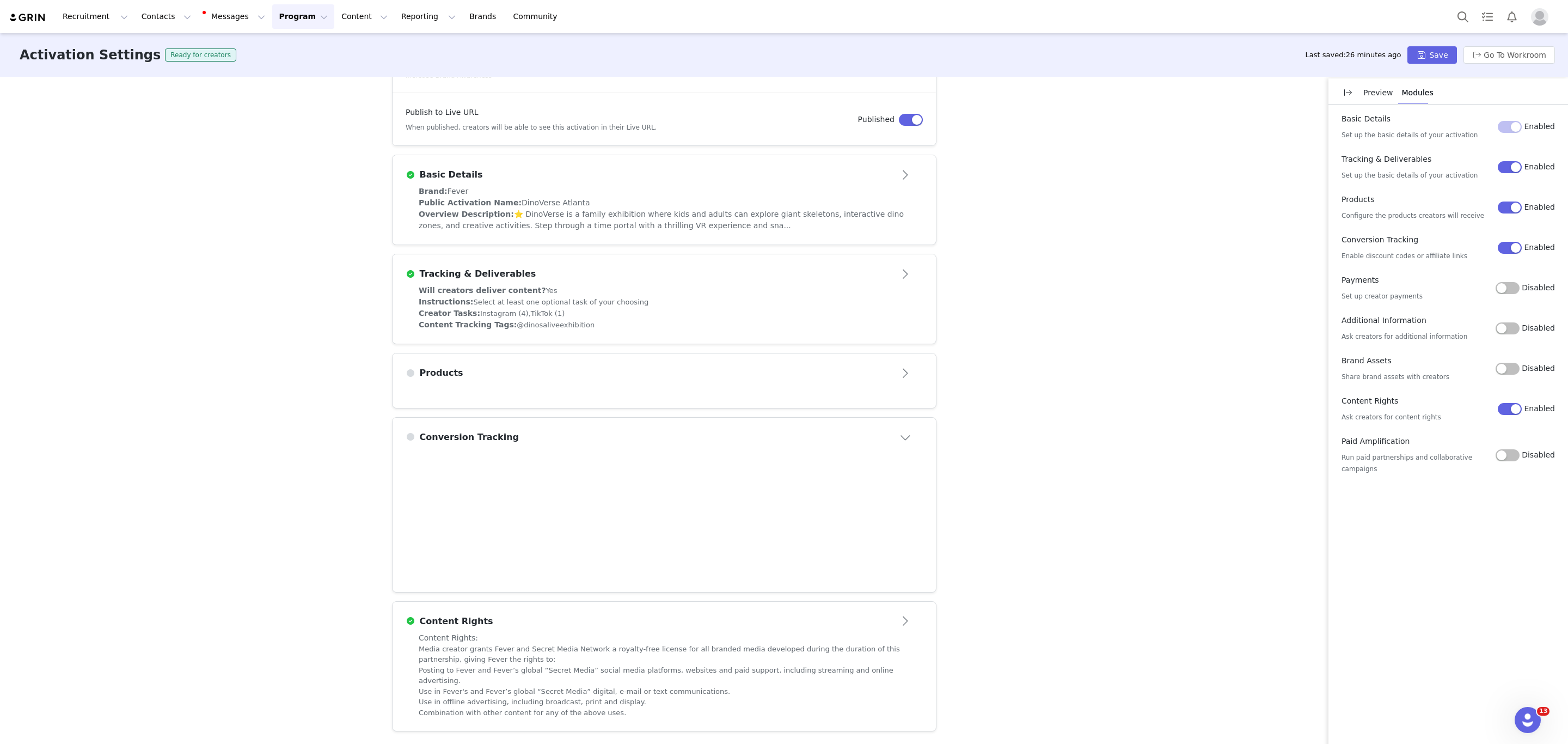
scroll to position [157, 0]
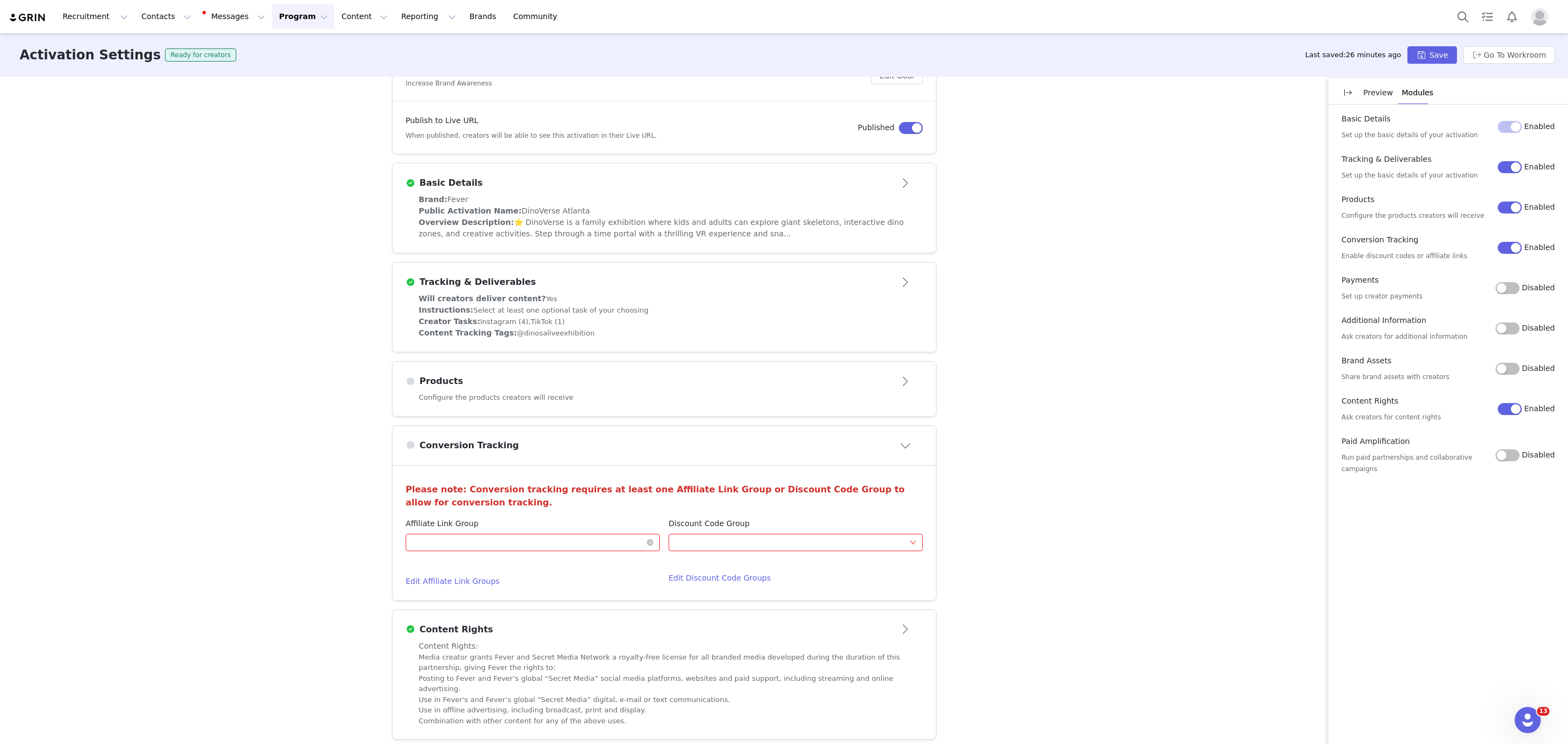
click at [448, 537] on div "Optional" at bounding box center [529, 542] width 234 height 16
type input "dinoverse"
click at [1504, 55] on button "Go To Workroom" at bounding box center [1509, 55] width 91 height 17
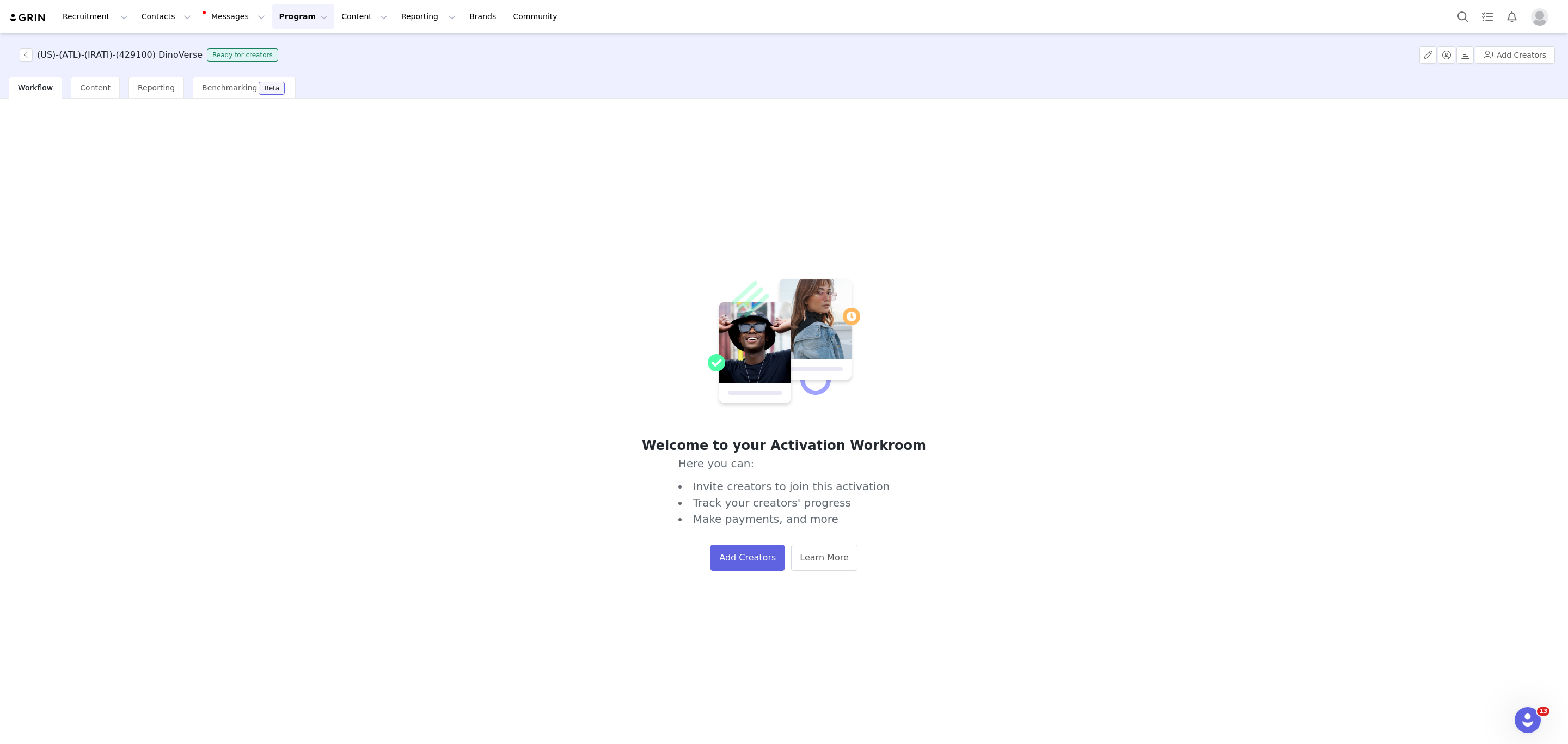
click at [272, 12] on button "Program Program" at bounding box center [303, 17] width 62 height 24
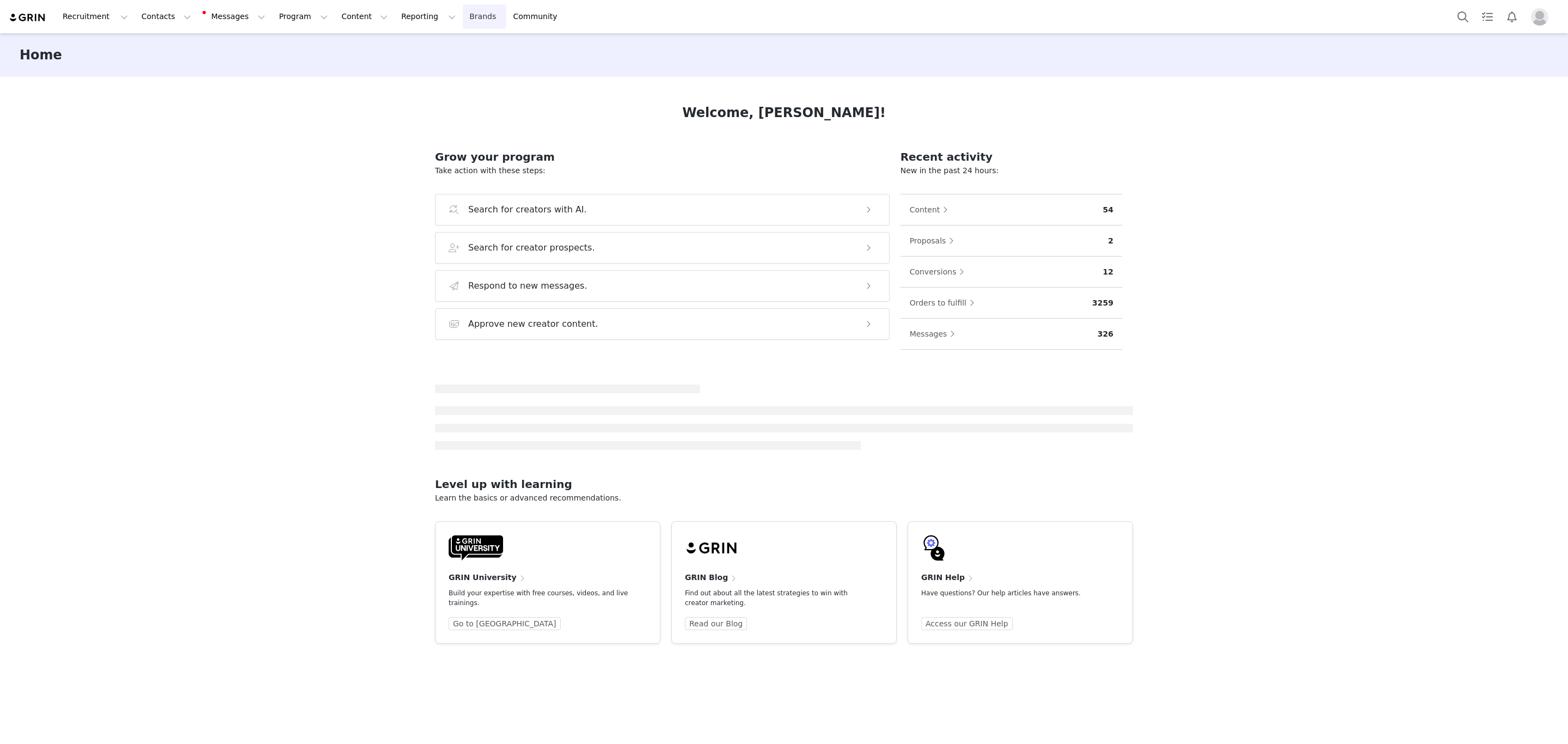
click at [463, 11] on link "Brands Brands" at bounding box center [484, 17] width 43 height 24
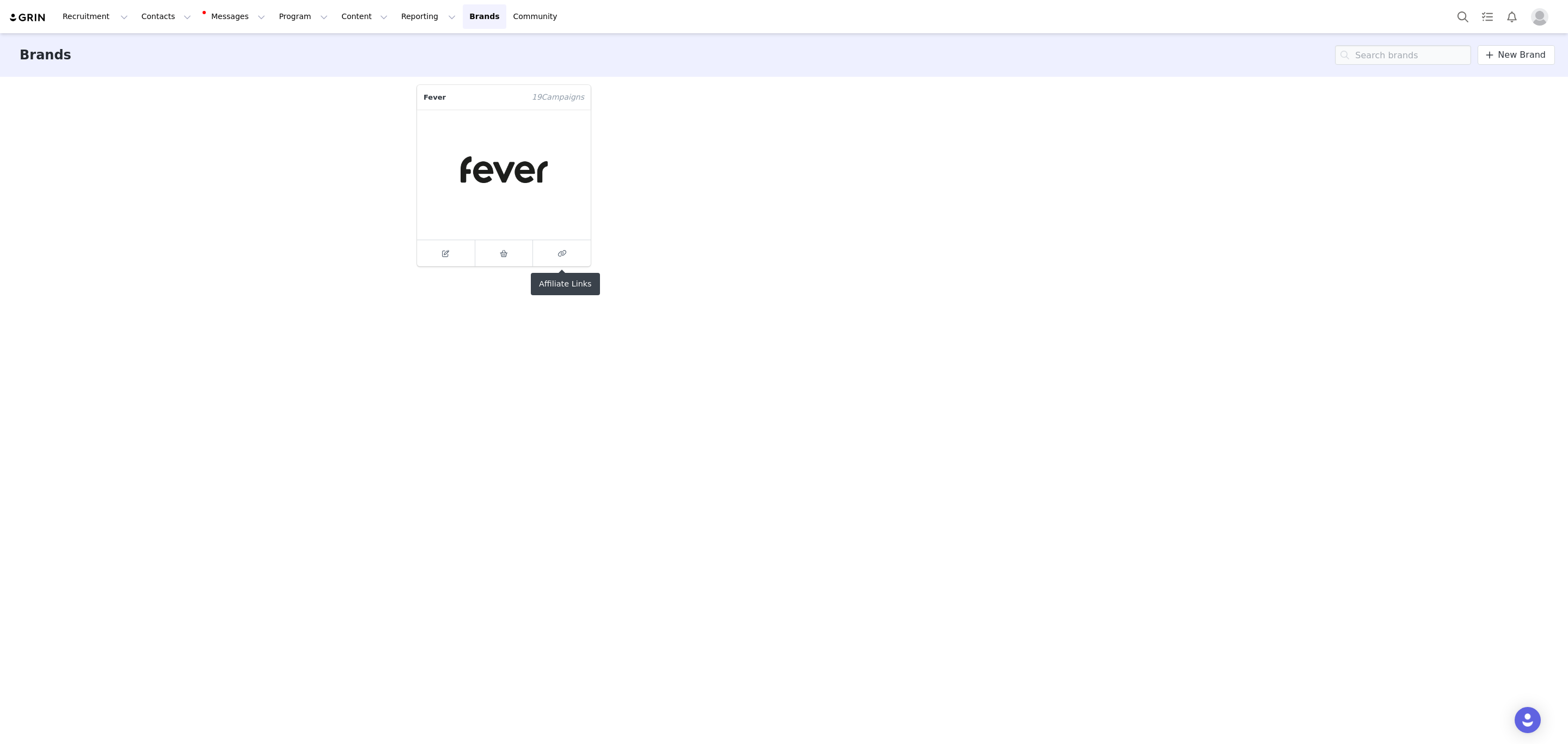
click at [564, 237] on figure at bounding box center [504, 174] width 174 height 130
click at [564, 255] on icon at bounding box center [561, 253] width 8 height 7
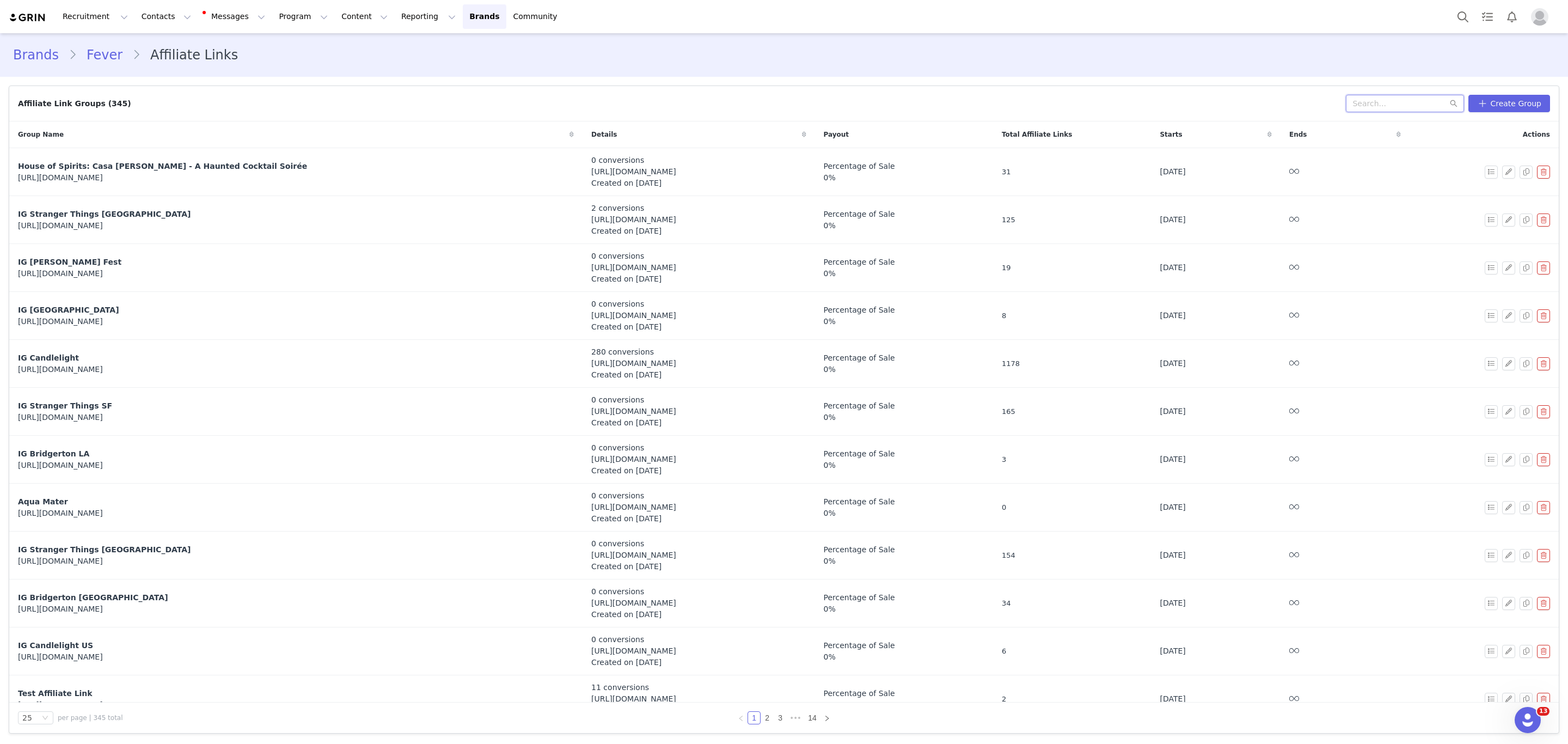
click at [1396, 101] on input "text" at bounding box center [1404, 103] width 118 height 17
type input "dinos"
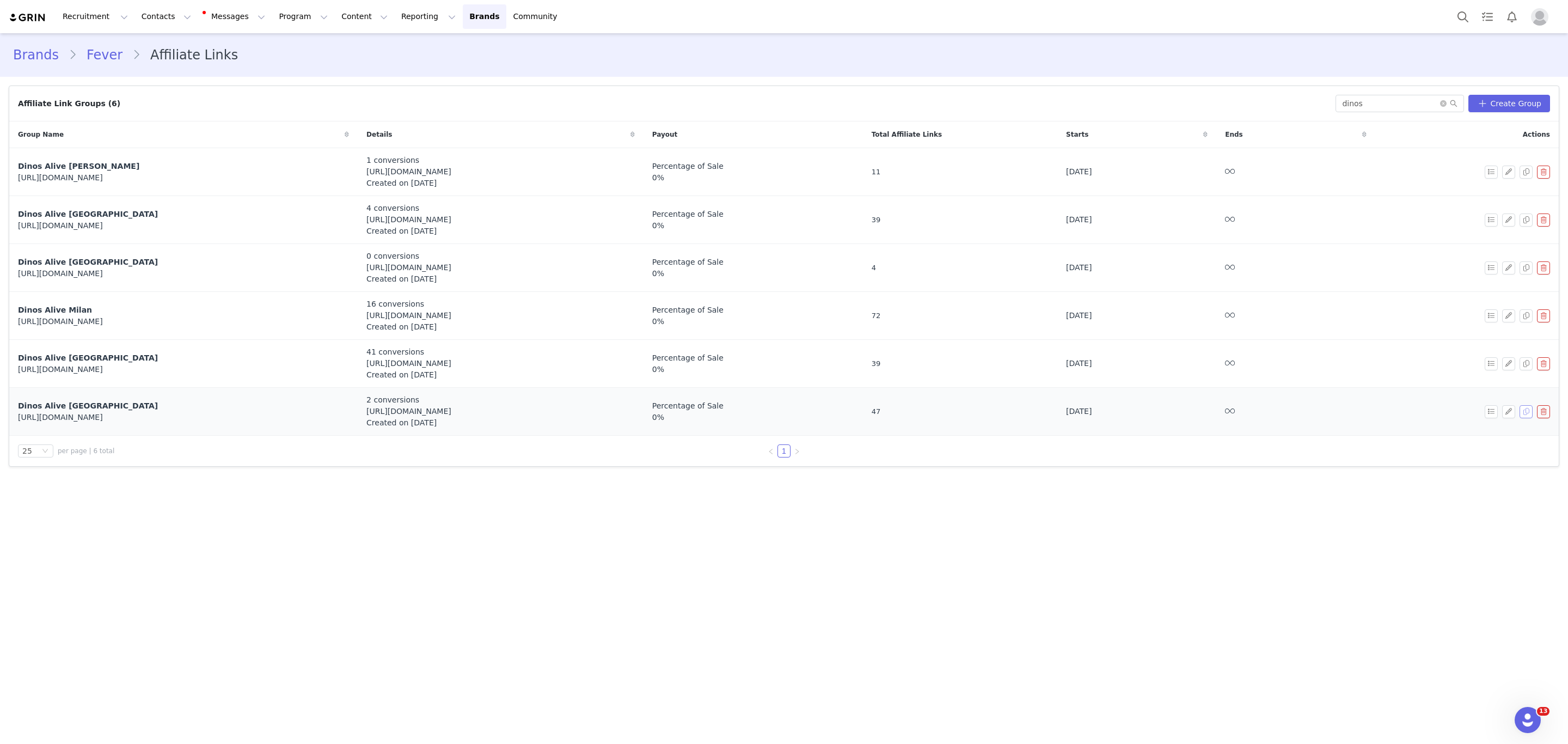
click at [1529, 410] on button "button" at bounding box center [1525, 411] width 13 height 13
click at [1508, 461] on button "button" at bounding box center [1508, 459] width 13 height 13
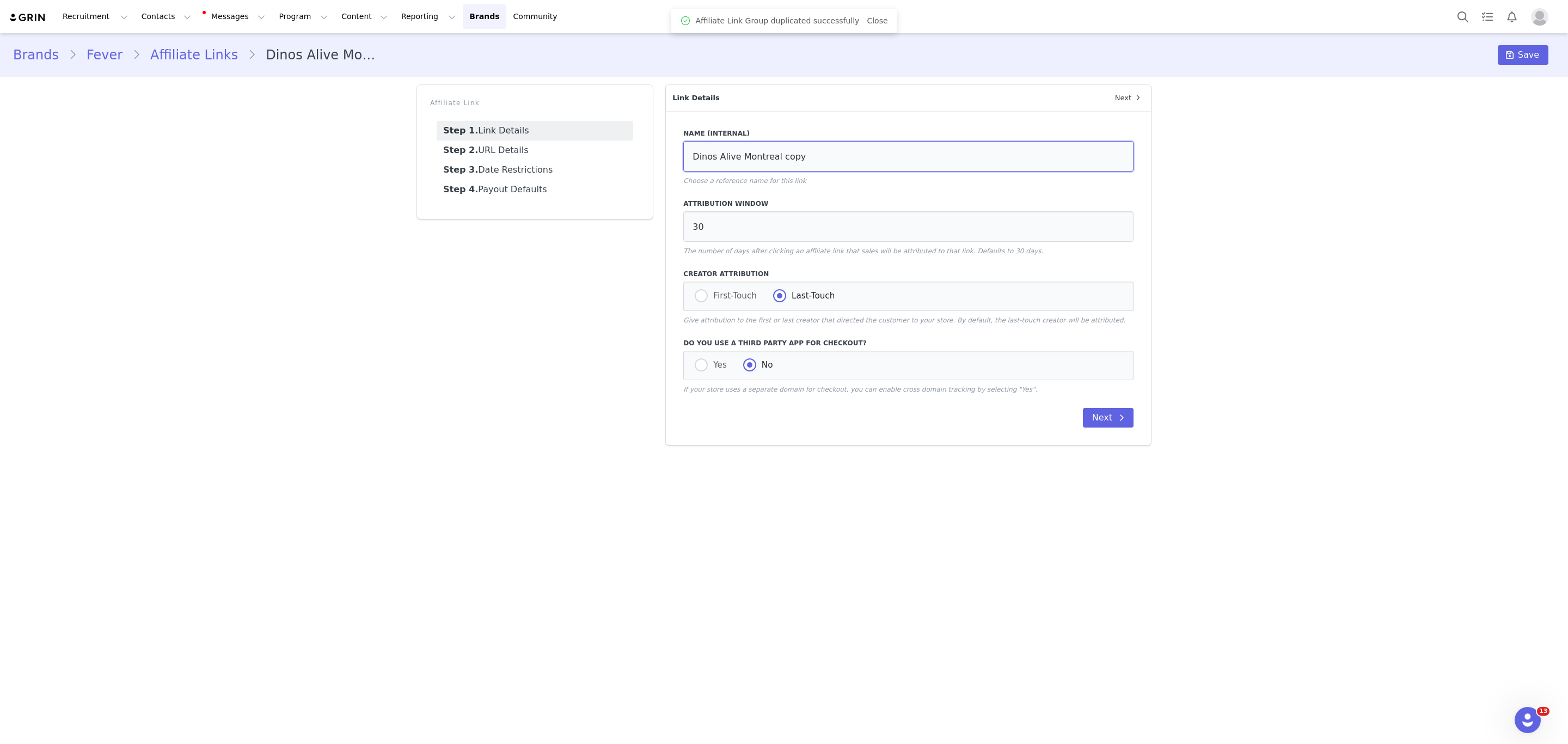
click at [756, 155] on input "Dinos Alive Montreal copy" at bounding box center [908, 157] width 450 height 30
drag, startPoint x: 840, startPoint y: 163, endPoint x: 511, endPoint y: 163, distance: 329.0
click at [511, 163] on div "Affiliate Link Step 1. Link Details Step 2. URL Details Step 3. Date Restrictio…" at bounding box center [783, 264] width 747 height 373
type input "DinoVerse"
click at [1089, 420] on button "Next" at bounding box center [1108, 418] width 51 height 20
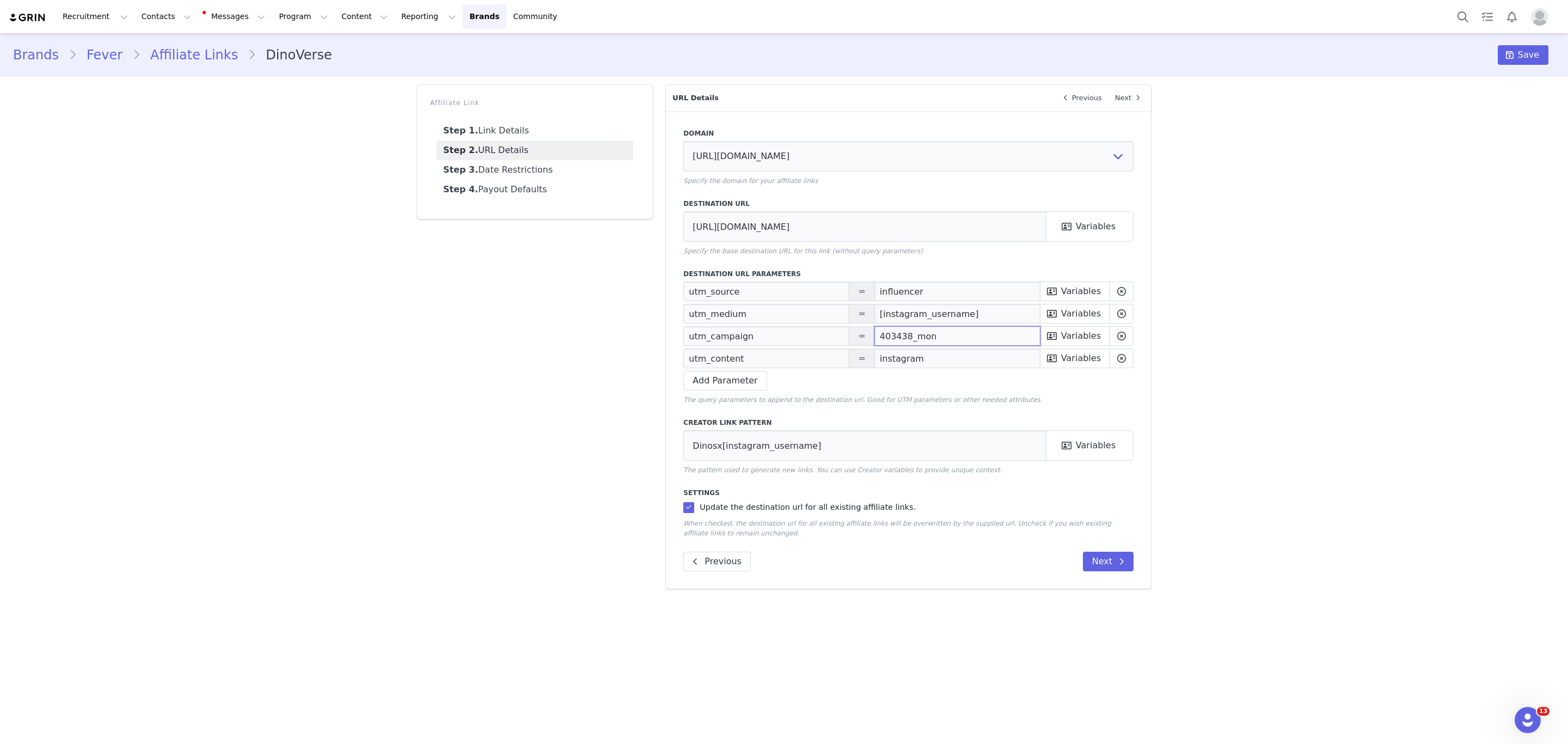
click at [888, 334] on input "403438_mon" at bounding box center [957, 336] width 166 height 20
paste input "29100"
type input "429100_atl"
click at [798, 217] on input "https://feverup.com/m/403438" at bounding box center [865, 226] width 363 height 30
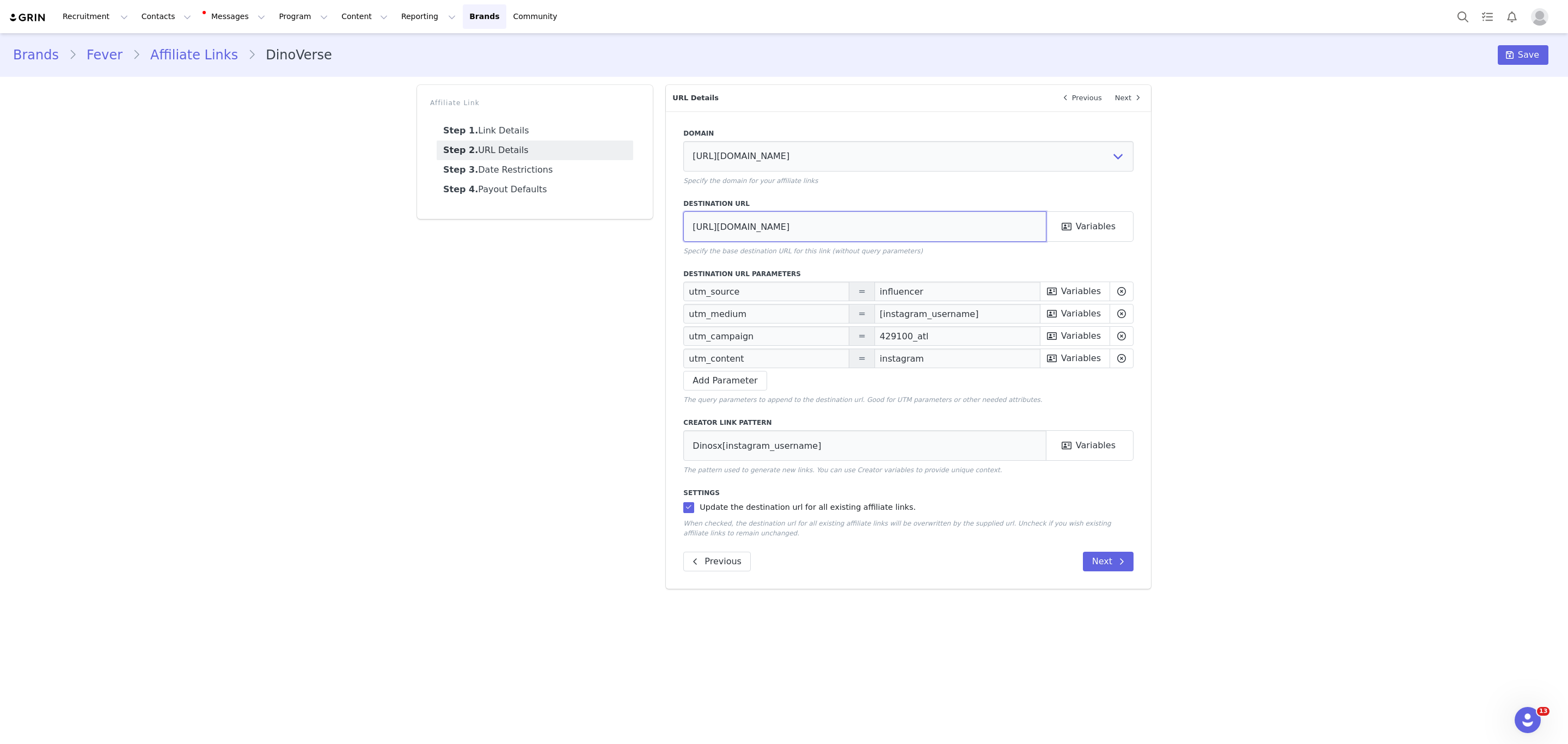
click at [805, 220] on input "https://feverup.com/m/403438" at bounding box center [865, 226] width 363 height 30
paste input "429100"
drag, startPoint x: 852, startPoint y: 232, endPoint x: 784, endPoint y: 230, distance: 68.0
click at [784, 230] on input "https://feverup.com/m/403438" at bounding box center [865, 226] width 363 height 30
paste input "29100"
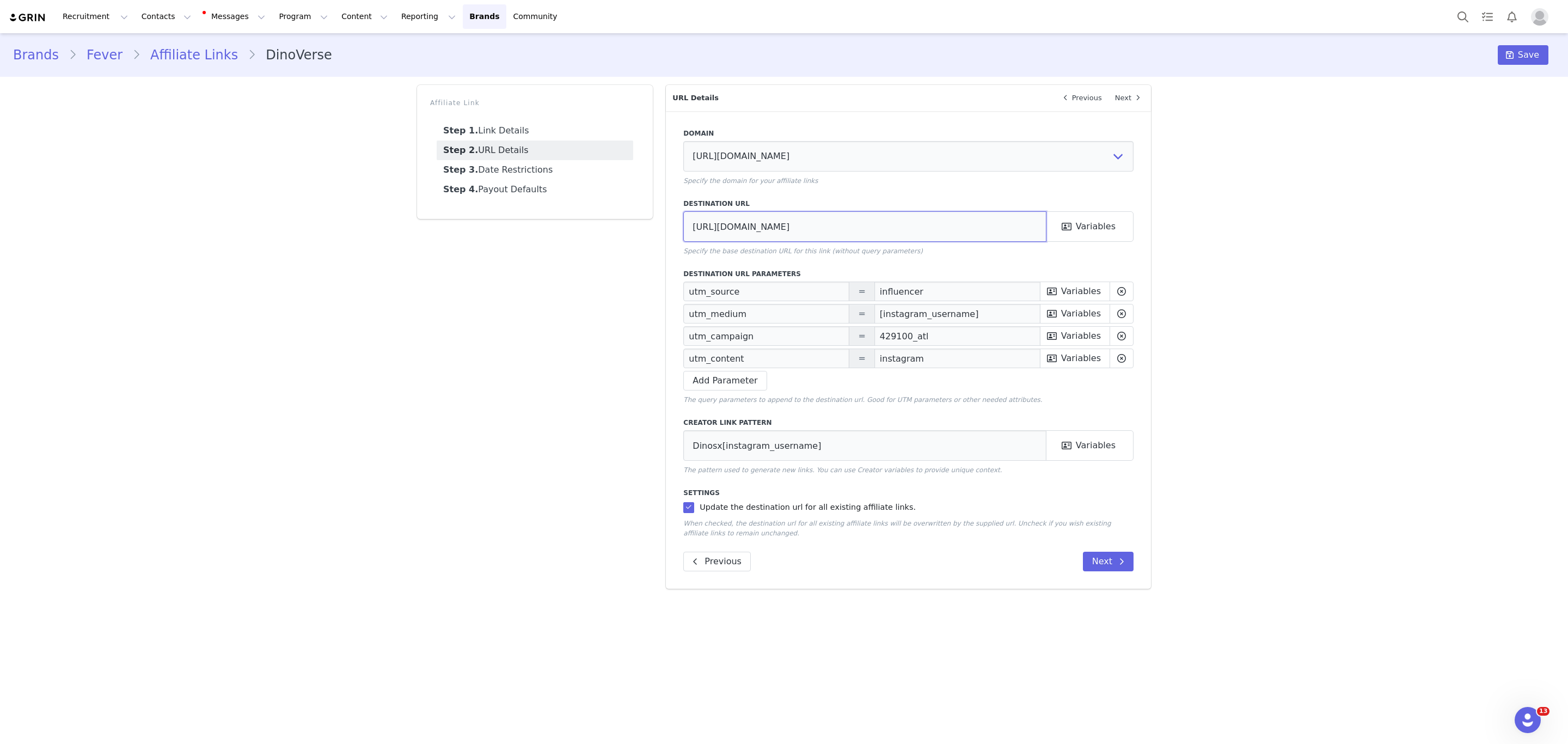
type input "https://feverup.com/m/429100"
click at [1116, 551] on div "Domain https://glnk.io Specify the domain for your affiliate links Destination …" at bounding box center [908, 350] width 485 height 477
click at [1113, 560] on button "Next" at bounding box center [1108, 562] width 51 height 20
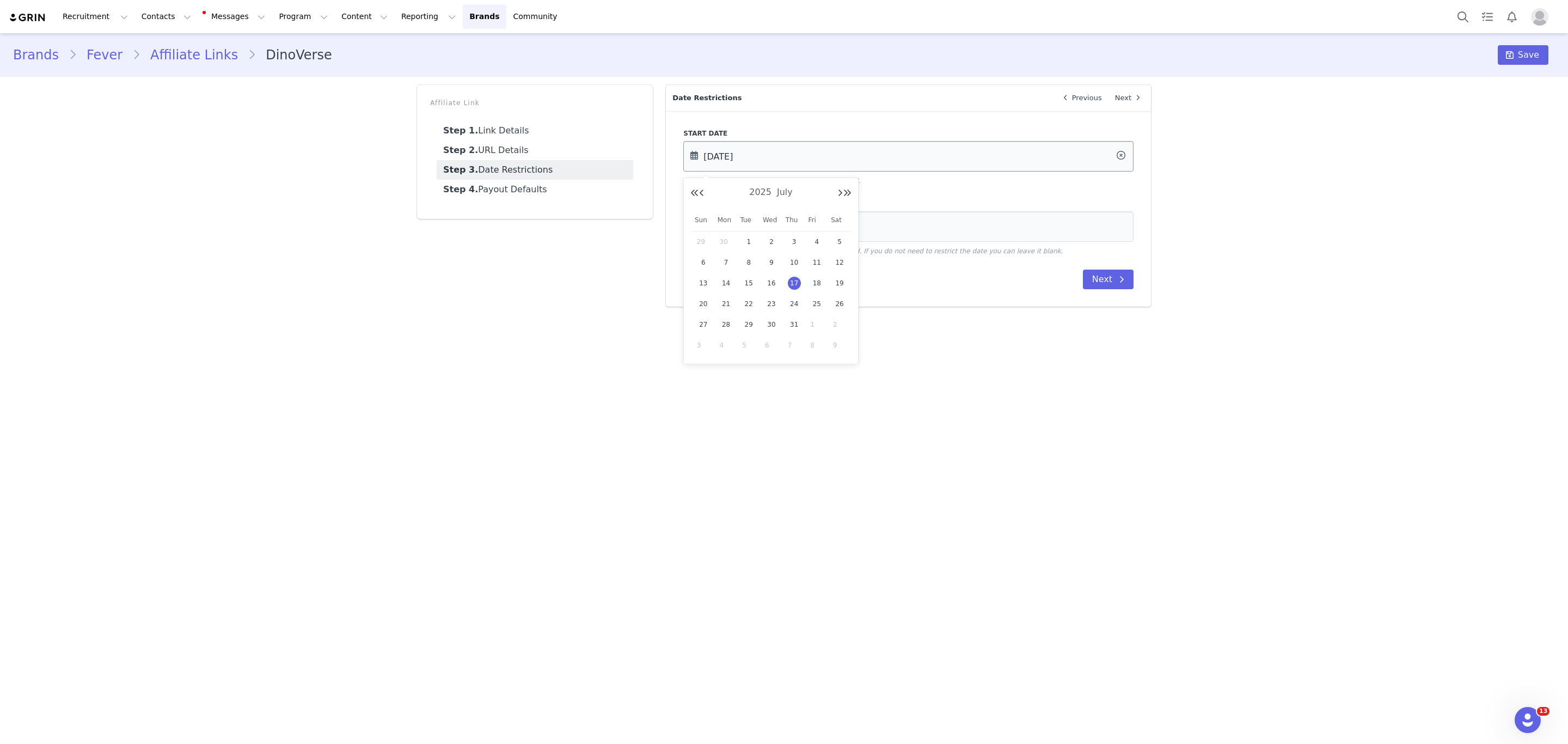
click at [707, 155] on input "Jul 17 2025" at bounding box center [908, 157] width 450 height 30
click at [835, 193] on div "2025 July" at bounding box center [771, 192] width 161 height 16
click at [837, 193] on button "Next Month" at bounding box center [839, 193] width 5 height 8
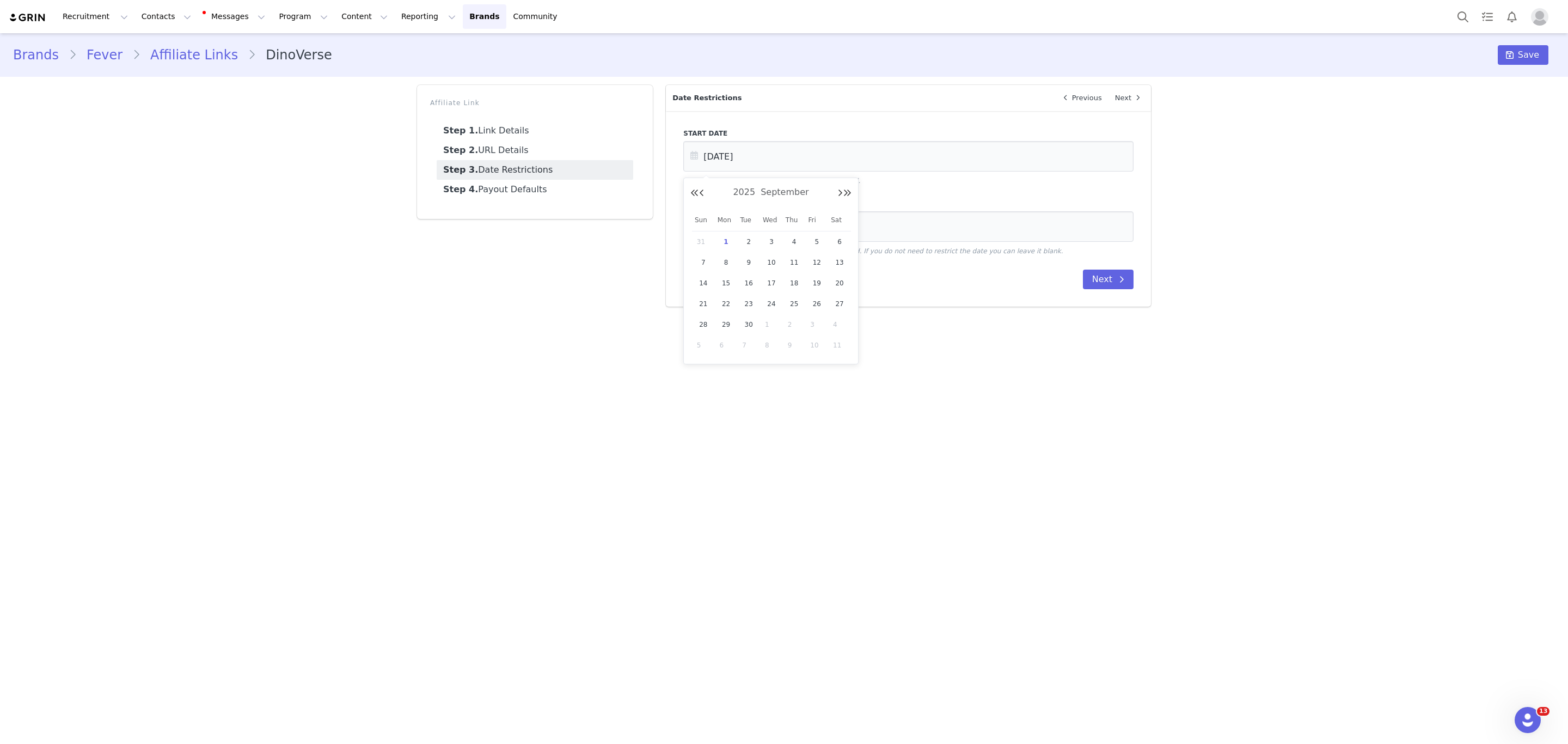
click at [726, 239] on span "1" at bounding box center [726, 242] width 13 height 13
type input "Sep 01 2025"
click at [1083, 277] on div "Previous Next" at bounding box center [908, 280] width 450 height 20
click at [1096, 274] on button "Next" at bounding box center [1108, 280] width 51 height 20
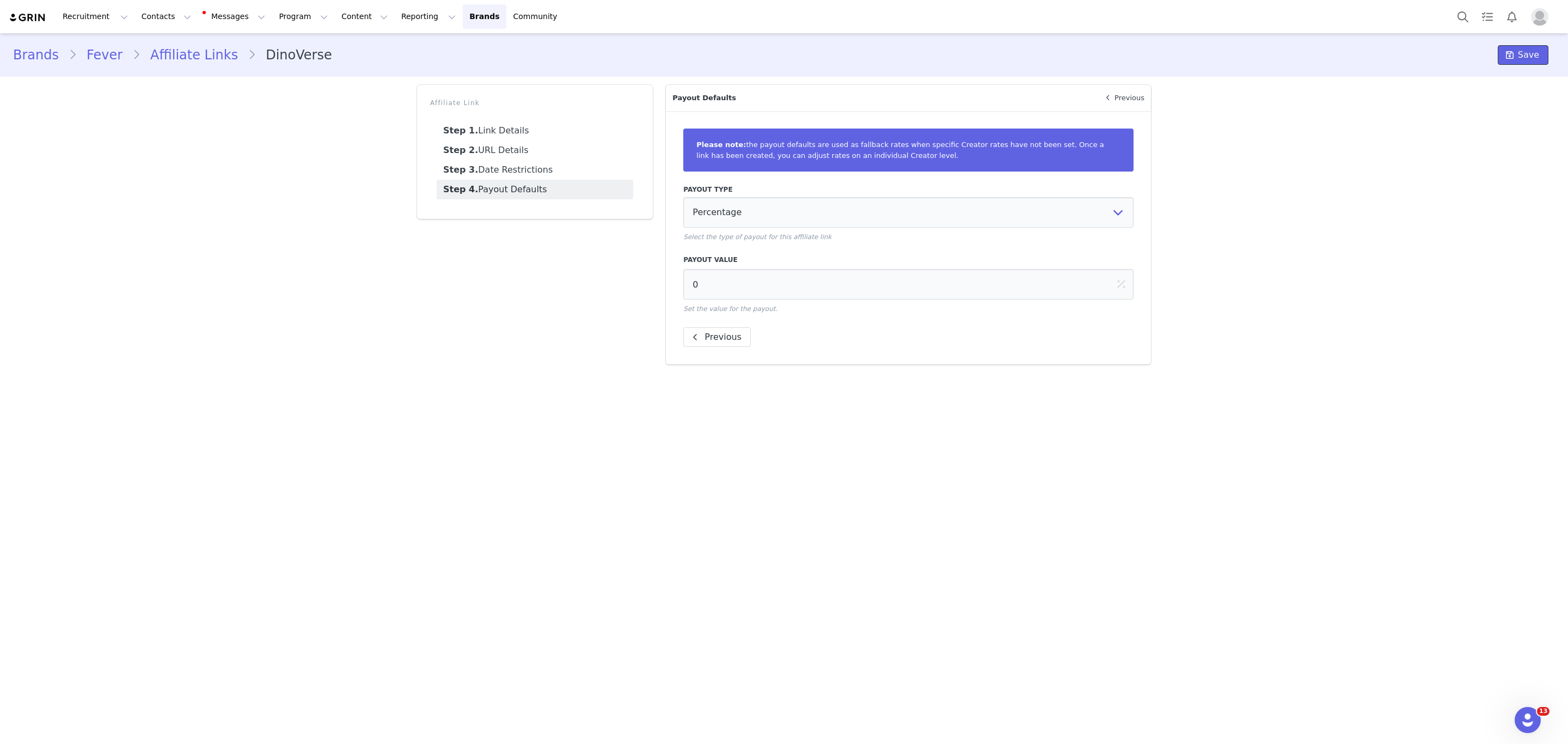
click at [1513, 59] on span at bounding box center [1509, 55] width 13 height 13
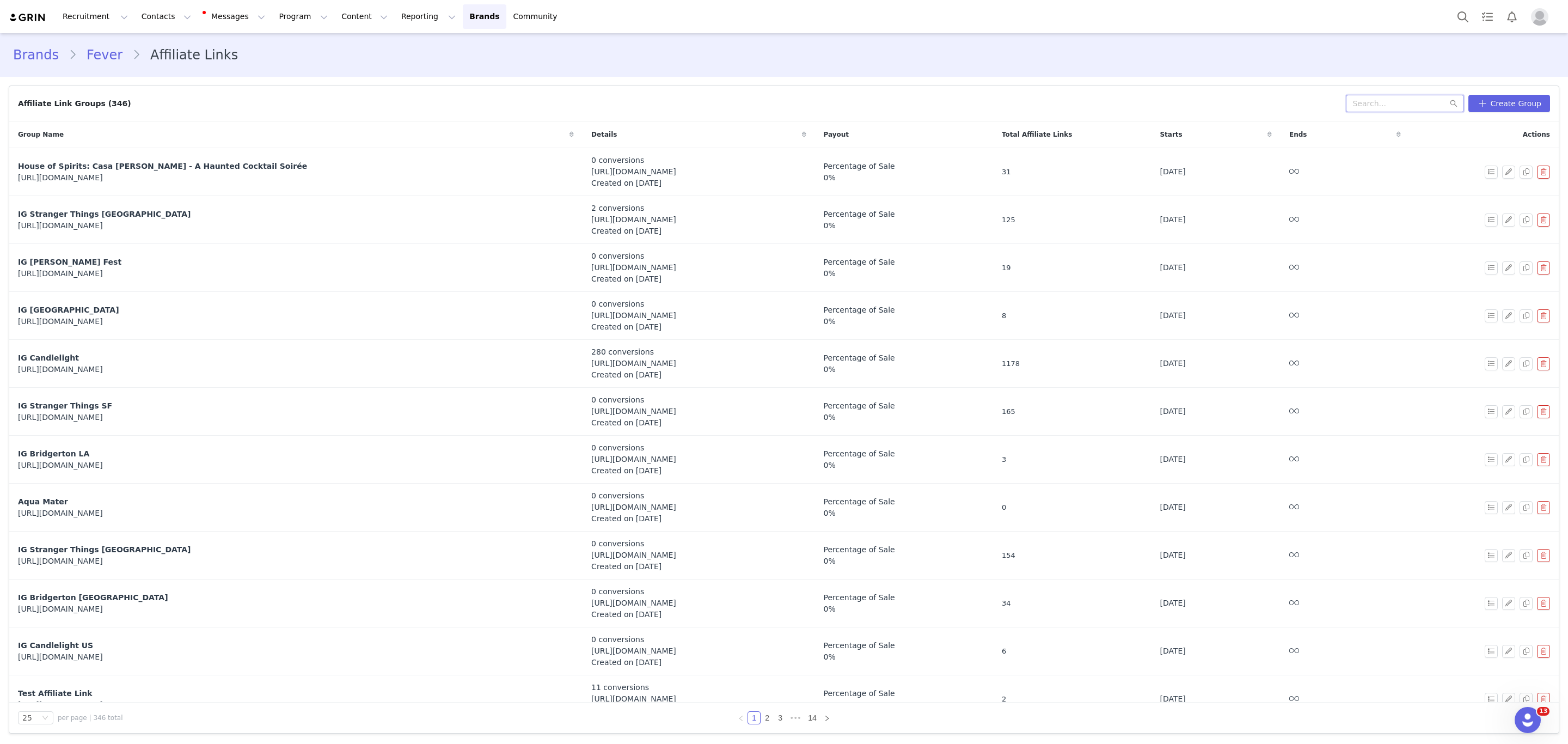
click at [1402, 103] on input "text" at bounding box center [1404, 103] width 118 height 17
type input "dinoverse"
